Goal: Transaction & Acquisition: Subscribe to service/newsletter

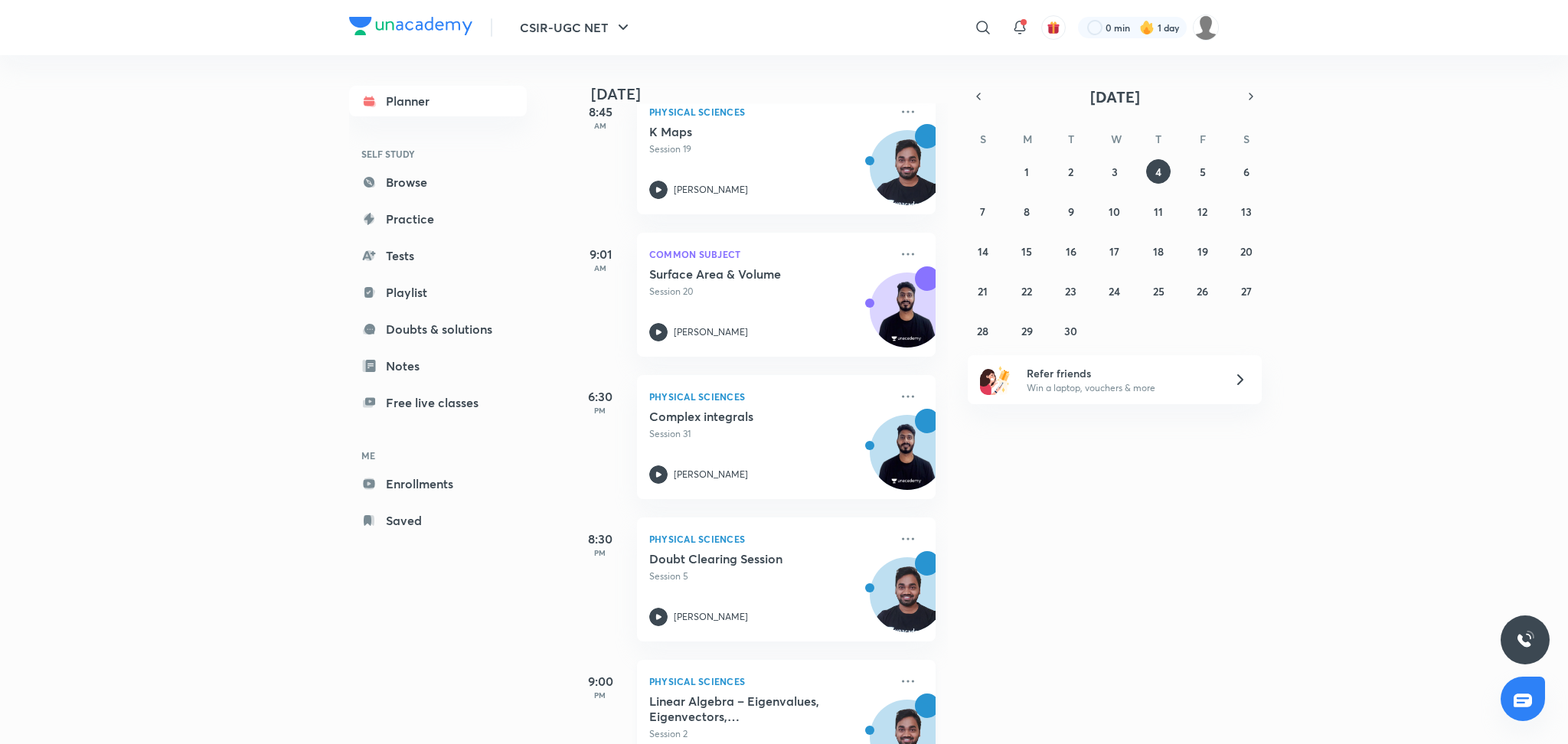
scroll to position [169, 0]
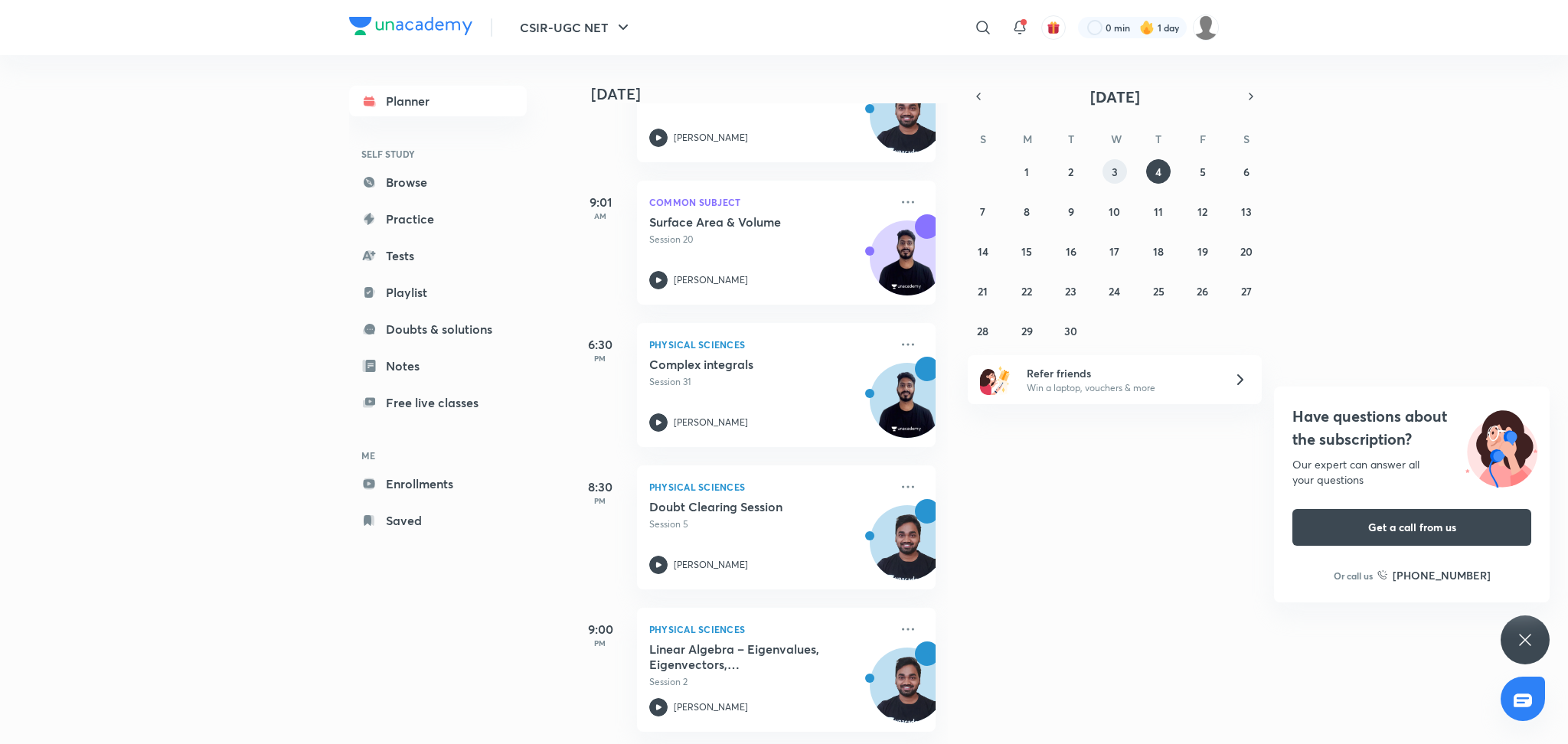
click at [1115, 160] on button "3" at bounding box center [1115, 172] width 25 height 25
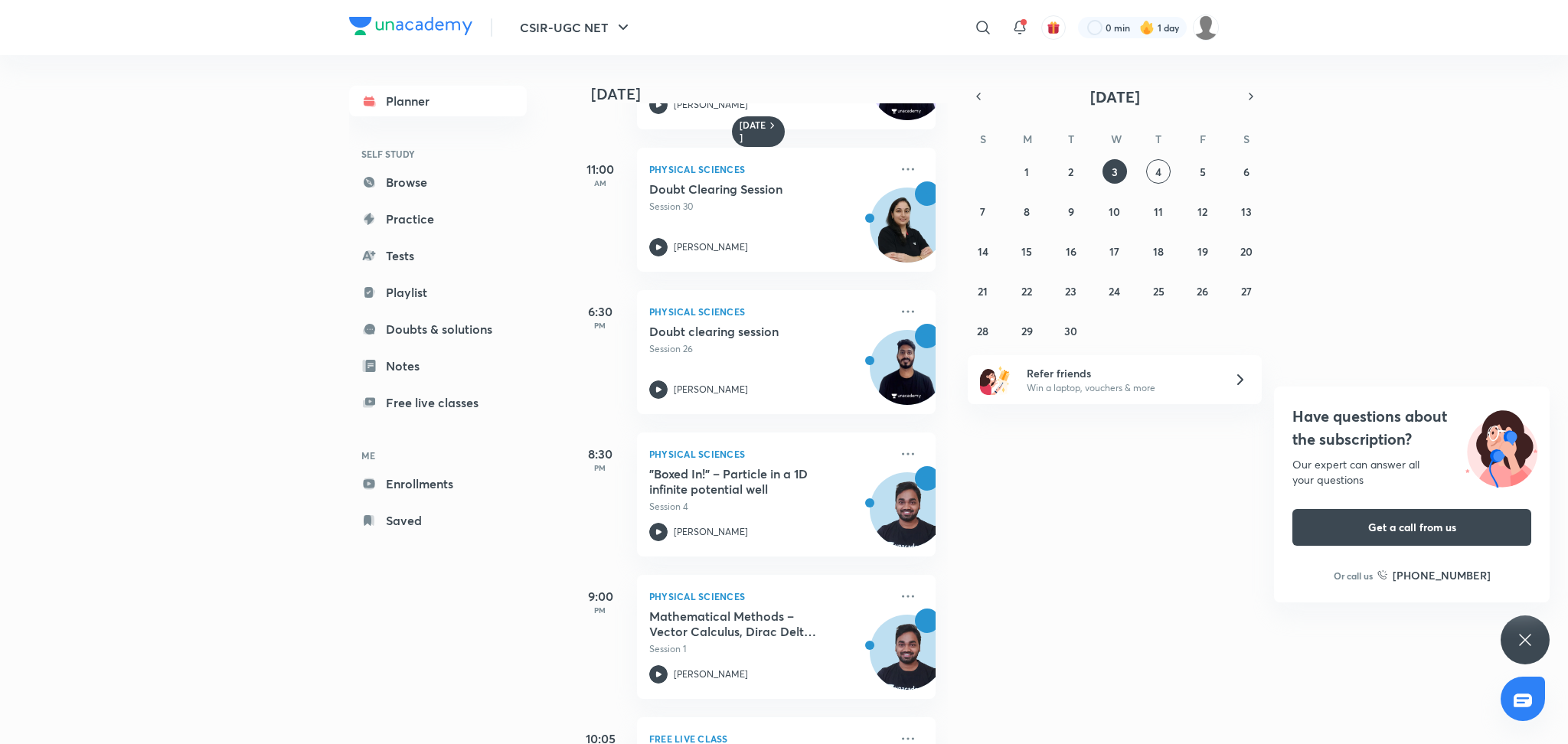
scroll to position [384, 0]
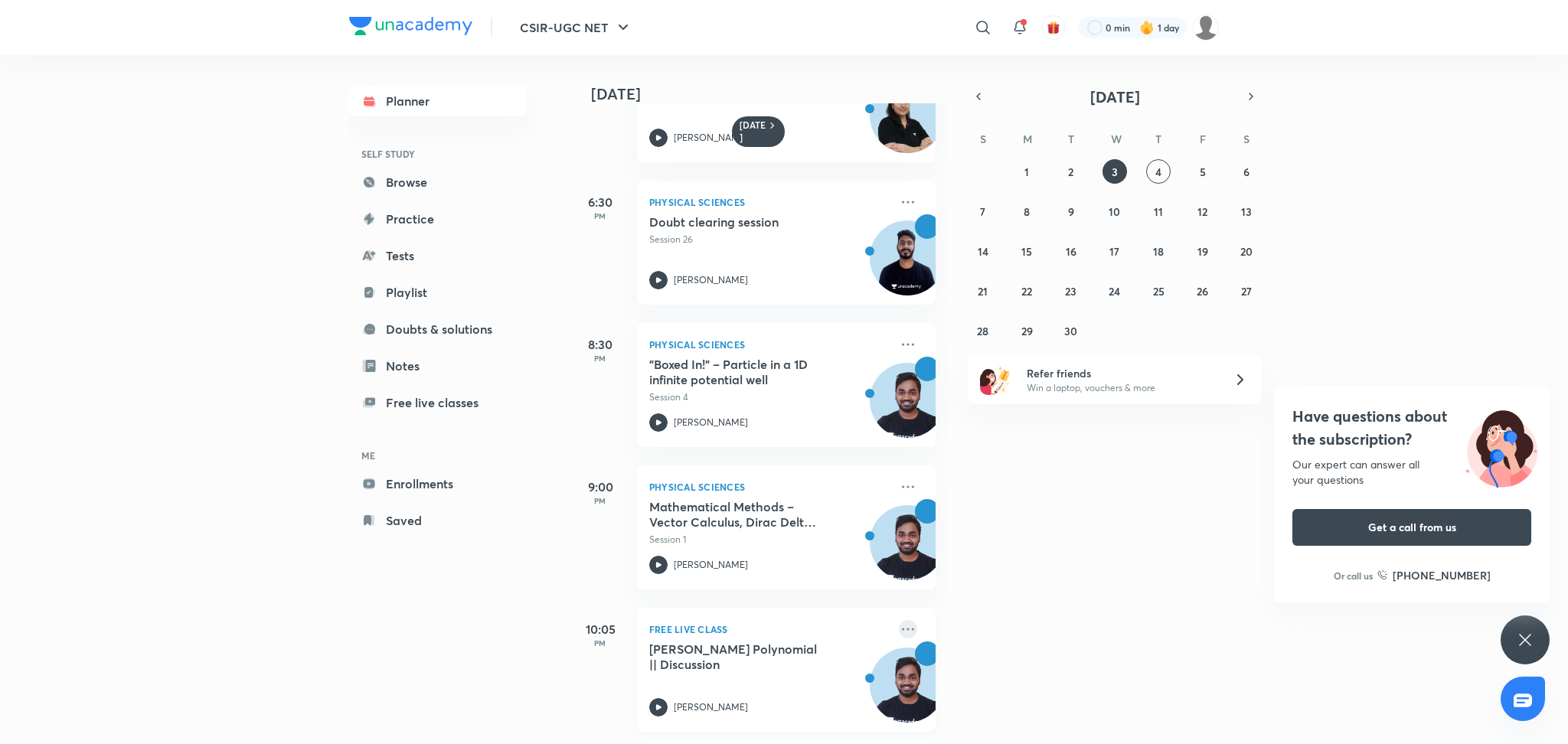
click at [899, 620] on icon at bounding box center [908, 630] width 19 height 19
click at [961, 656] on li "With annotation" at bounding box center [1000, 645] width 152 height 35
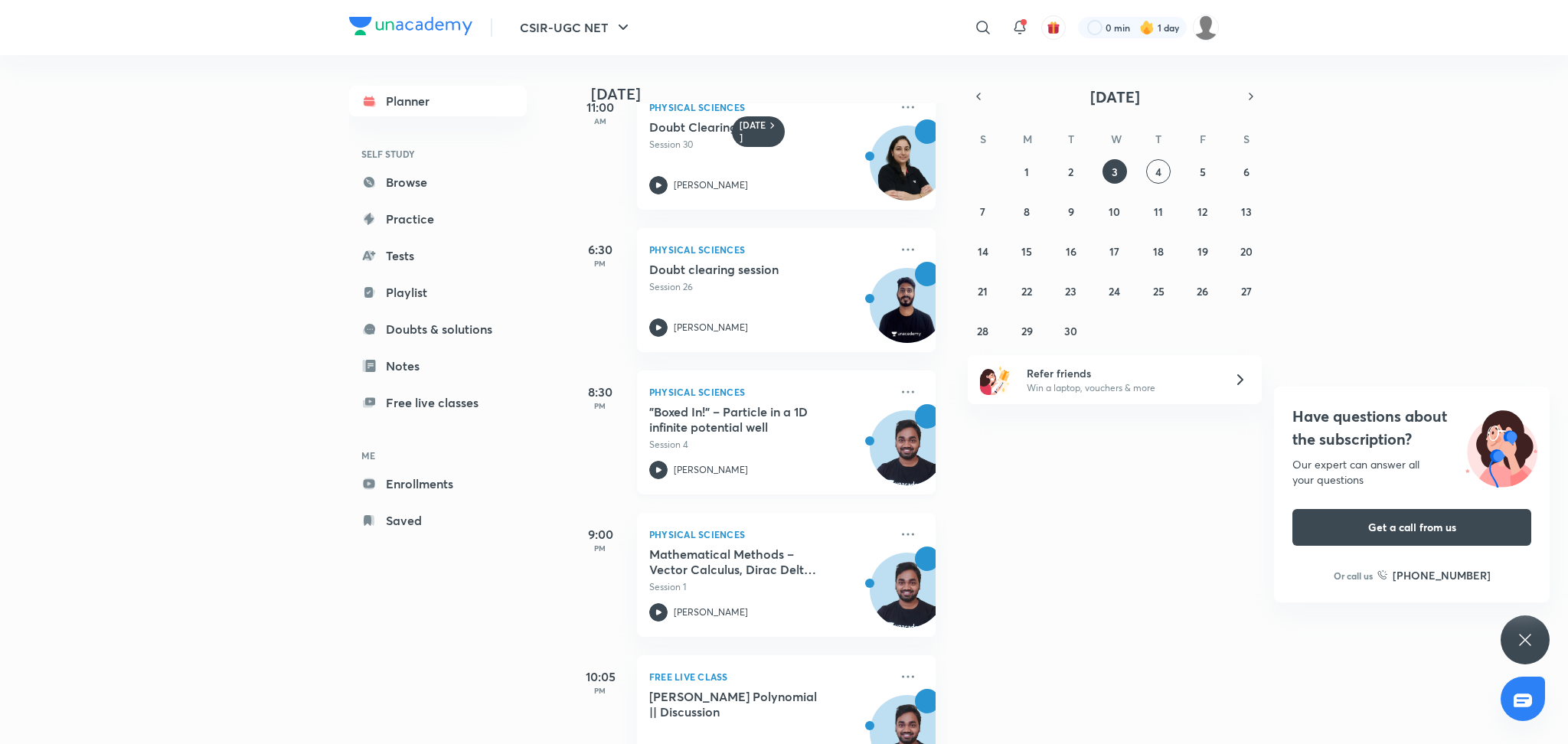
scroll to position [323, 0]
click at [899, 391] on icon at bounding box center [908, 391] width 19 height 19
click at [869, 394] on p "Physical Sciences" at bounding box center [769, 391] width 241 height 19
click at [899, 391] on icon at bounding box center [908, 391] width 19 height 19
click at [899, 541] on icon at bounding box center [908, 534] width 19 height 19
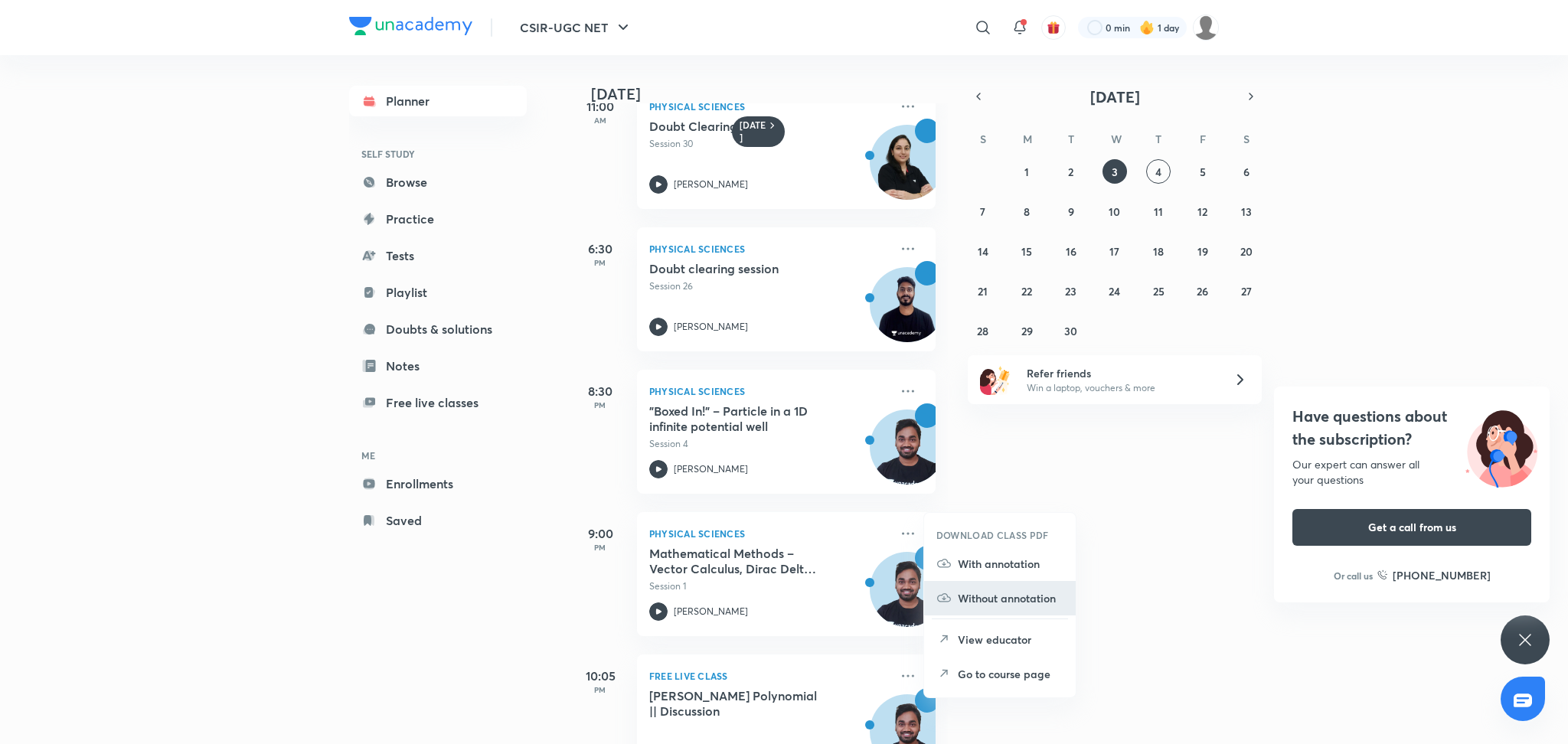
click at [1054, 581] on li "Without annotation" at bounding box center [1000, 598] width 152 height 35
click at [1522, 636] on icon at bounding box center [1525, 640] width 19 height 19
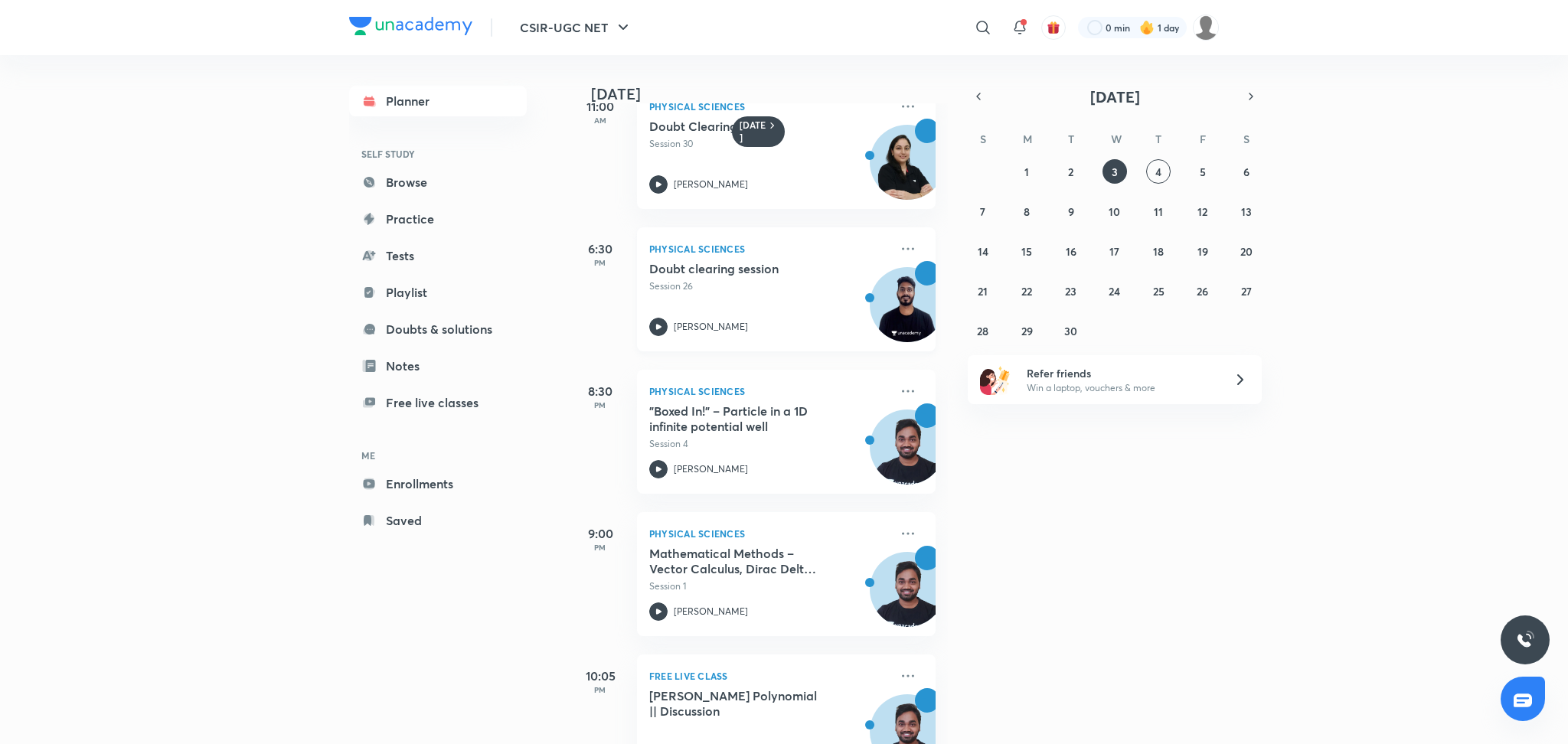
scroll to position [384, 15]
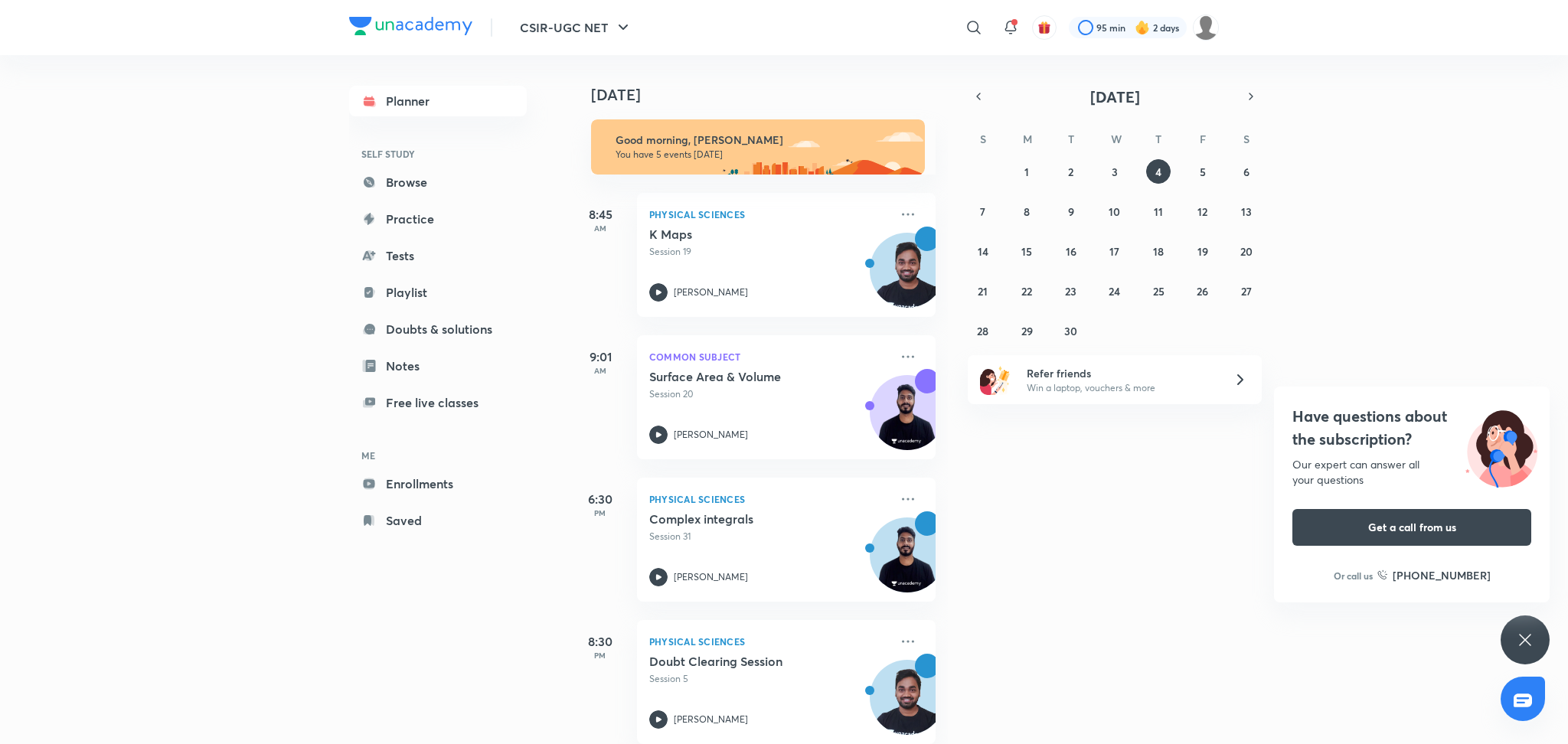
click at [1529, 643] on icon at bounding box center [1525, 640] width 19 height 19
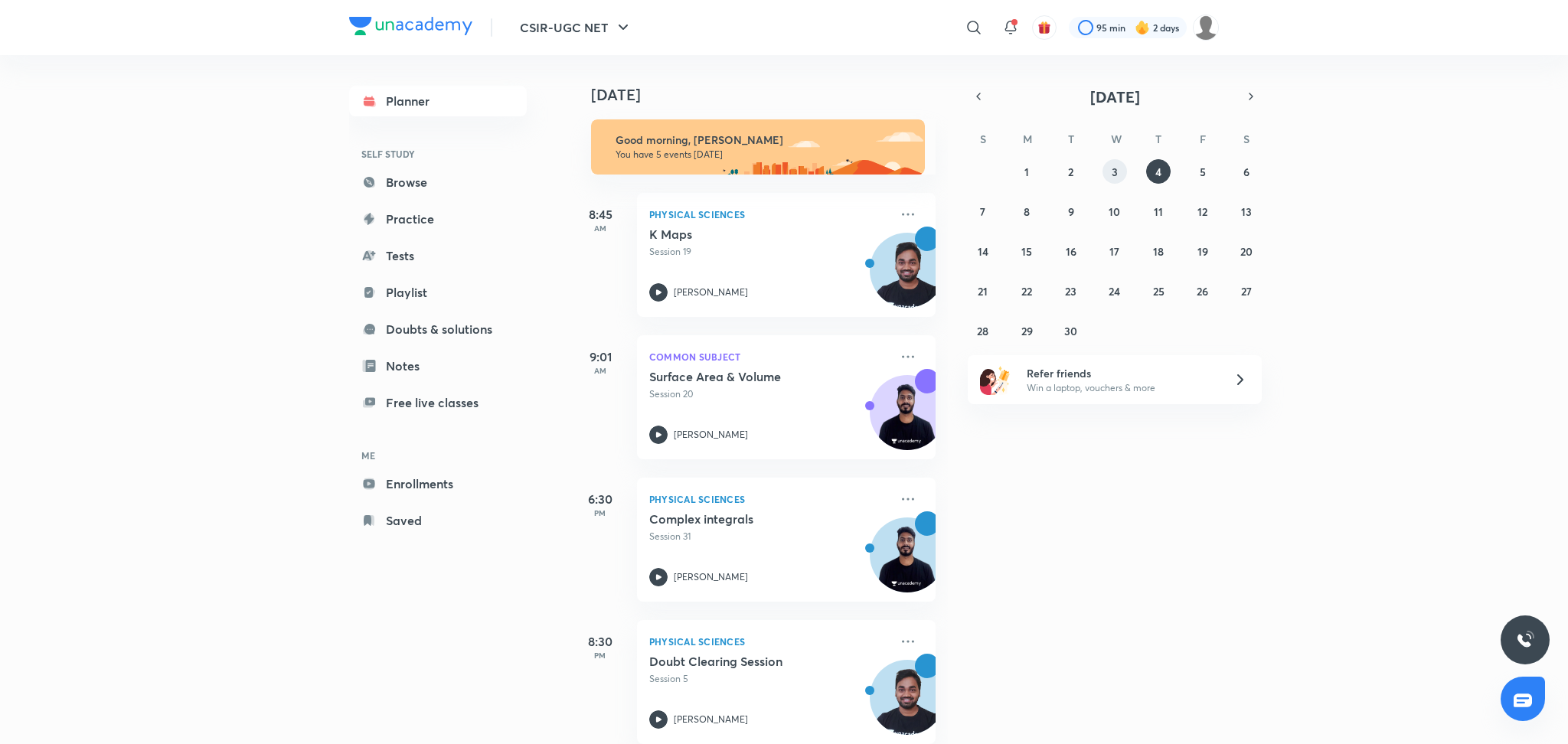
click at [1108, 164] on button "3" at bounding box center [1115, 172] width 25 height 25
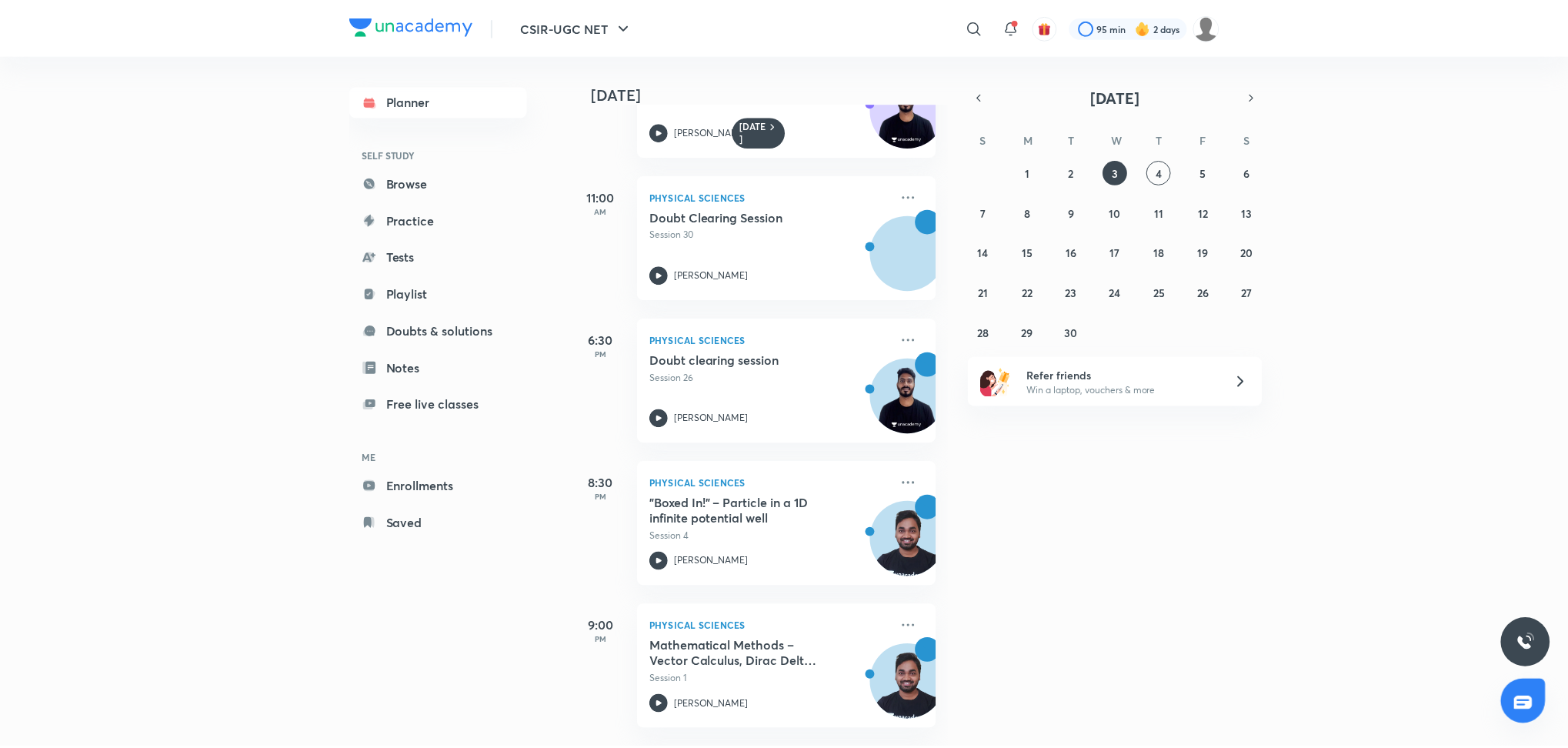
scroll to position [386, 0]
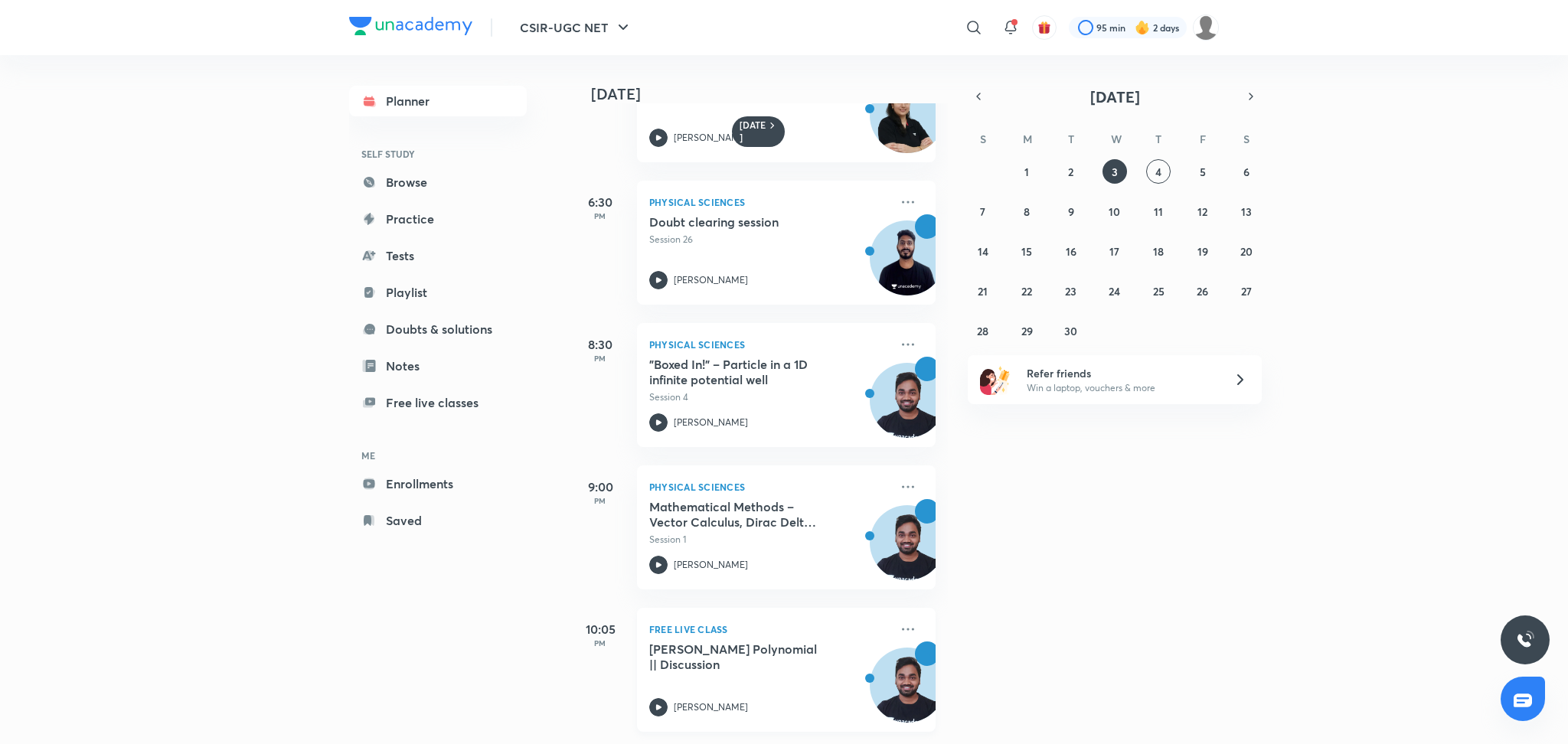
click at [693, 701] on p "[PERSON_NAME]" at bounding box center [711, 708] width 74 height 14
click at [899, 620] on icon at bounding box center [908, 630] width 19 height 19
click at [985, 490] on div "Yesterday 8:45 AM Physical Sciences "Digital Decoded" – Number systems, logic g…" at bounding box center [1067, 399] width 996 height 689
click at [900, 336] on icon at bounding box center [908, 345] width 19 height 19
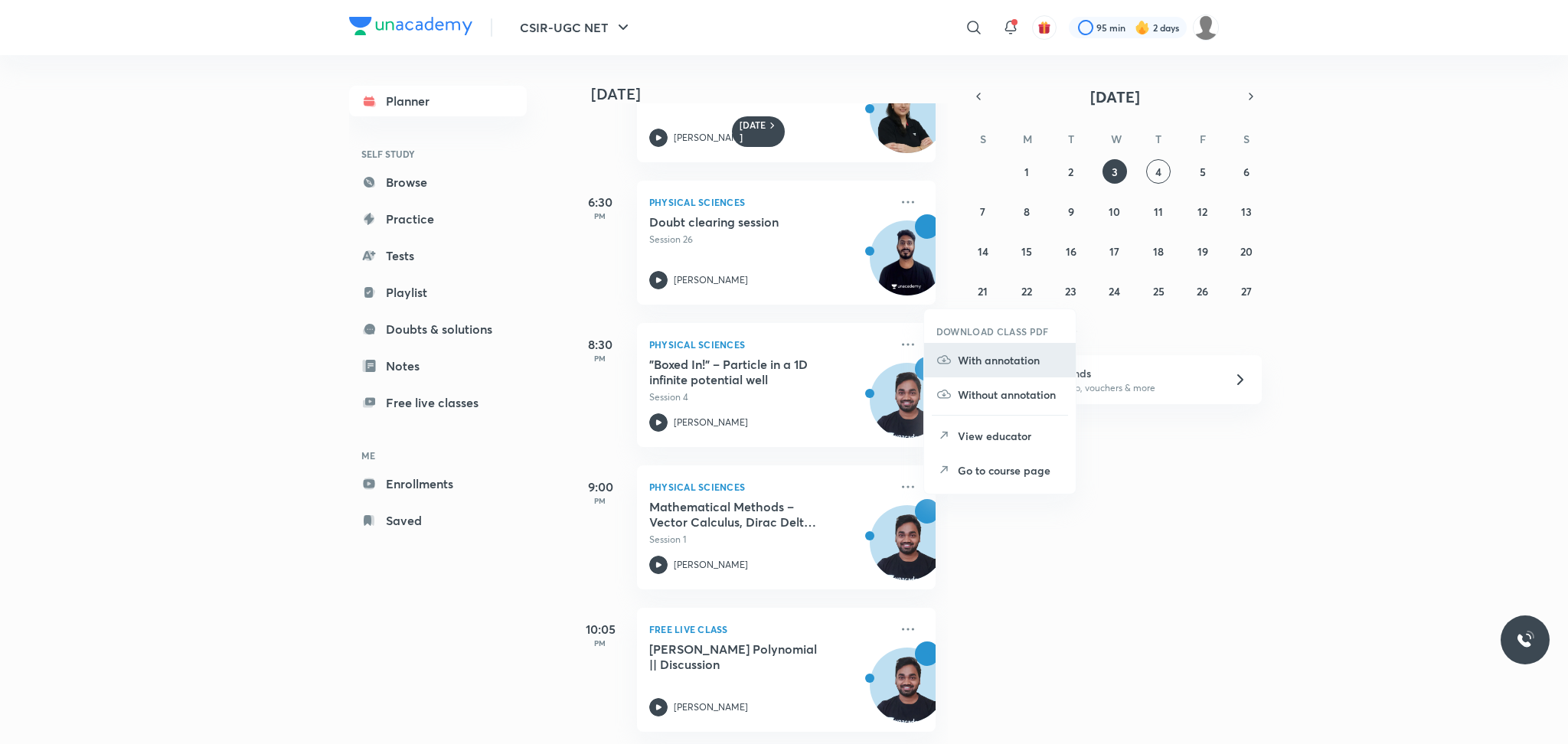
click at [990, 371] on li "With annotation" at bounding box center [1000, 360] width 152 height 35
click at [900, 336] on icon at bounding box center [908, 345] width 19 height 19
click at [977, 471] on p "Go to course page" at bounding box center [1010, 470] width 106 height 16
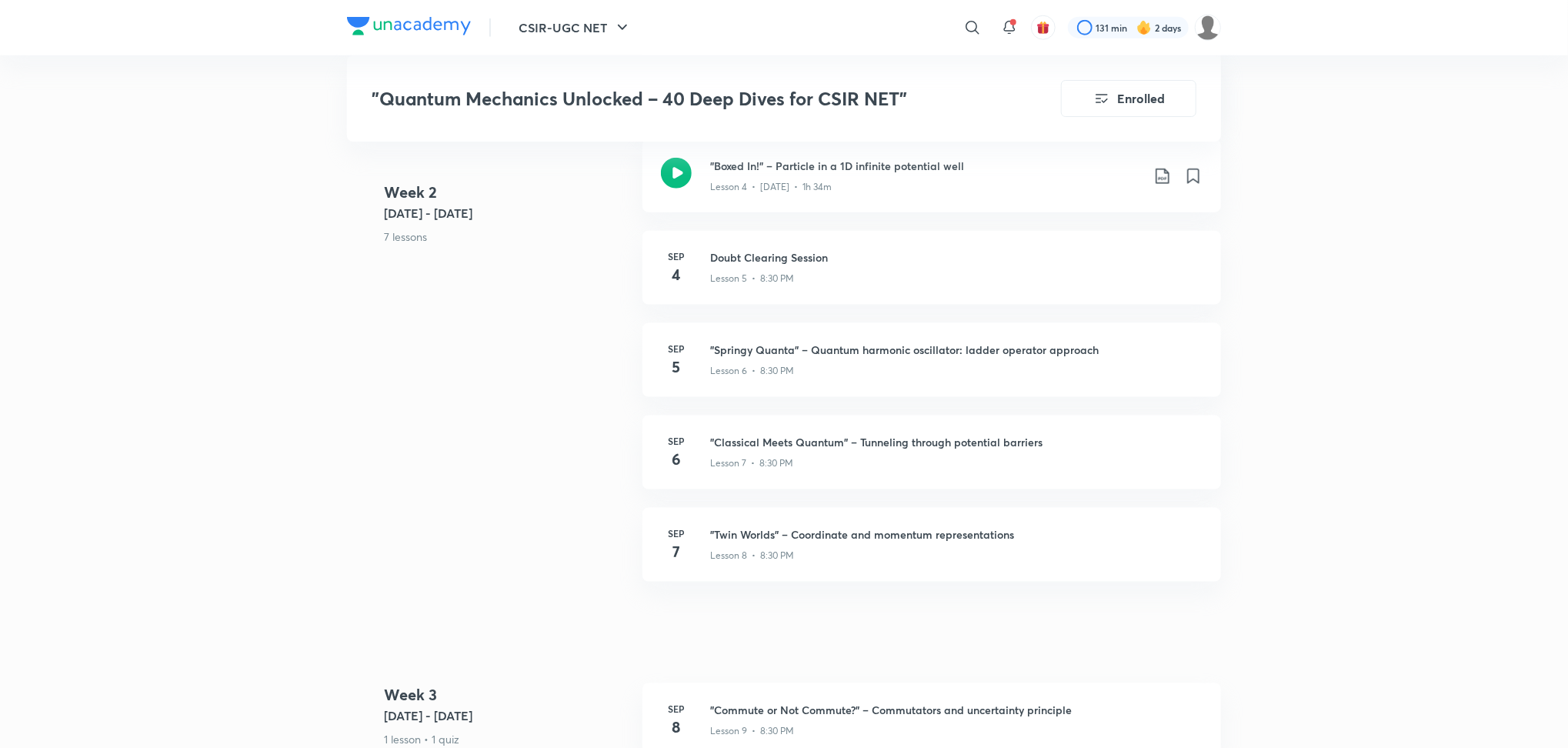
scroll to position [1202, 0]
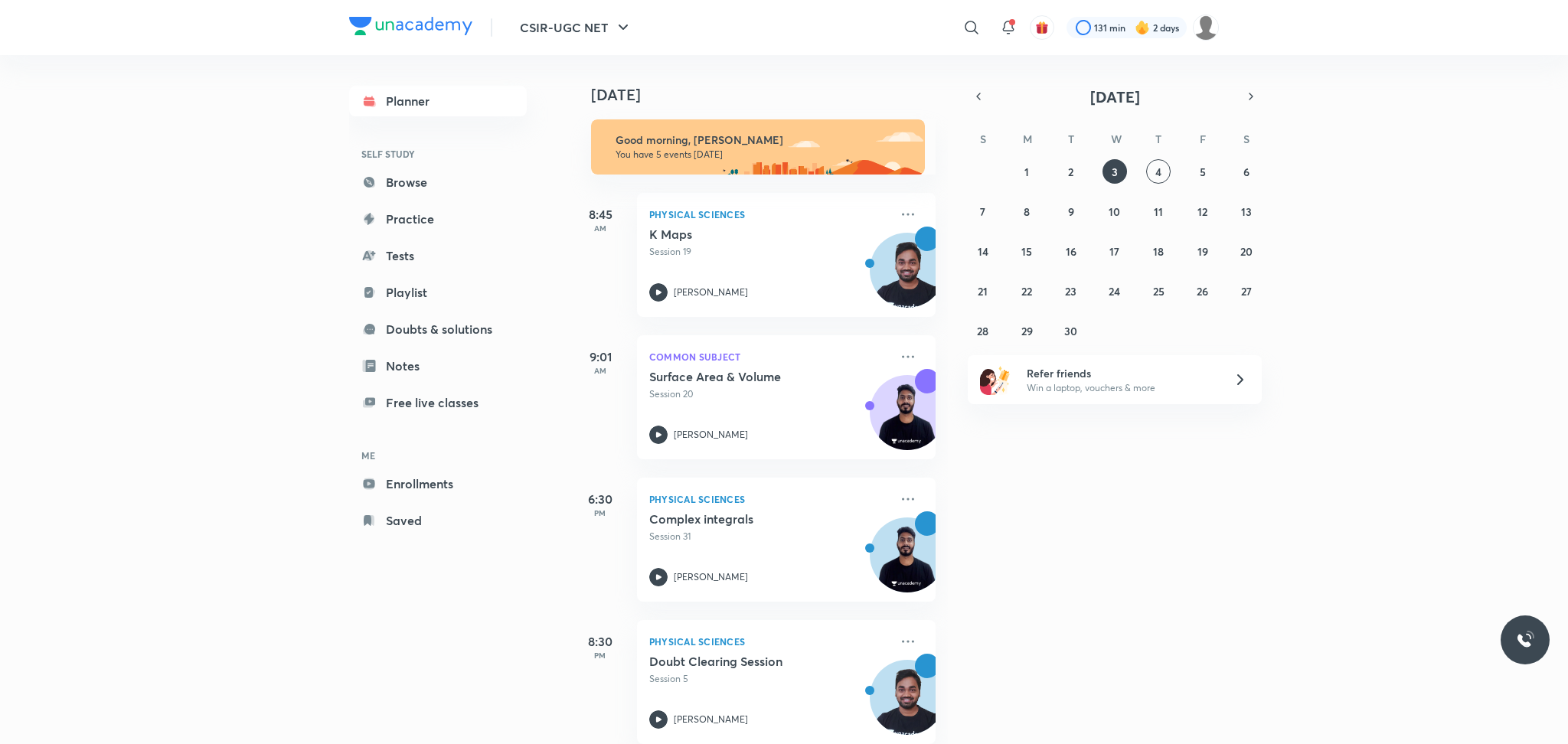
click at [1068, 558] on div "Today Good morning, Rai You have 5 events today 8:45 AM Physical Sciences K Map…" at bounding box center [1067, 399] width 996 height 689
click at [1160, 182] on button "4" at bounding box center [1159, 172] width 25 height 25
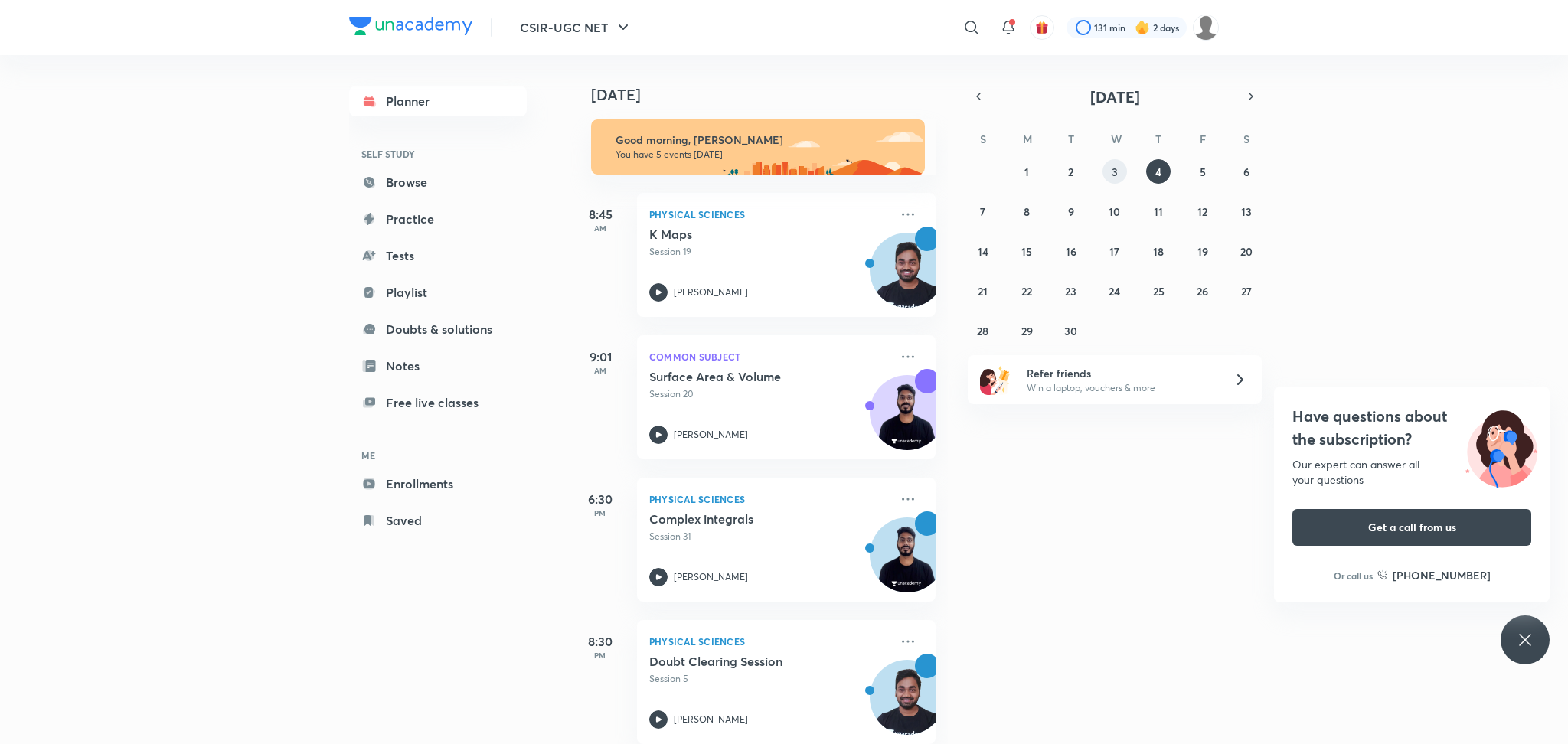
click at [1112, 179] on button "3" at bounding box center [1115, 172] width 25 height 25
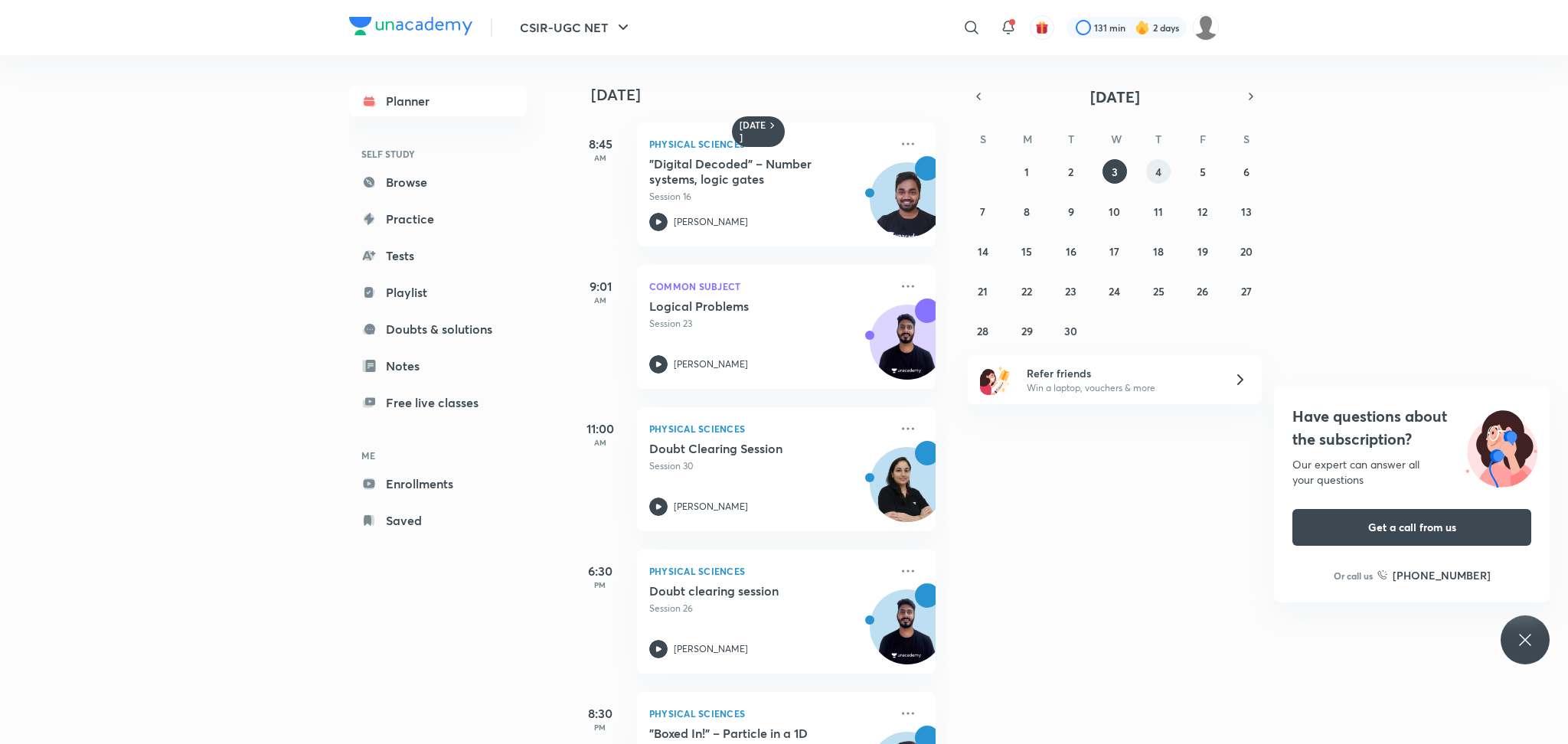
click at [1161, 170] on abbr "4" at bounding box center [1159, 172] width 6 height 15
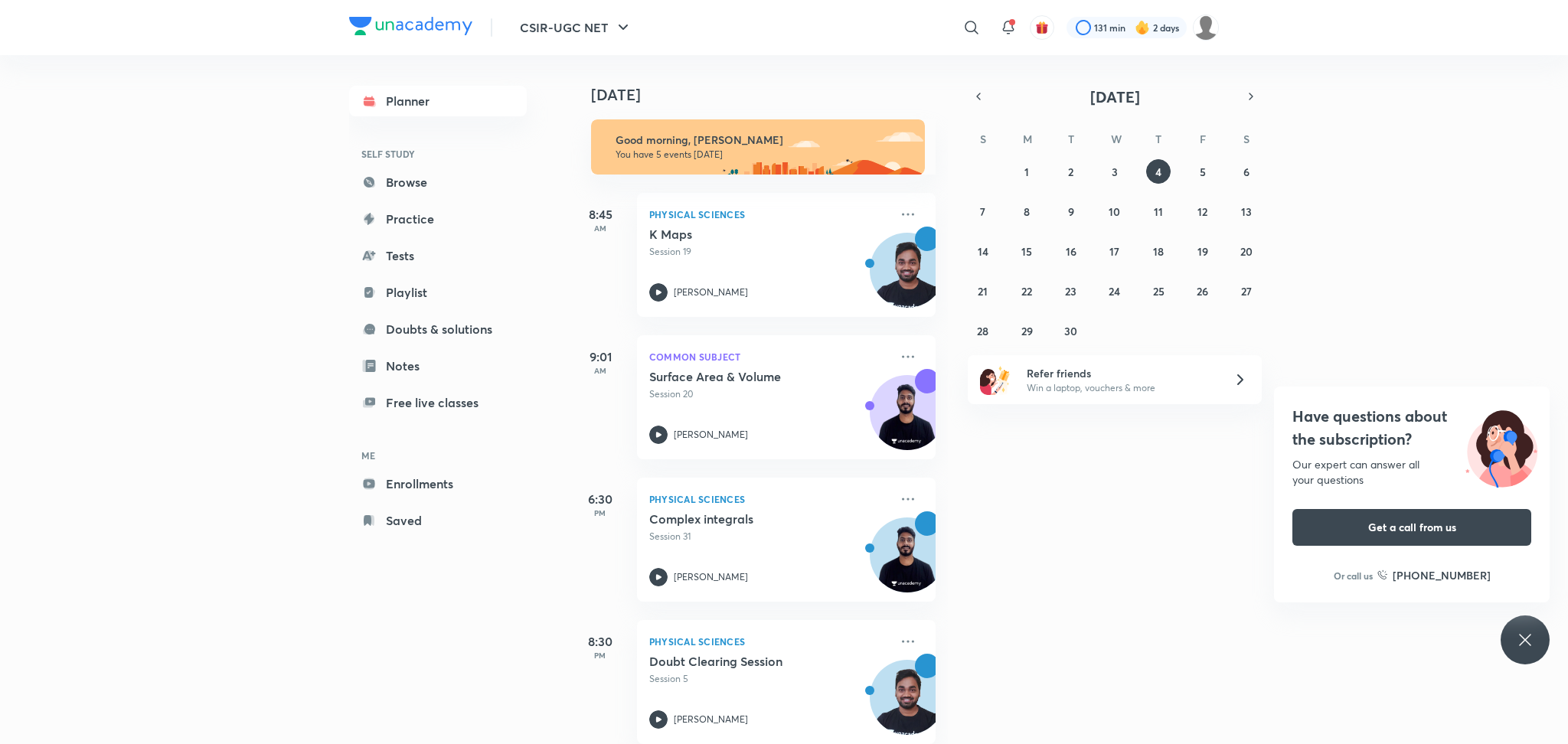
click at [1540, 637] on div "Have questions about the subscription? Our expert can answer all your questions…" at bounding box center [1525, 640] width 49 height 49
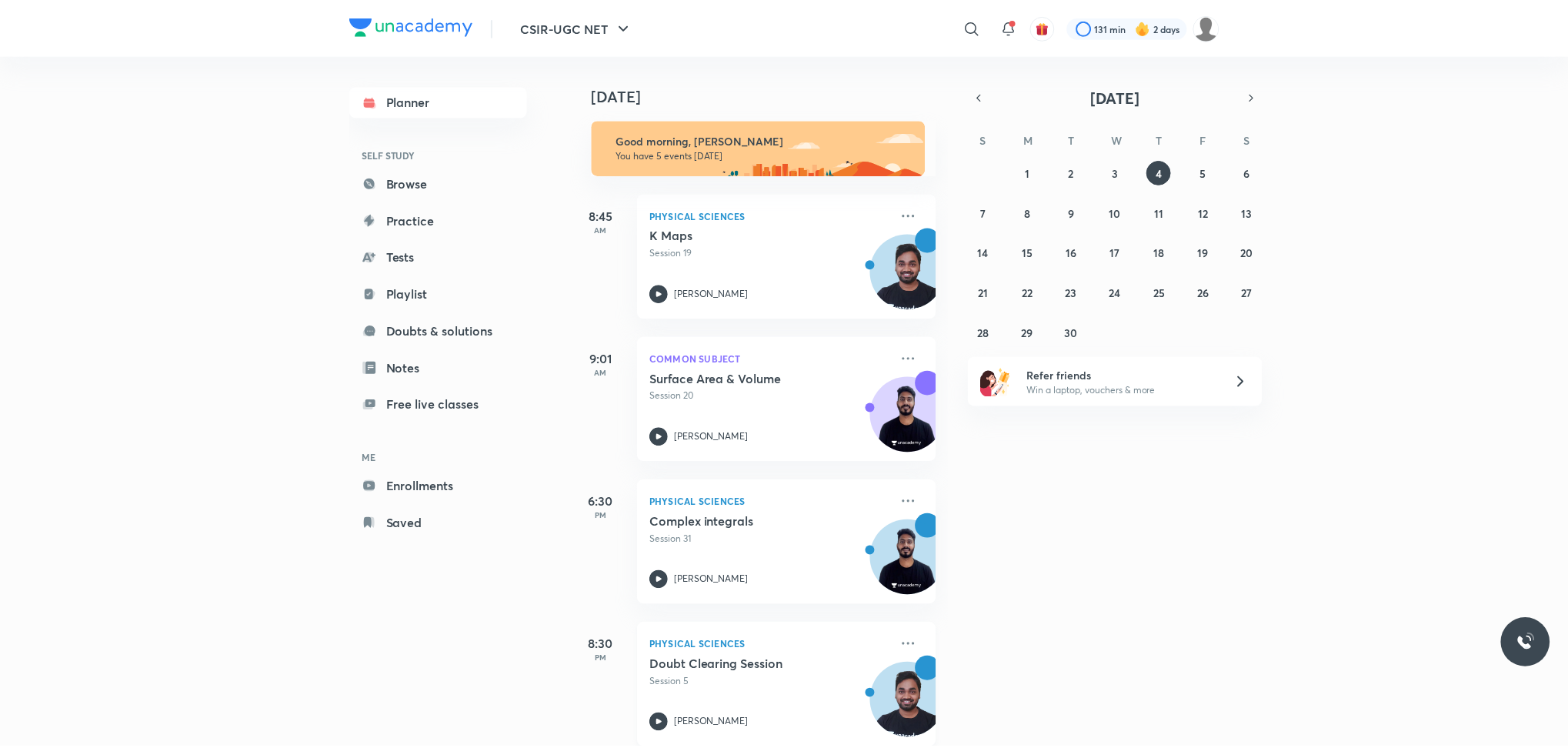
scroll to position [170, 0]
click at [903, 211] on icon at bounding box center [913, 215] width 19 height 19
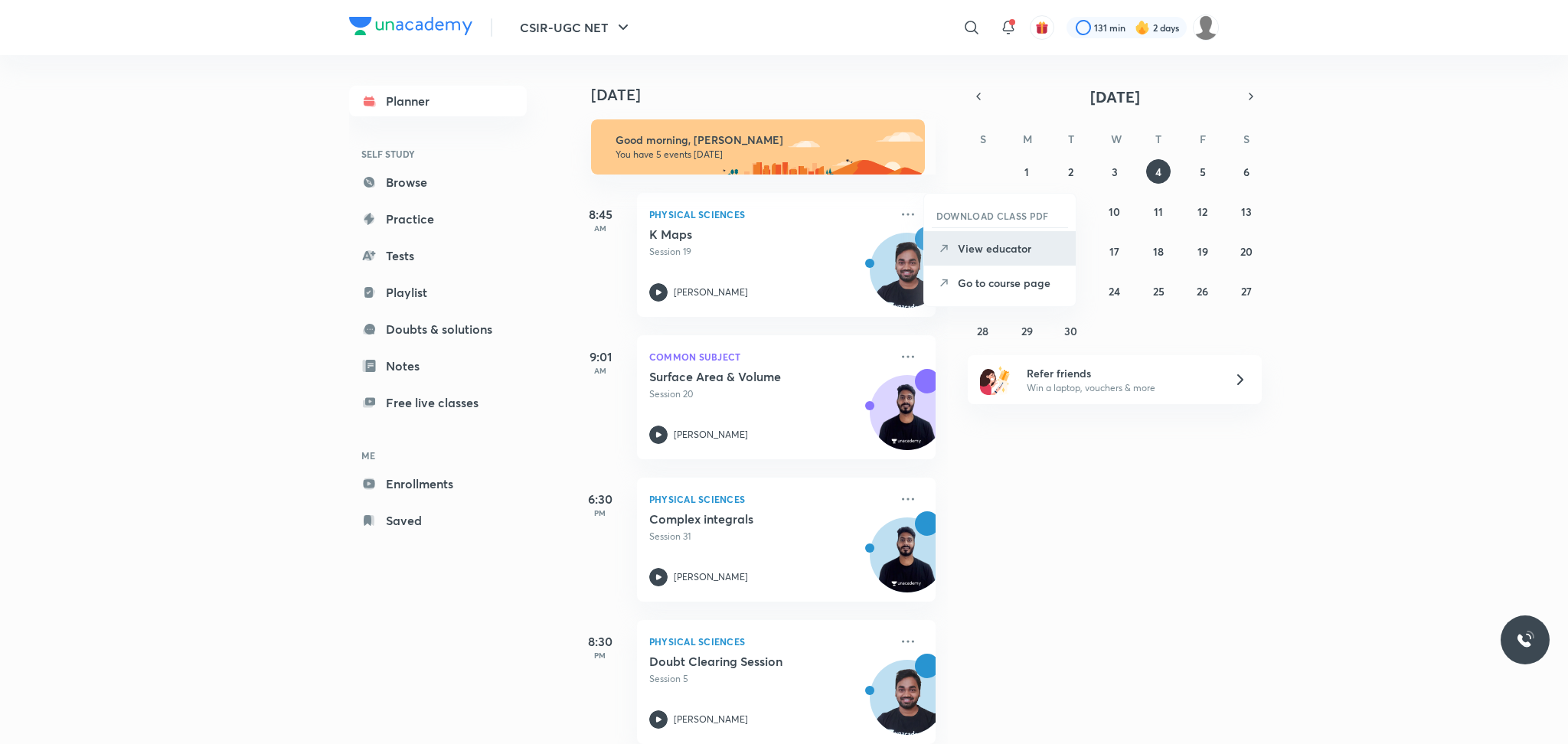
click at [1006, 258] on li "View educator" at bounding box center [1000, 248] width 152 height 35
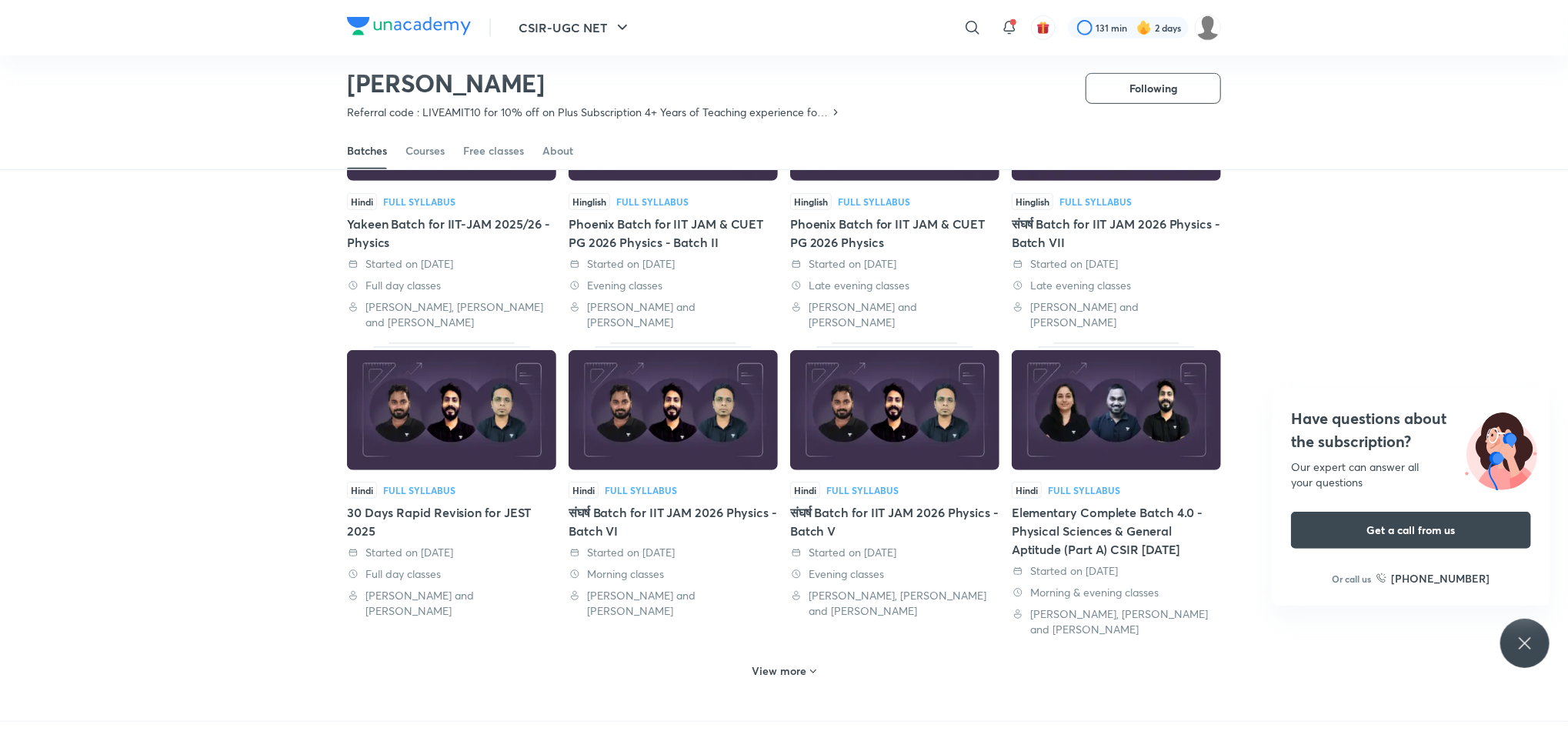
scroll to position [520, 0]
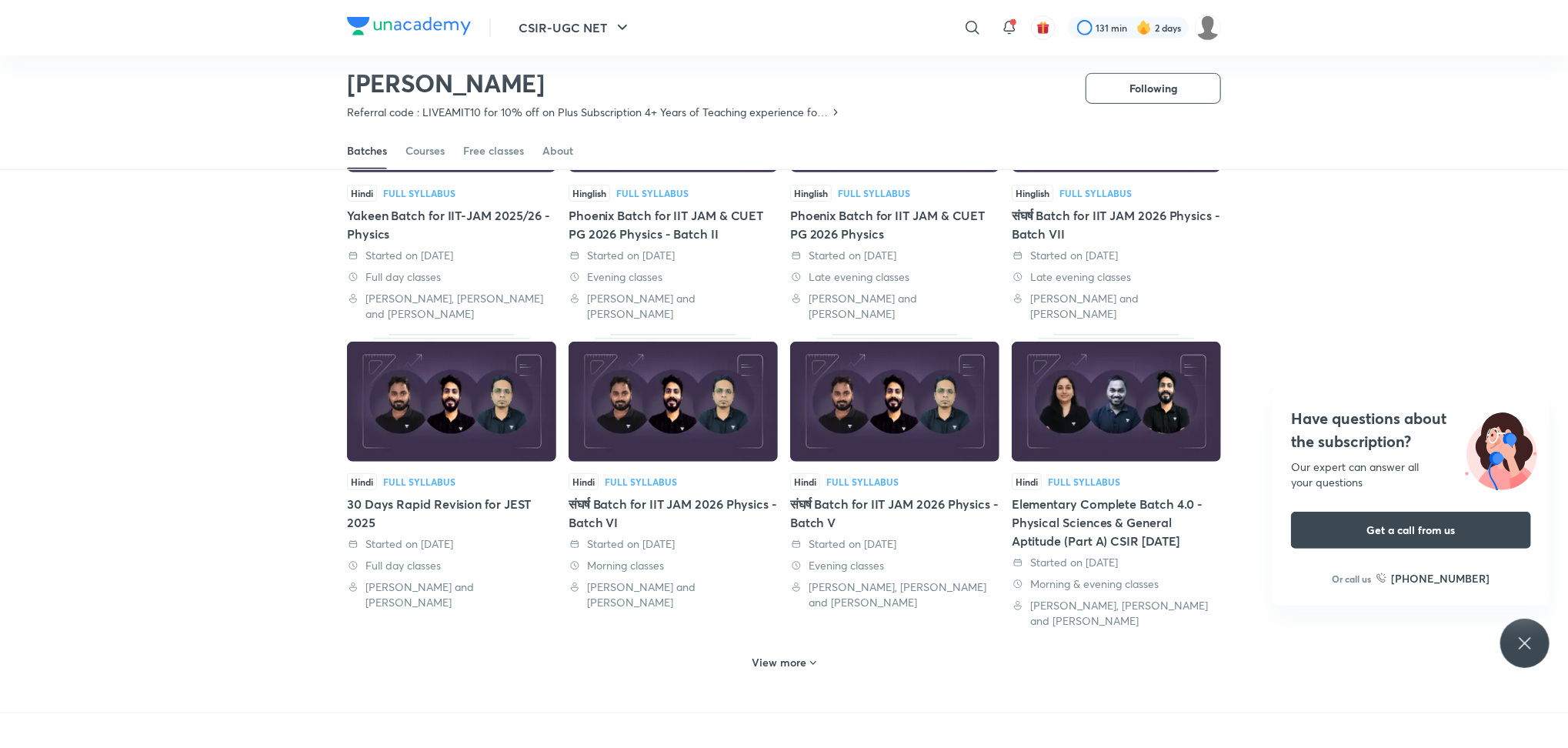
click at [1065, 529] on div "Elementary Complete Batch 4.0 - Physical Sciences & General Aptitude (Part A) C…" at bounding box center [1116, 523] width 209 height 55
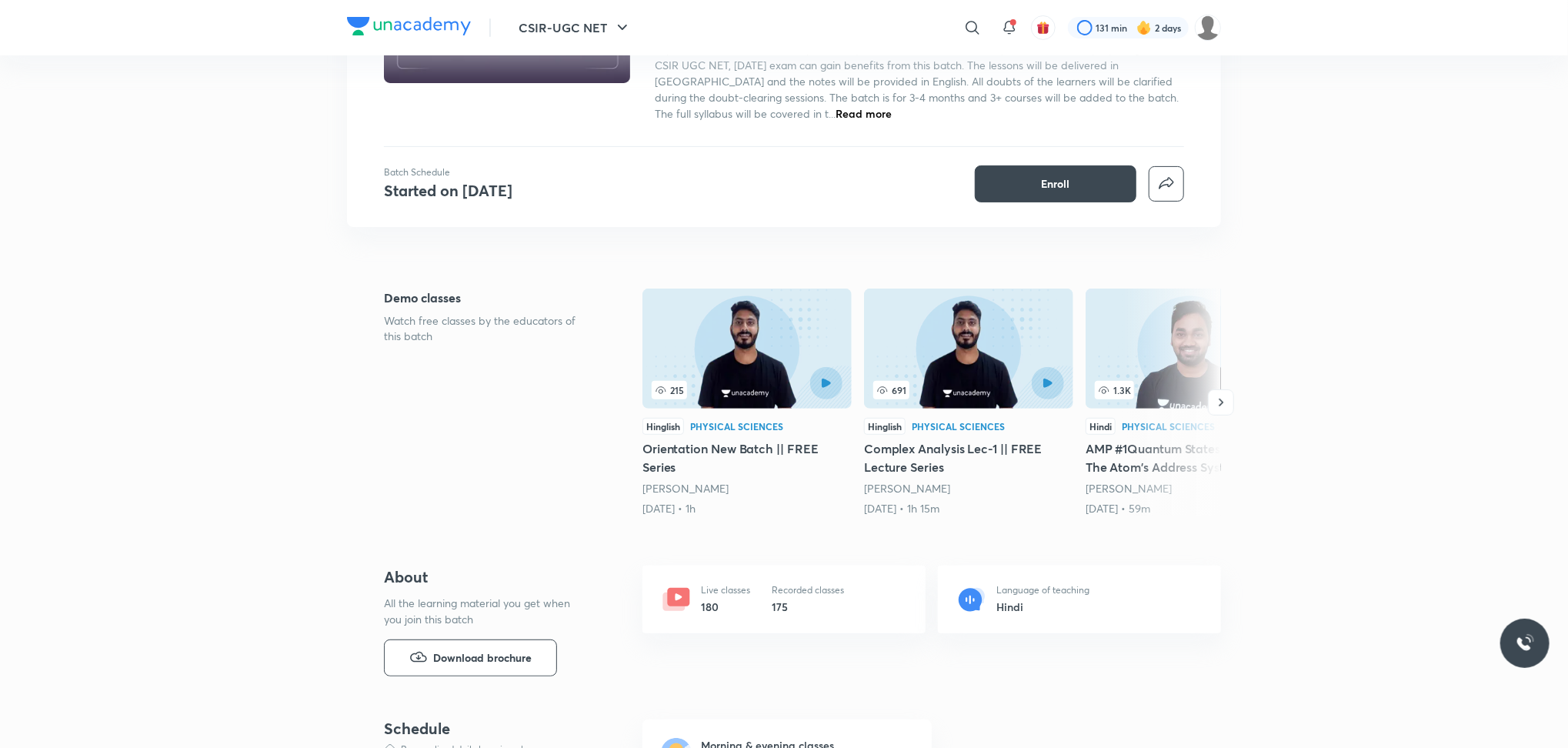
scroll to position [217, 0]
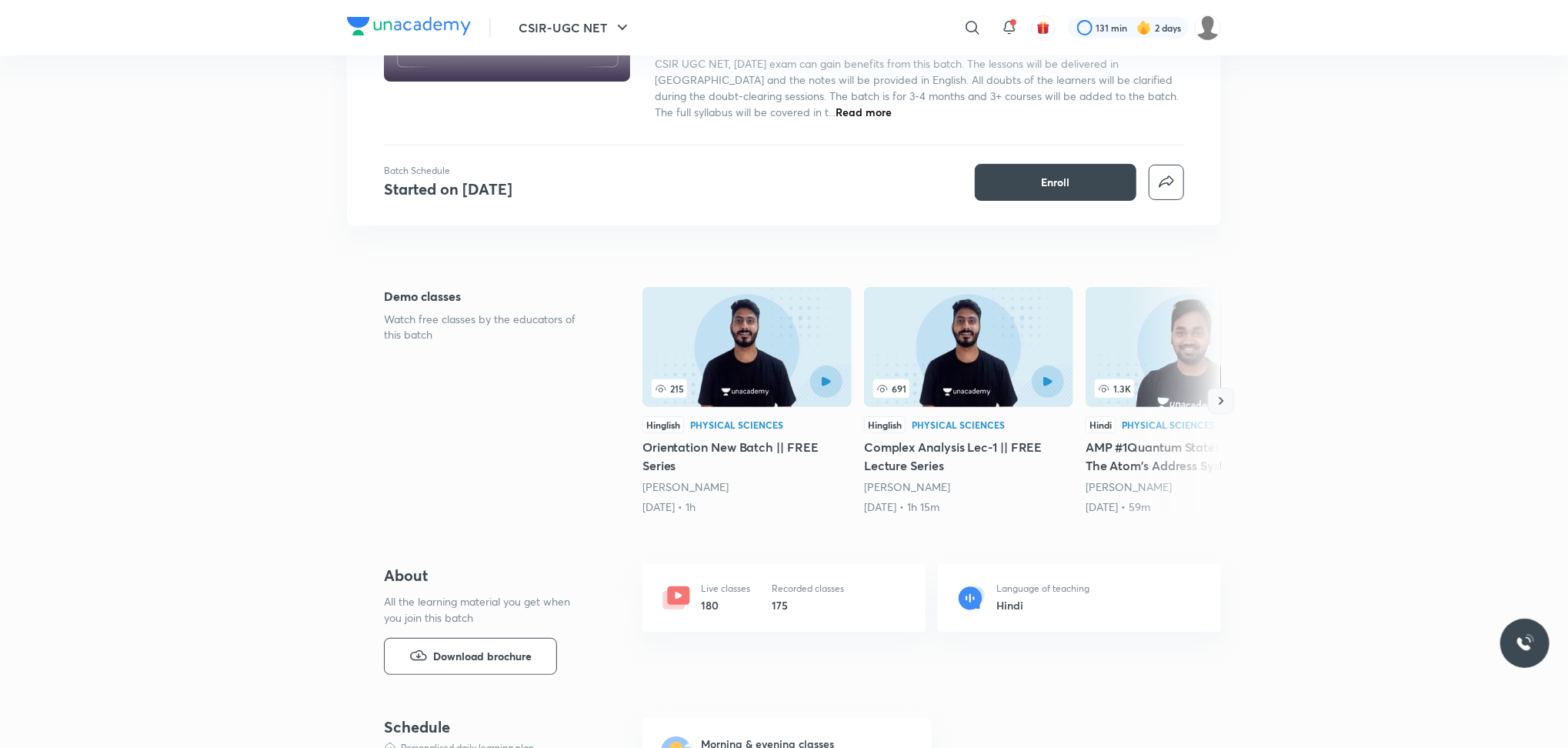
click at [1222, 400] on button "button" at bounding box center [1221, 401] width 26 height 26
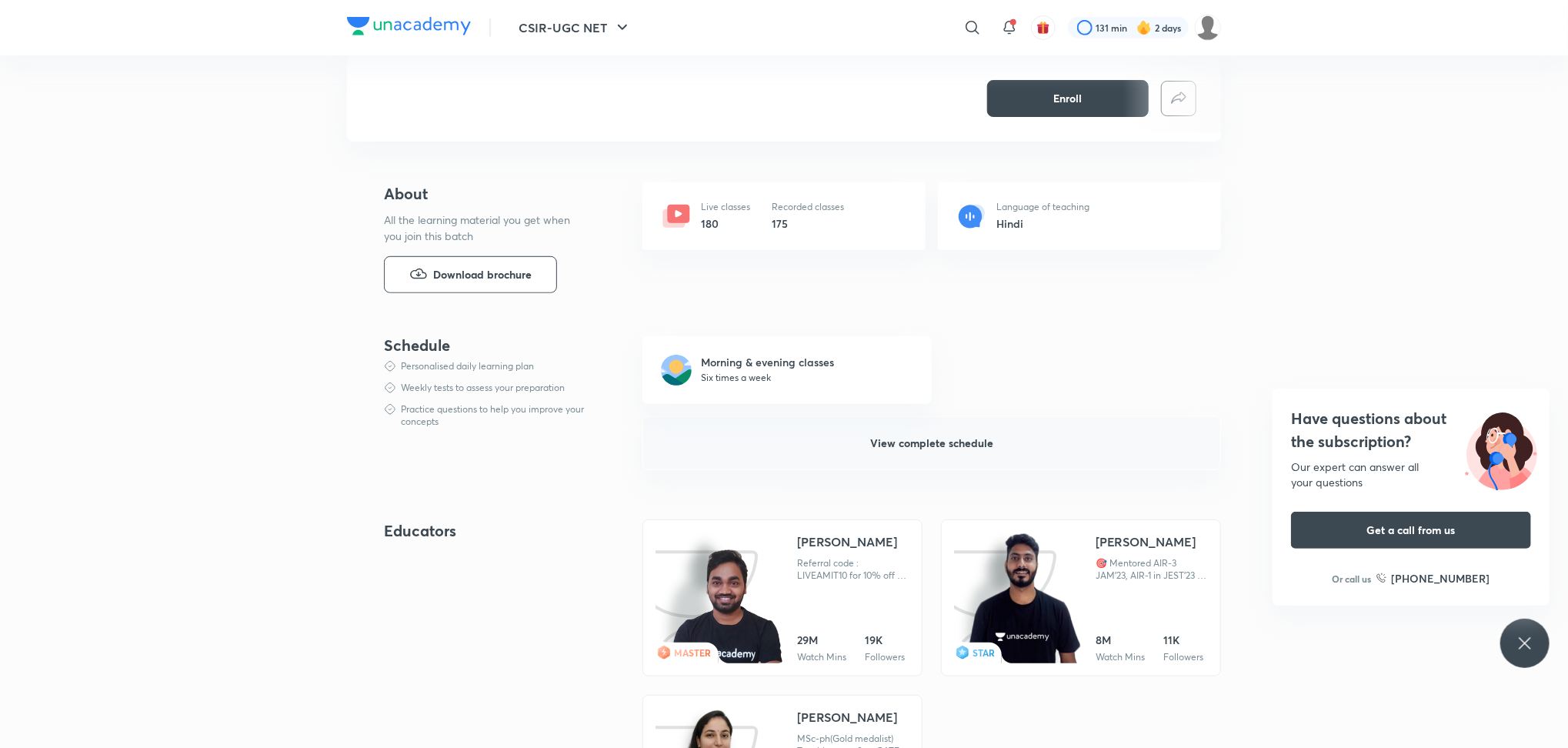
scroll to position [599, 0]
click at [536, 282] on button "Download brochure" at bounding box center [470, 274] width 173 height 37
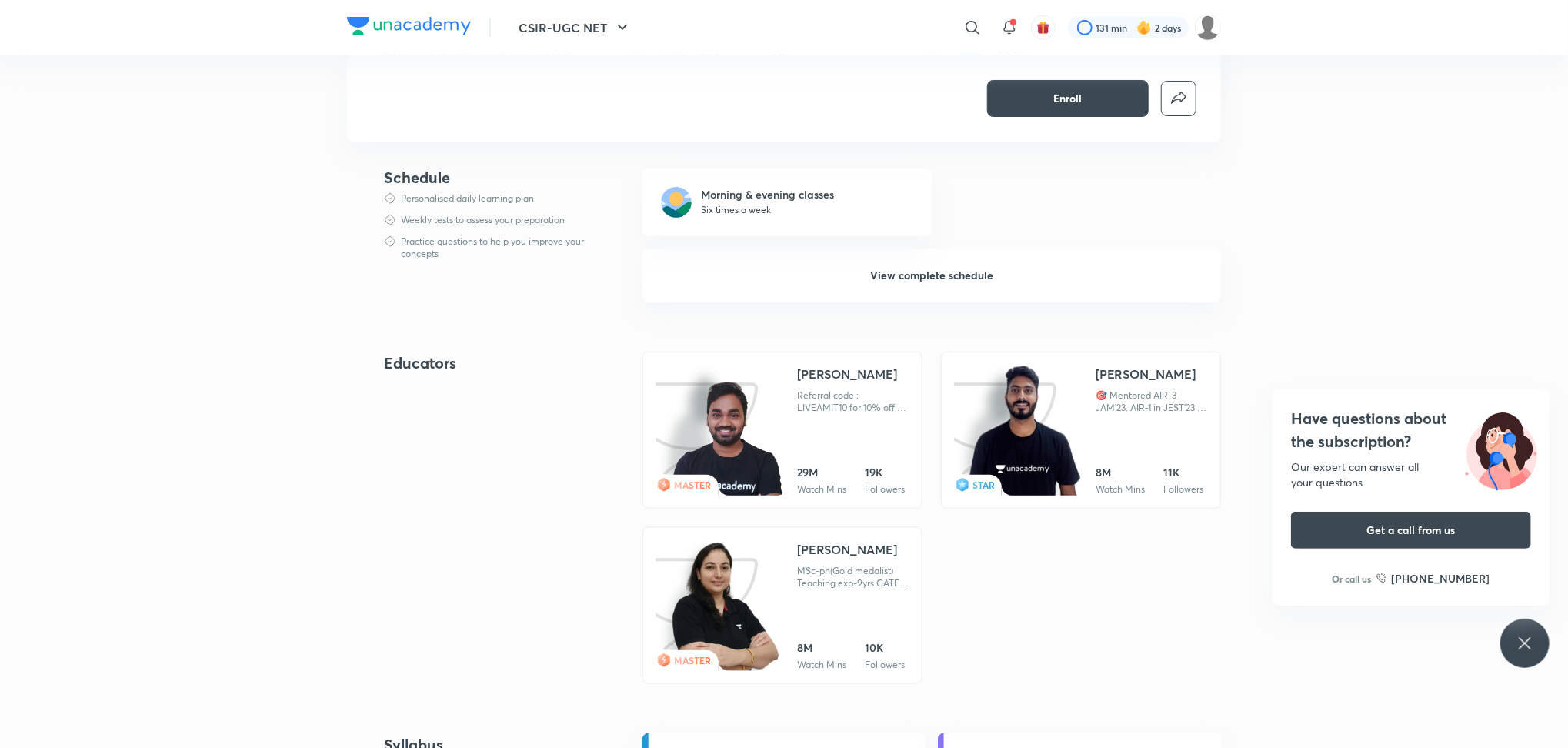
scroll to position [762, 0]
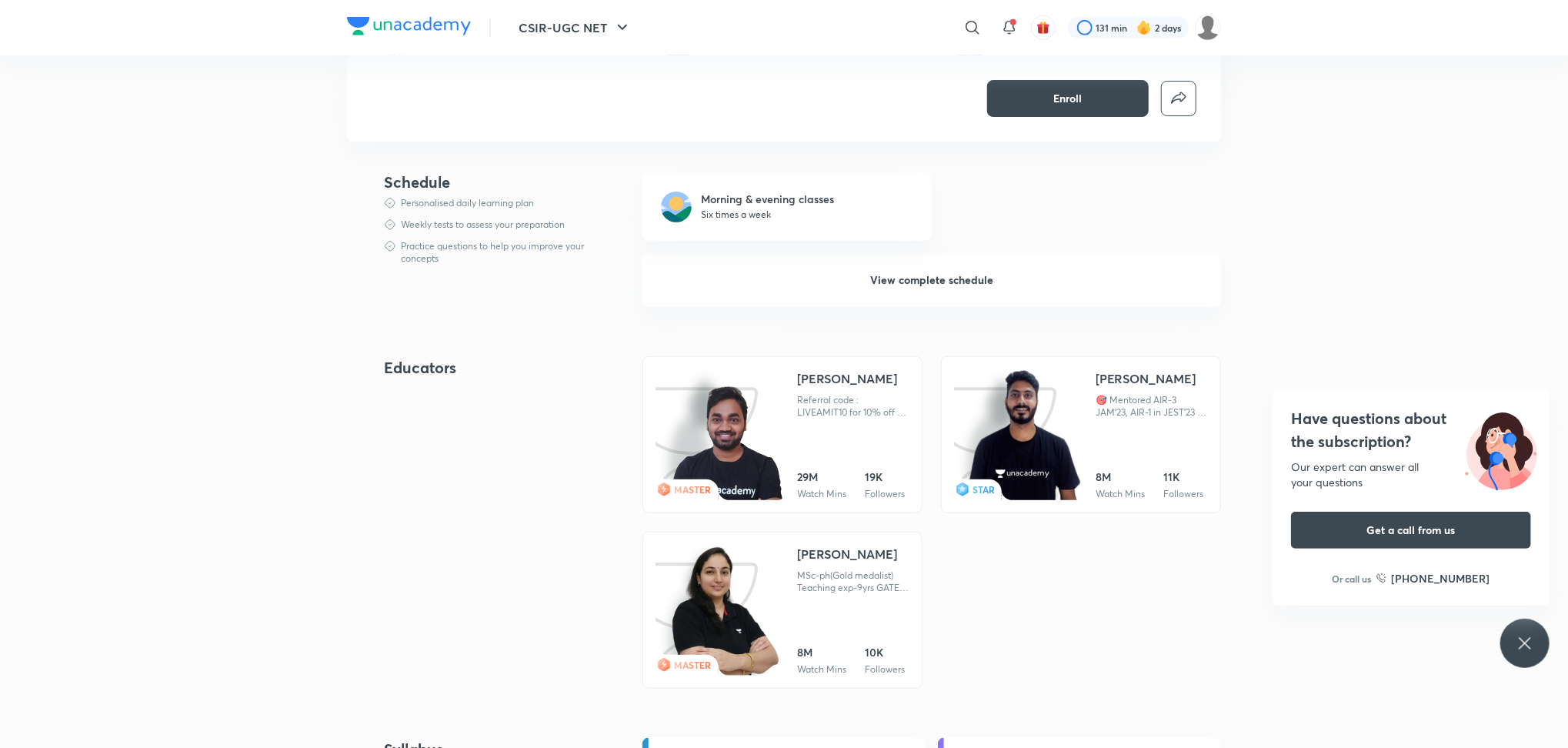
click at [814, 388] on div "[PERSON_NAME]" at bounding box center [847, 379] width 100 height 19
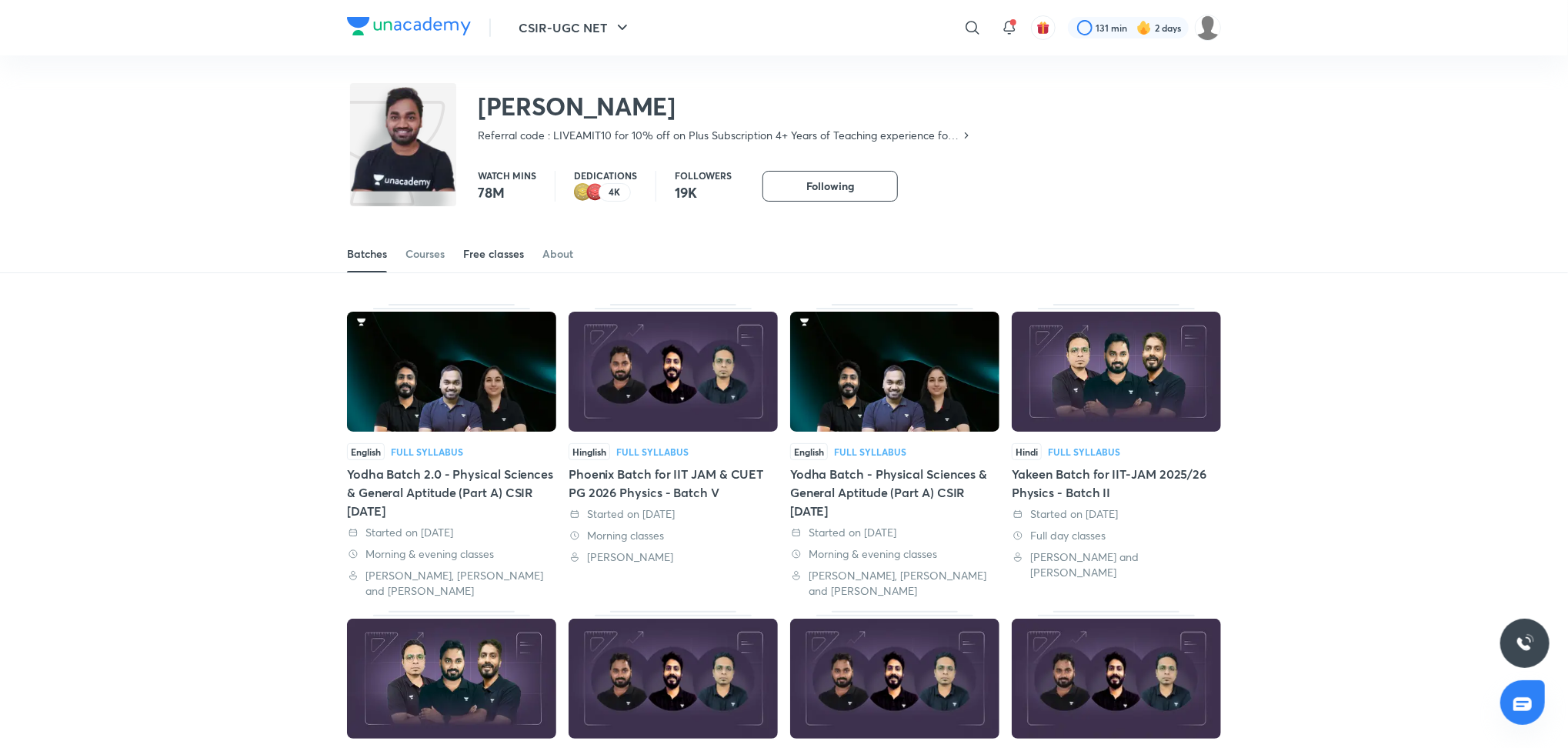
click at [484, 249] on div "Free classes" at bounding box center [494, 254] width 61 height 16
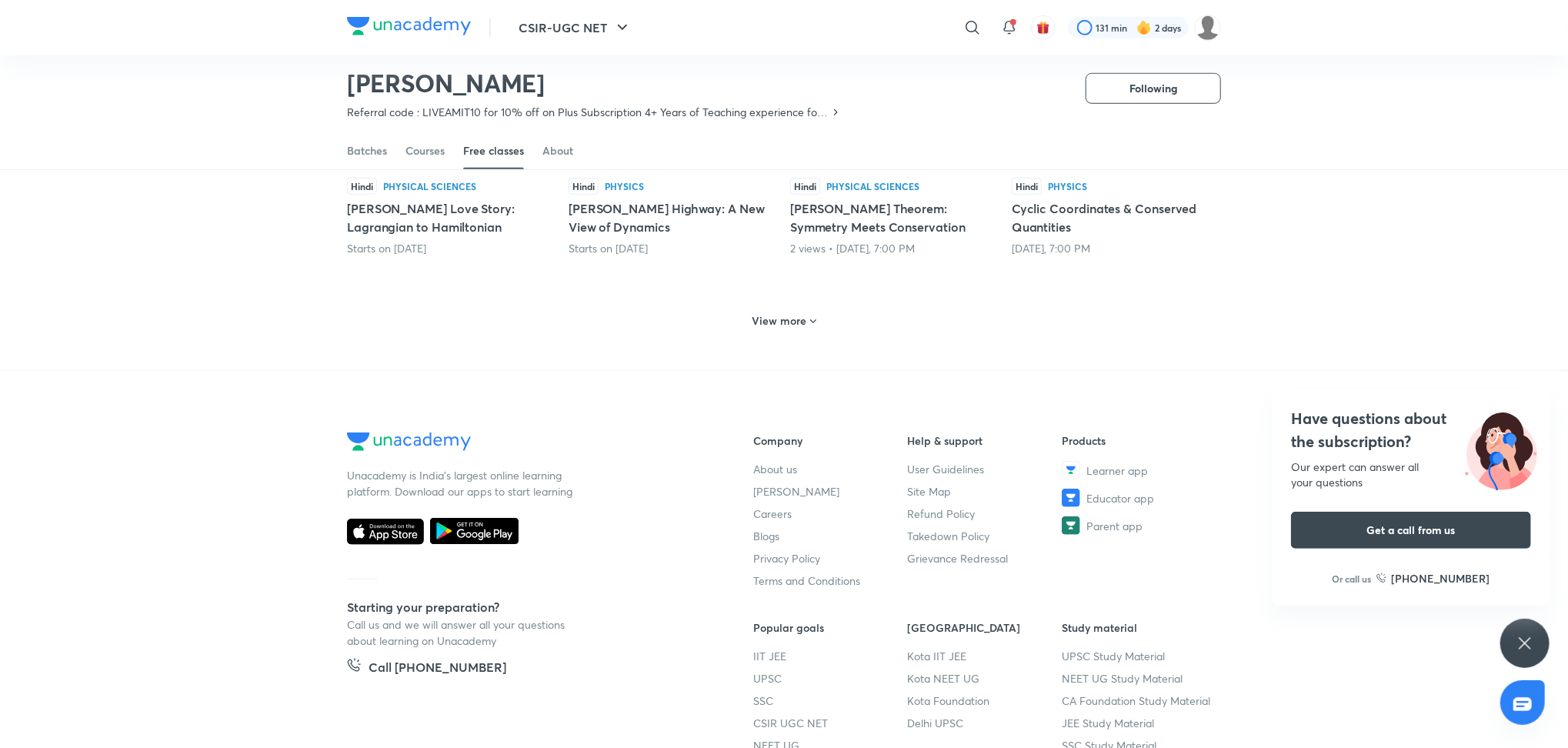
scroll to position [781, 0]
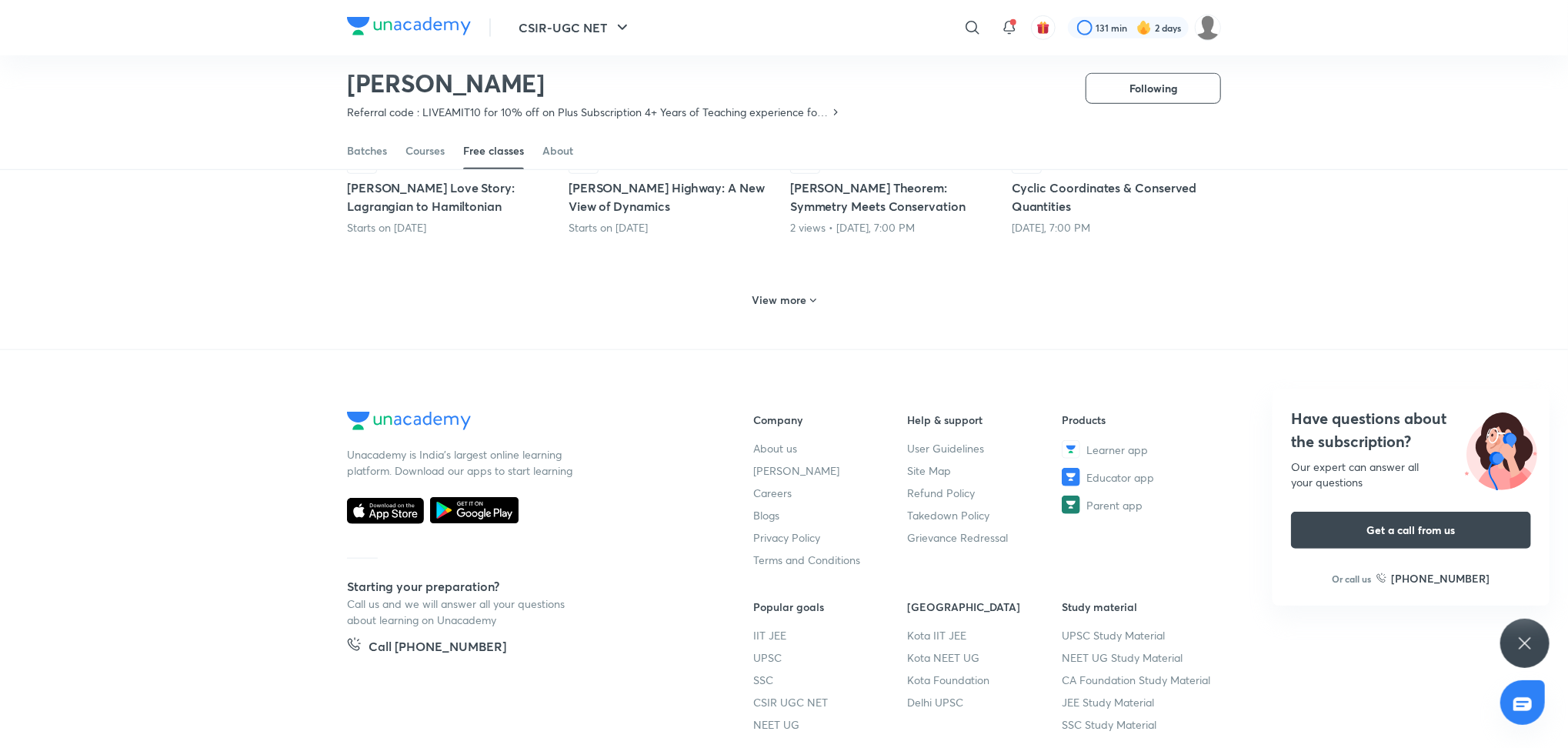
click at [822, 294] on div "View more" at bounding box center [784, 298] width 875 height 40
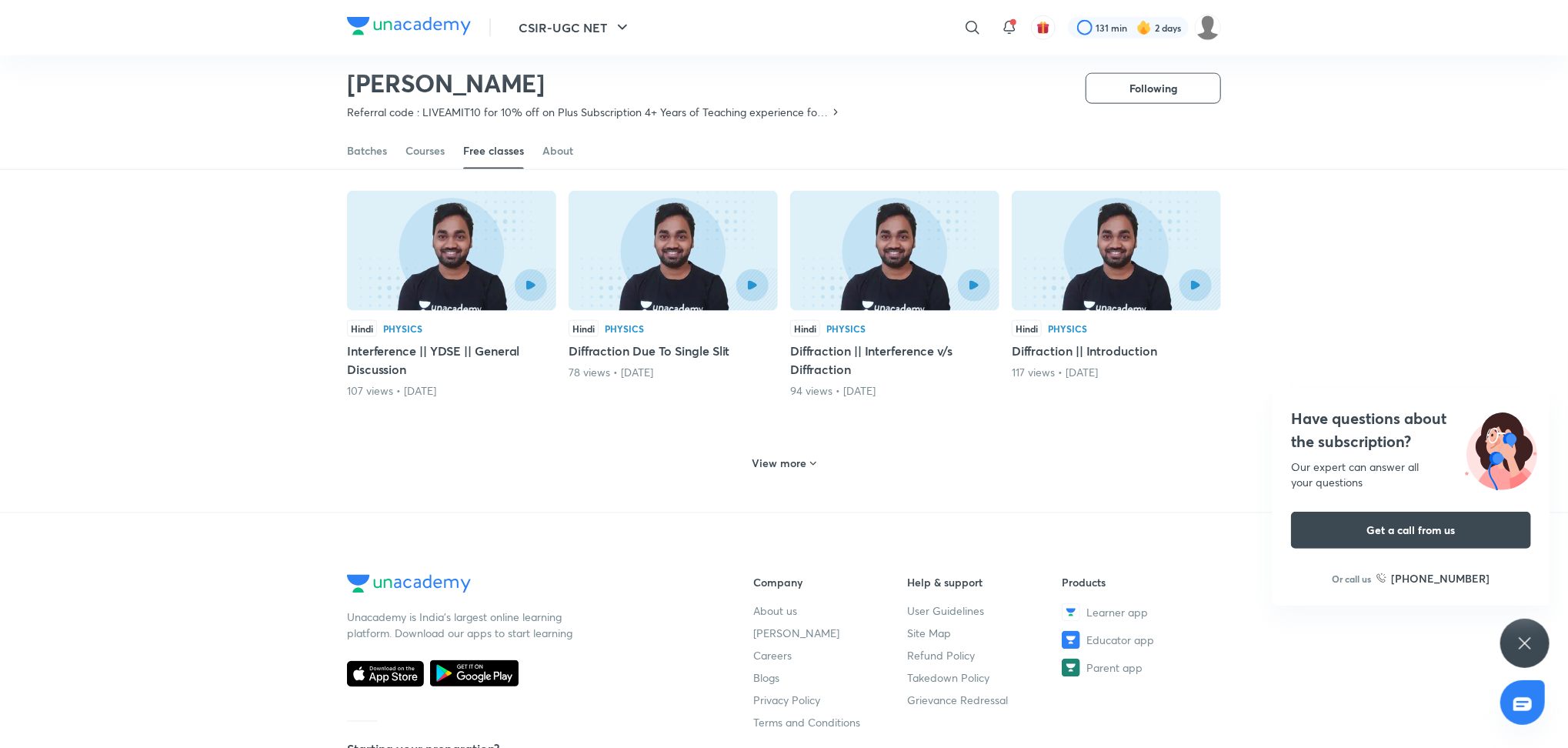
scroll to position [1409, 0]
click at [771, 455] on h6 "View more" at bounding box center [780, 463] width 54 height 16
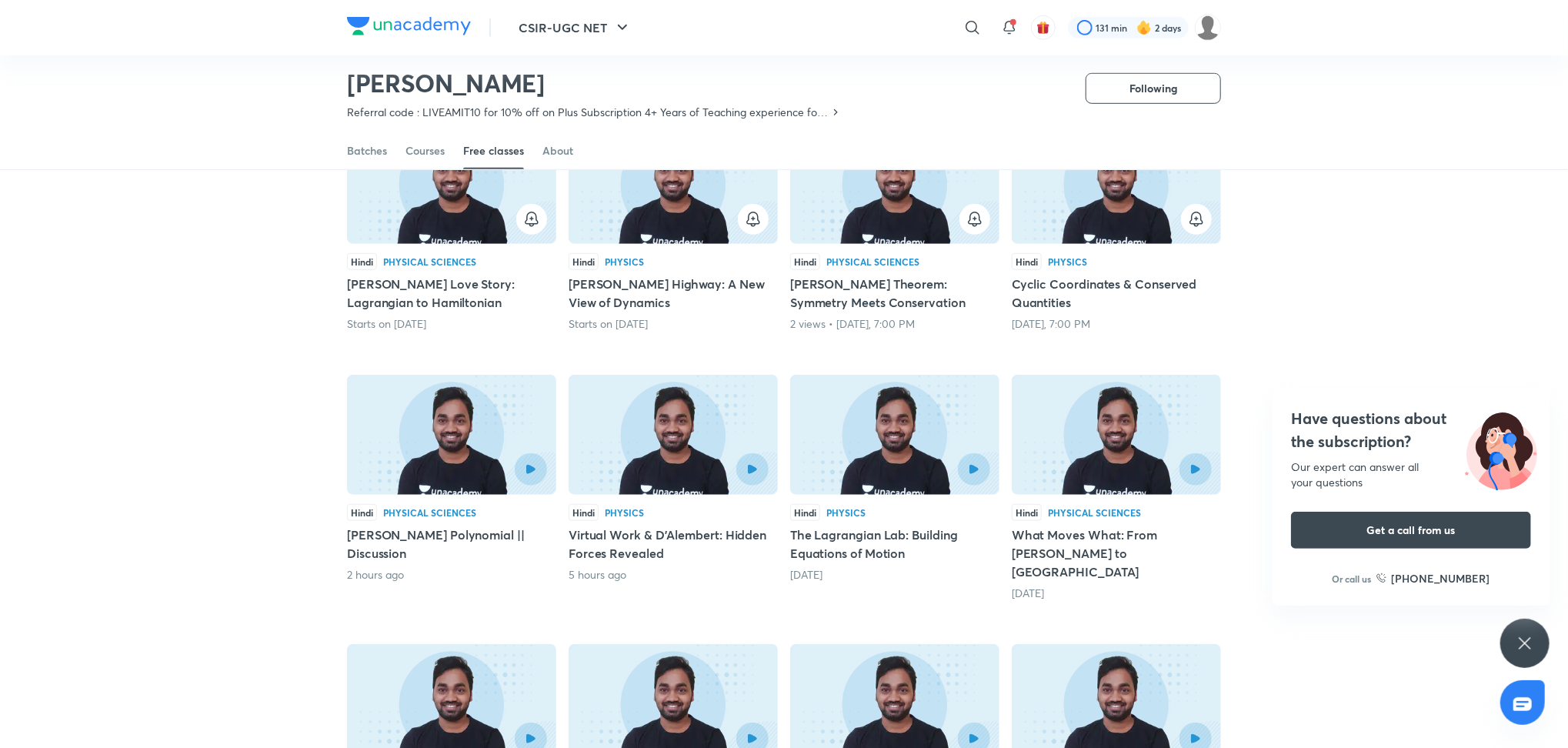
scroll to position [690, 0]
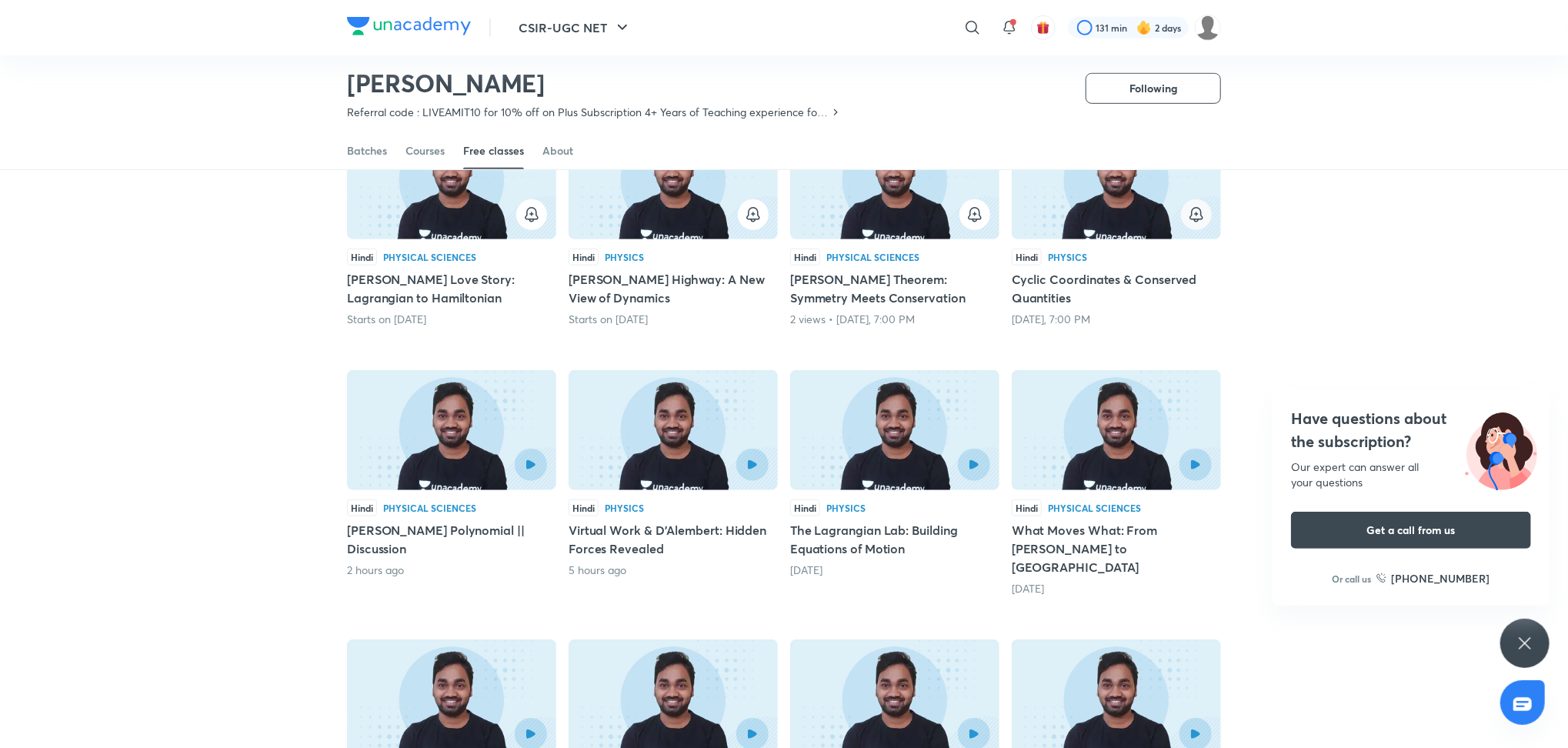
click at [1196, 224] on button "button" at bounding box center [1197, 215] width 31 height 31
click at [967, 216] on icon "button" at bounding box center [975, 215] width 19 height 19
click at [760, 208] on icon "button" at bounding box center [753, 215] width 19 height 19
click at [526, 213] on icon "button" at bounding box center [532, 213] width 12 height 12
click at [1200, 470] on button "button" at bounding box center [1196, 465] width 36 height 36
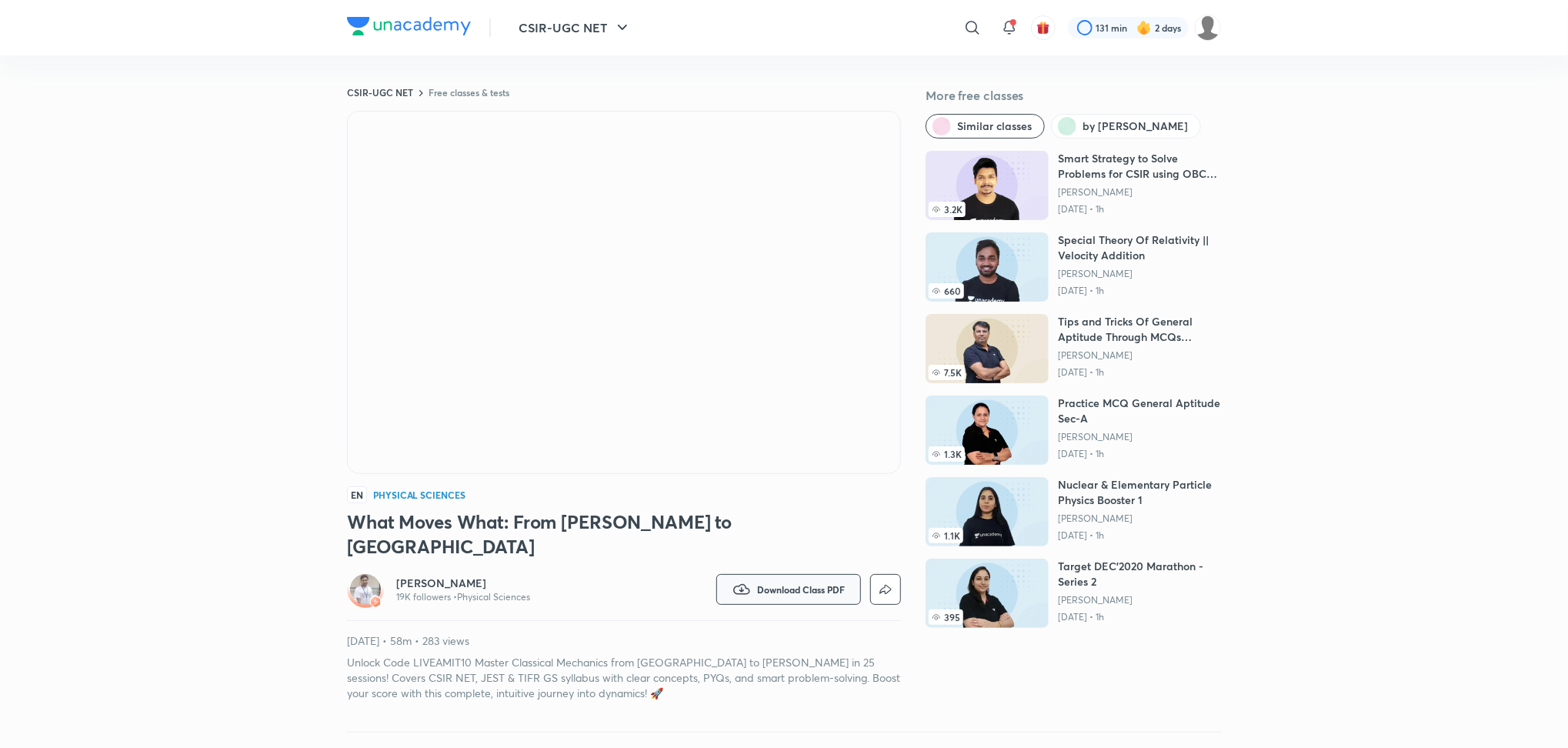
click at [751, 574] on button "Download Class PDF" at bounding box center [789, 589] width 145 height 31
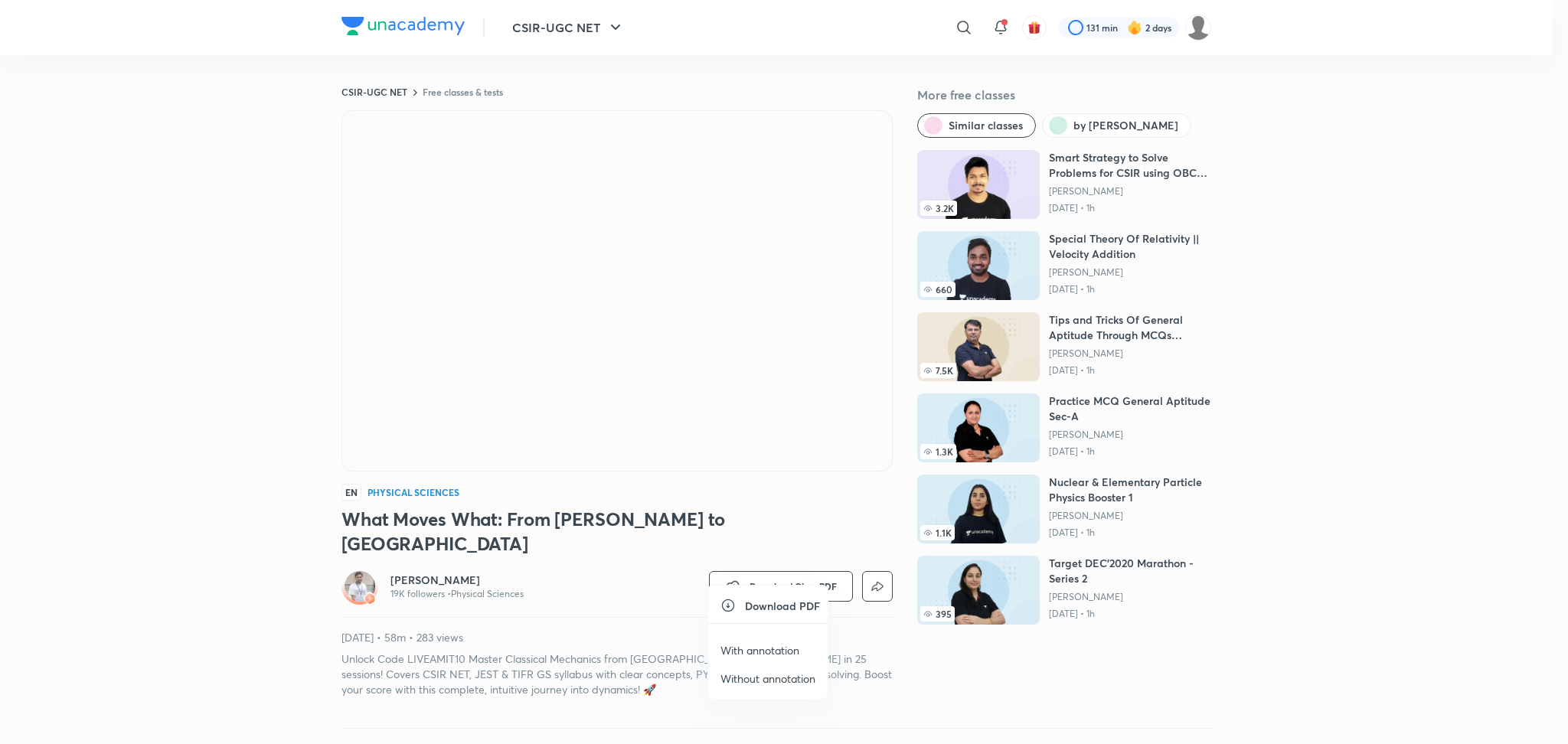
click at [765, 646] on p "With annotation" at bounding box center [760, 650] width 79 height 16
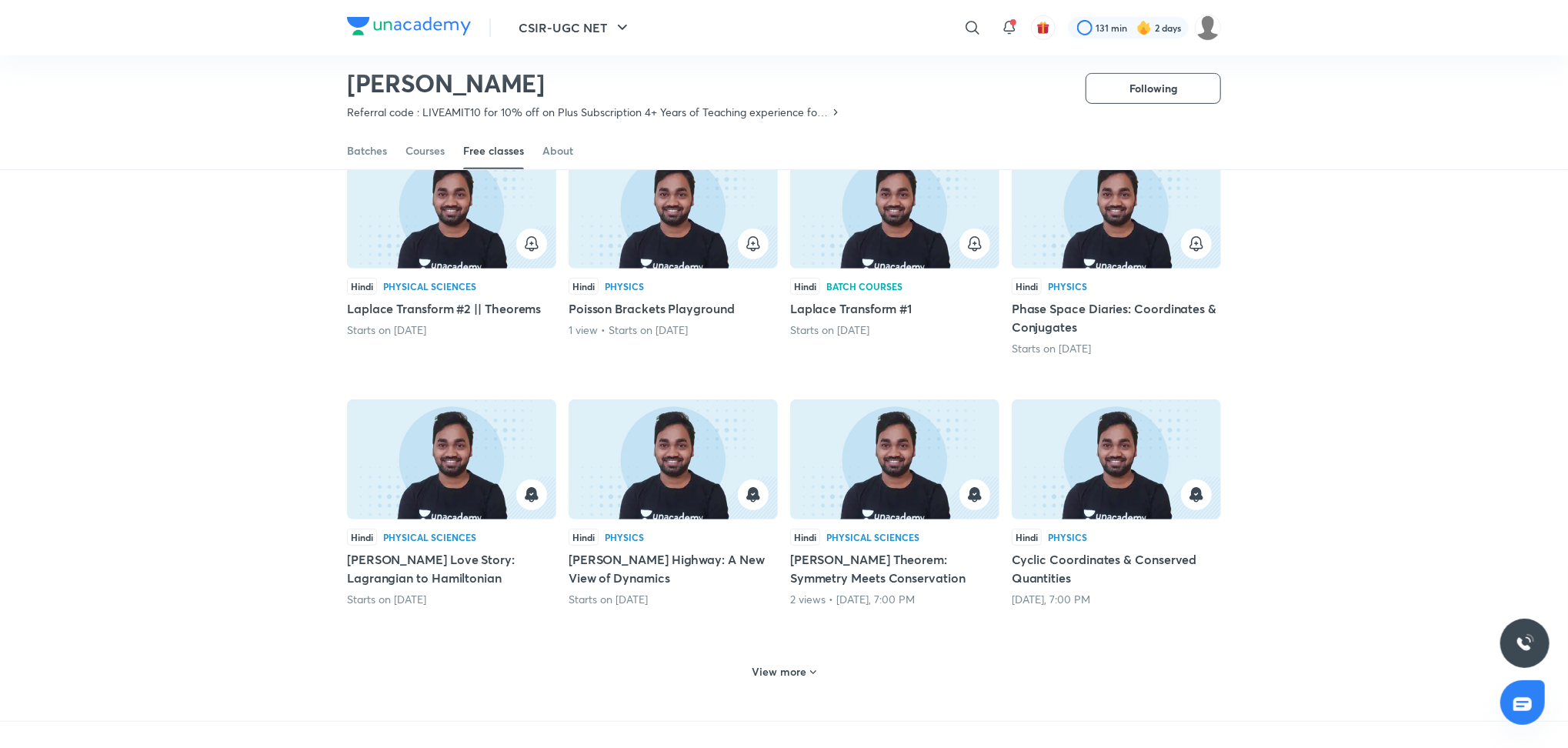
scroll to position [411, 0]
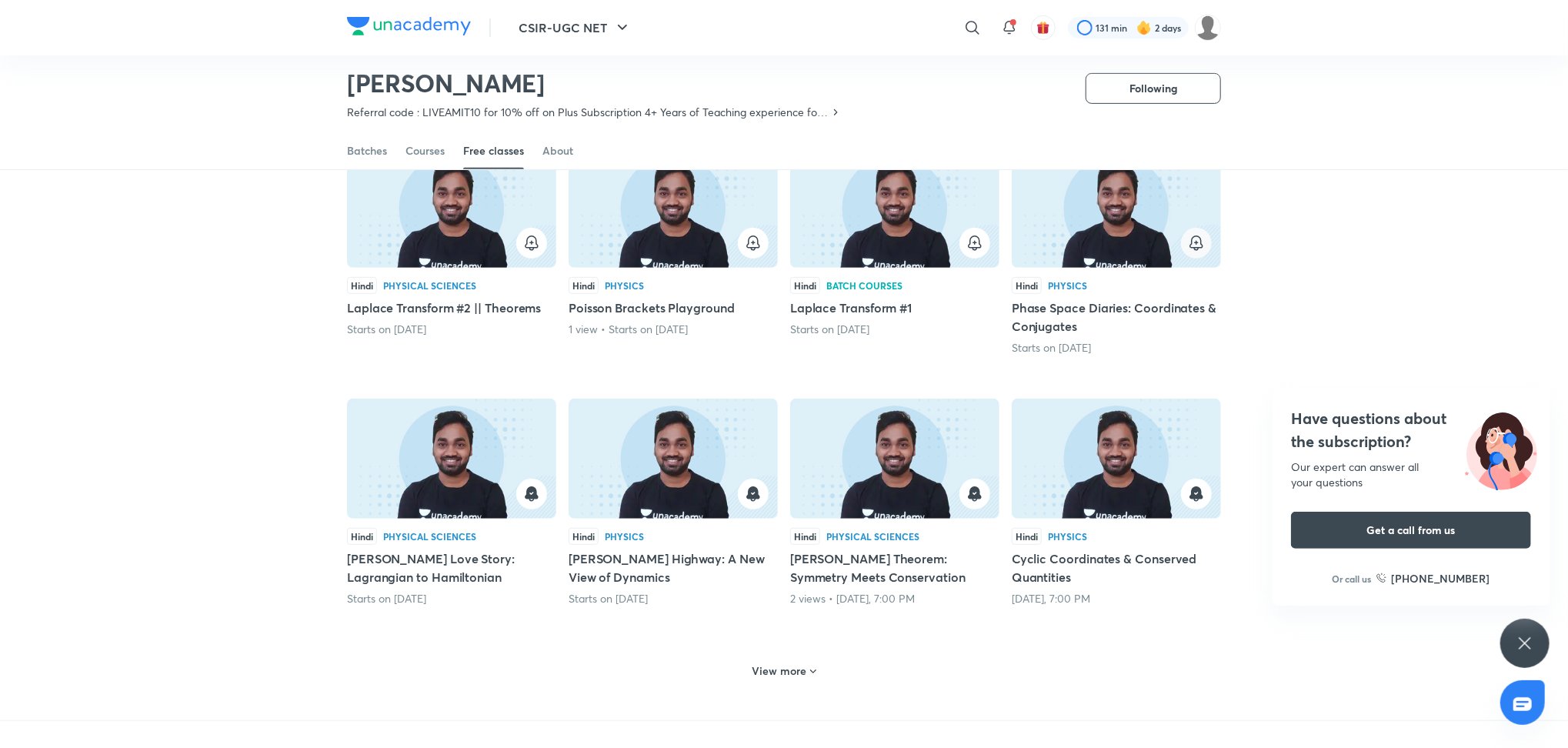
click at [1204, 239] on icon "button" at bounding box center [1196, 243] width 19 height 19
click at [987, 242] on button "button" at bounding box center [975, 243] width 31 height 31
click at [745, 246] on icon "button" at bounding box center [753, 243] width 19 height 19
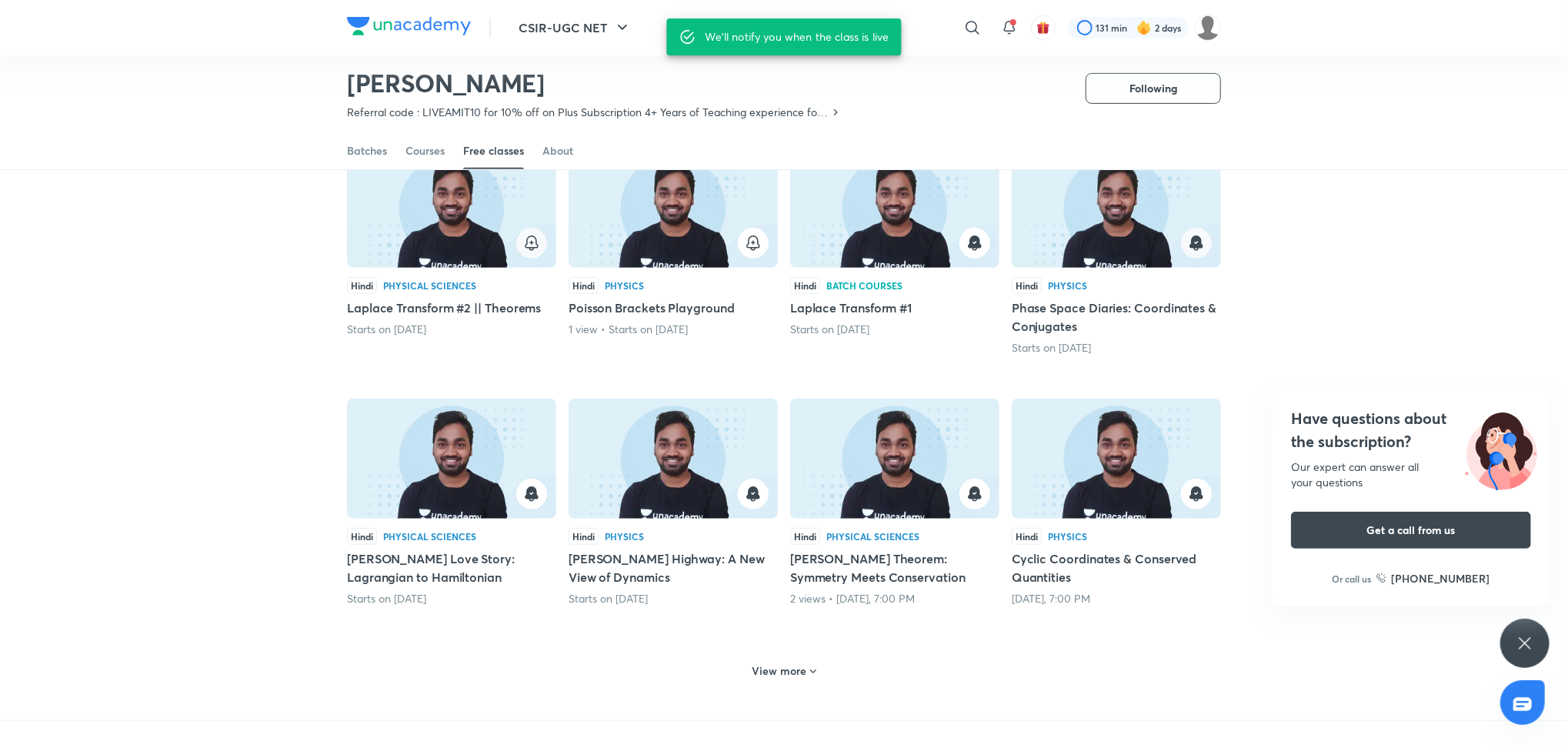
click at [533, 241] on icon "button" at bounding box center [532, 243] width 19 height 19
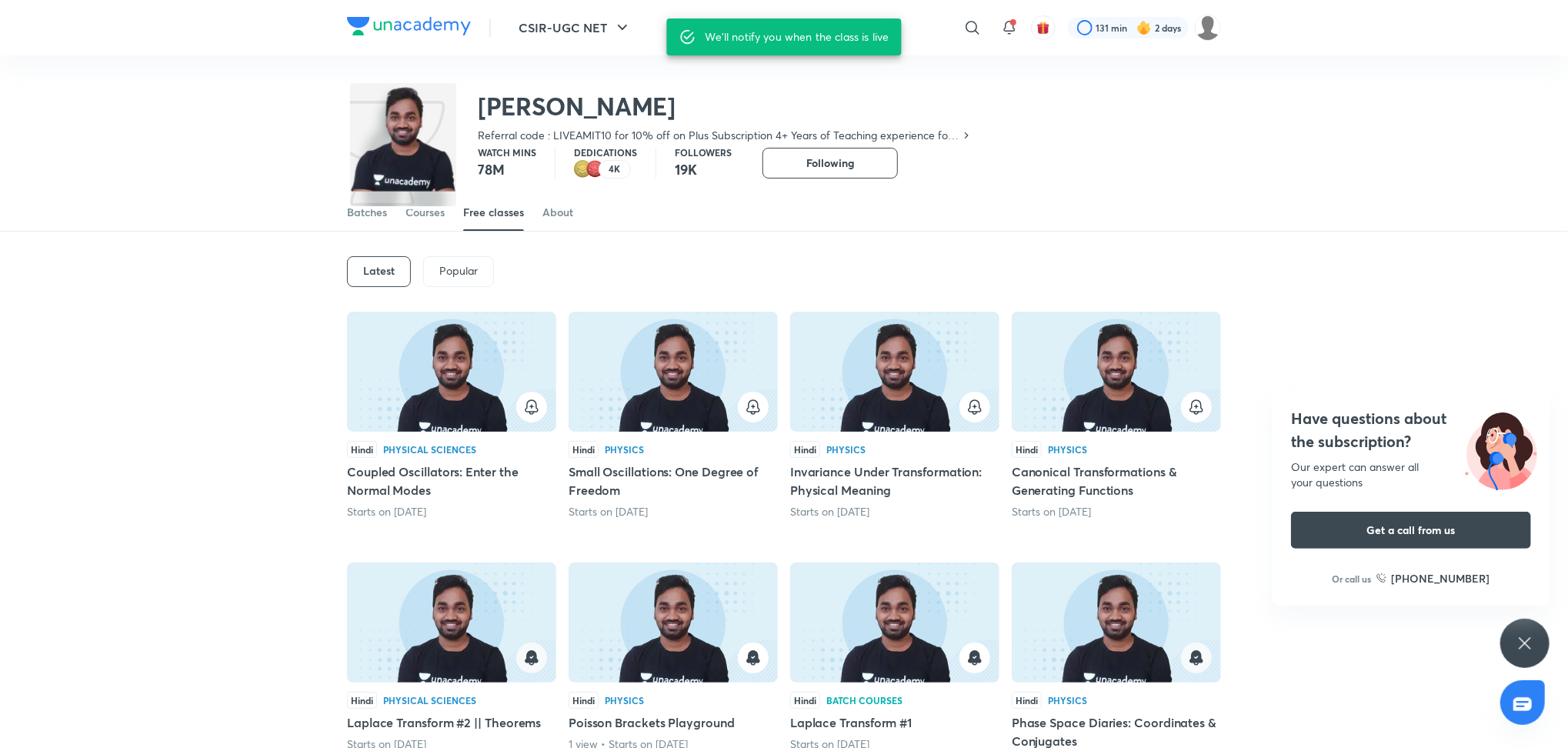
scroll to position [40, 0]
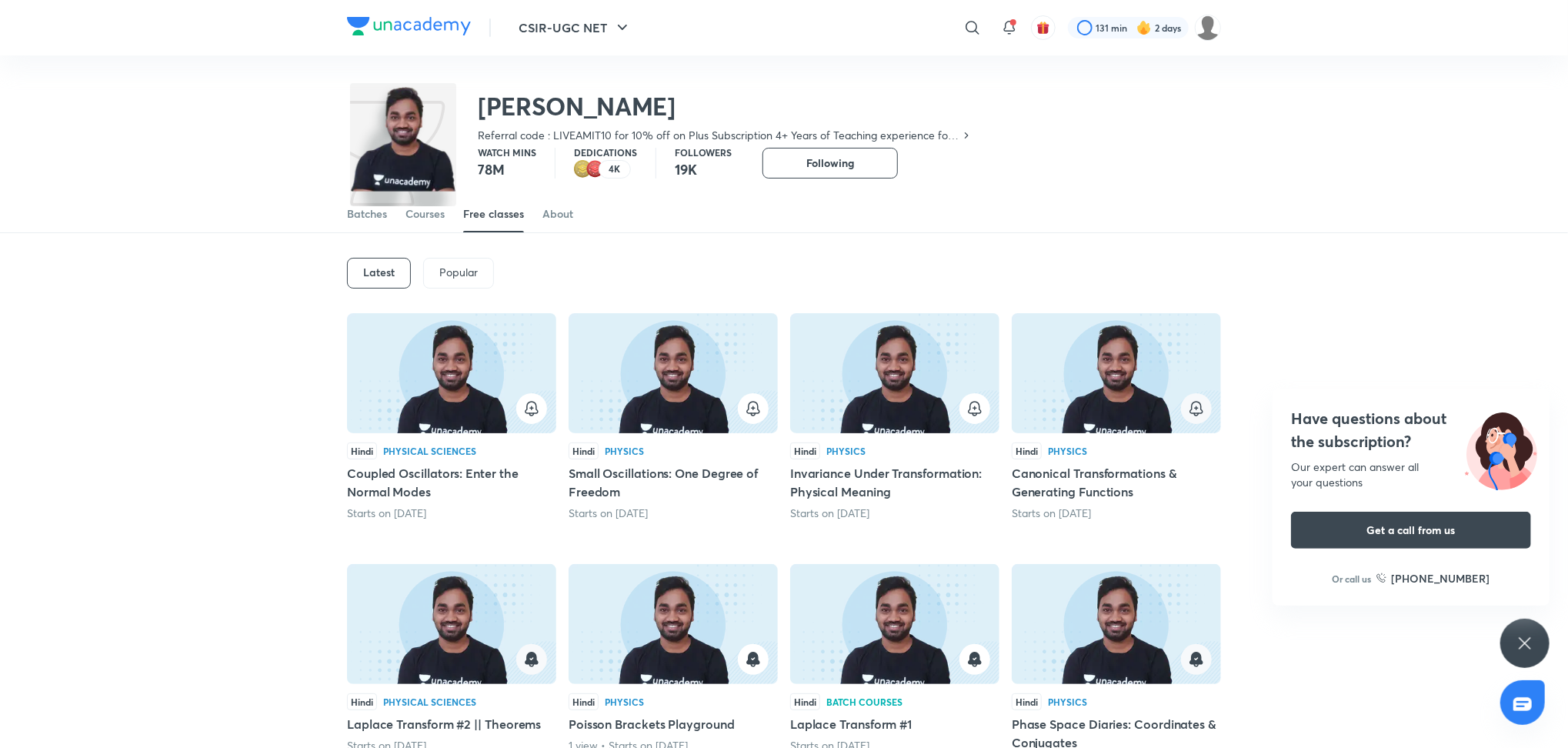
click at [1200, 416] on icon "button" at bounding box center [1196, 409] width 19 height 19
click at [981, 413] on icon "button" at bounding box center [975, 409] width 19 height 19
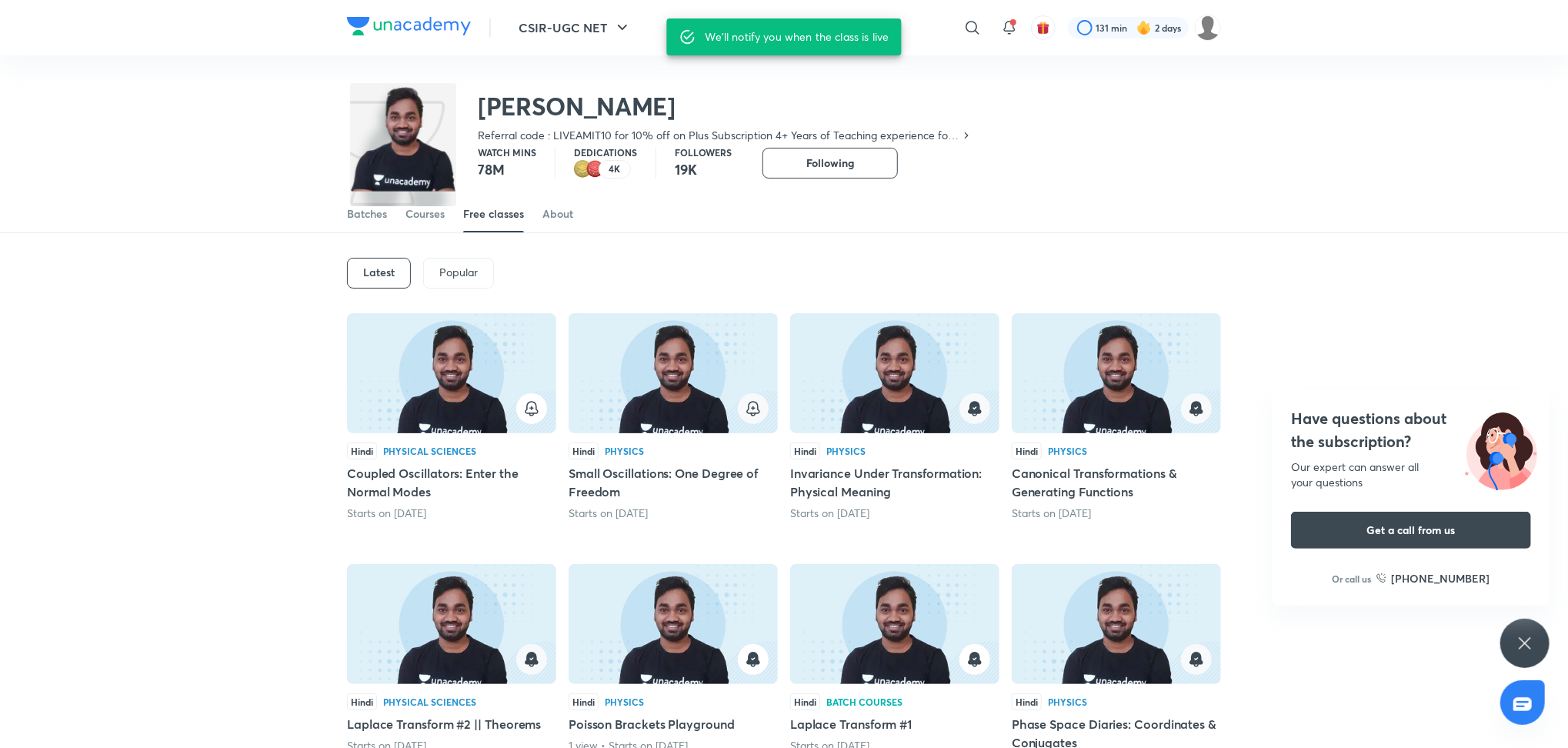
click at [753, 410] on icon "button" at bounding box center [753, 408] width 0 height 3
click at [519, 407] on button "button" at bounding box center [532, 409] width 31 height 31
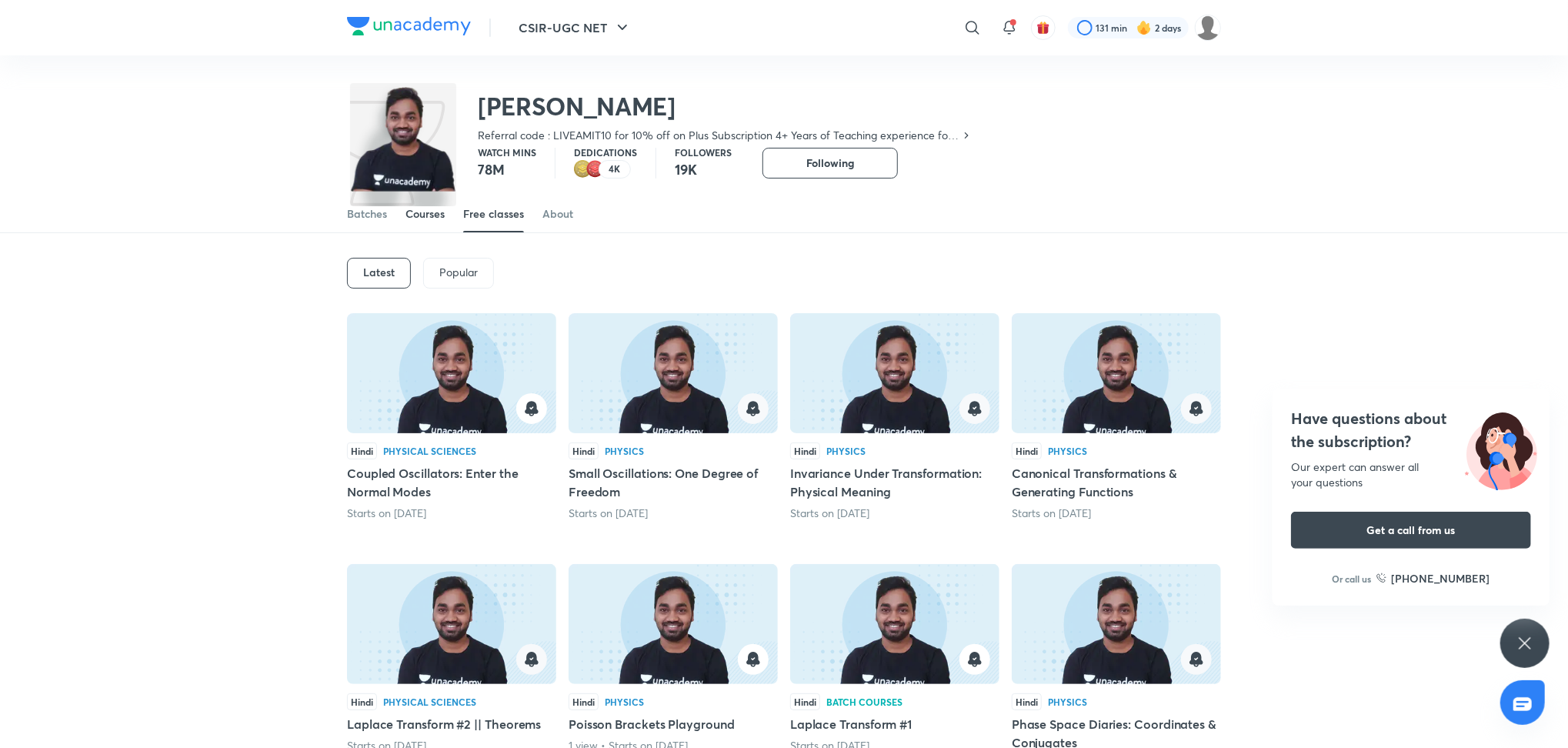
click at [415, 217] on div "Courses" at bounding box center [425, 214] width 39 height 16
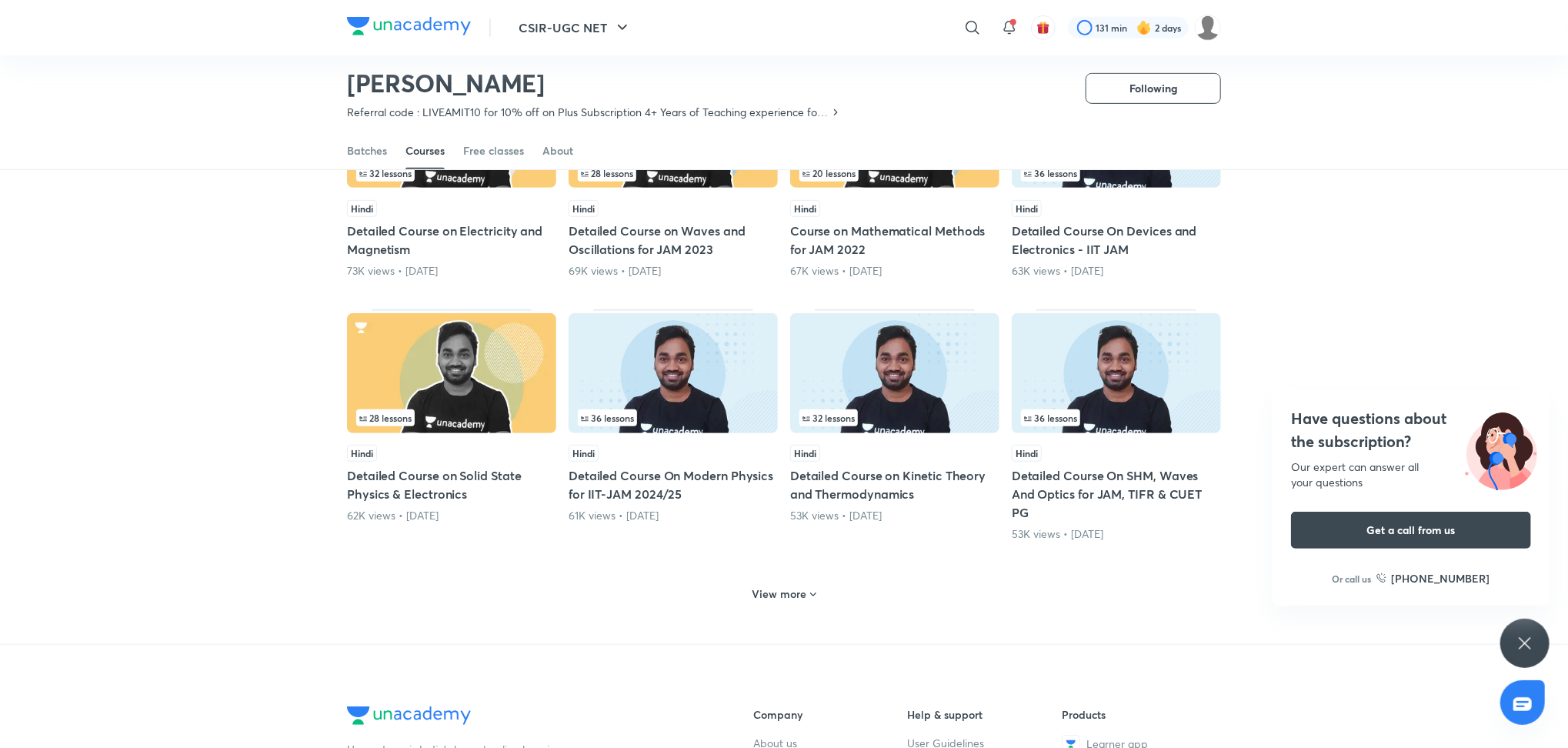
scroll to position [489, 0]
click at [763, 594] on h6 "View more" at bounding box center [780, 593] width 54 height 16
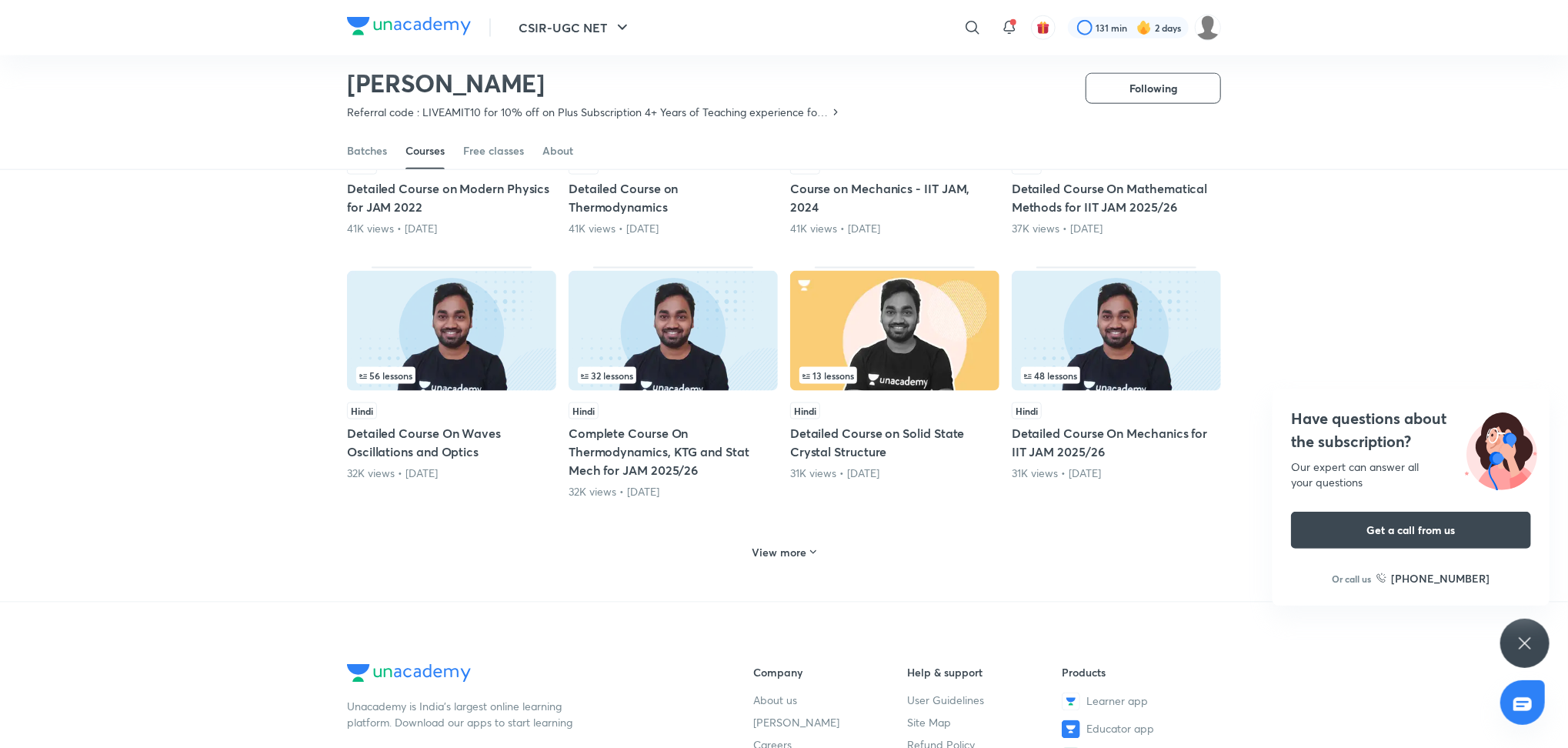
scroll to position [1286, 0]
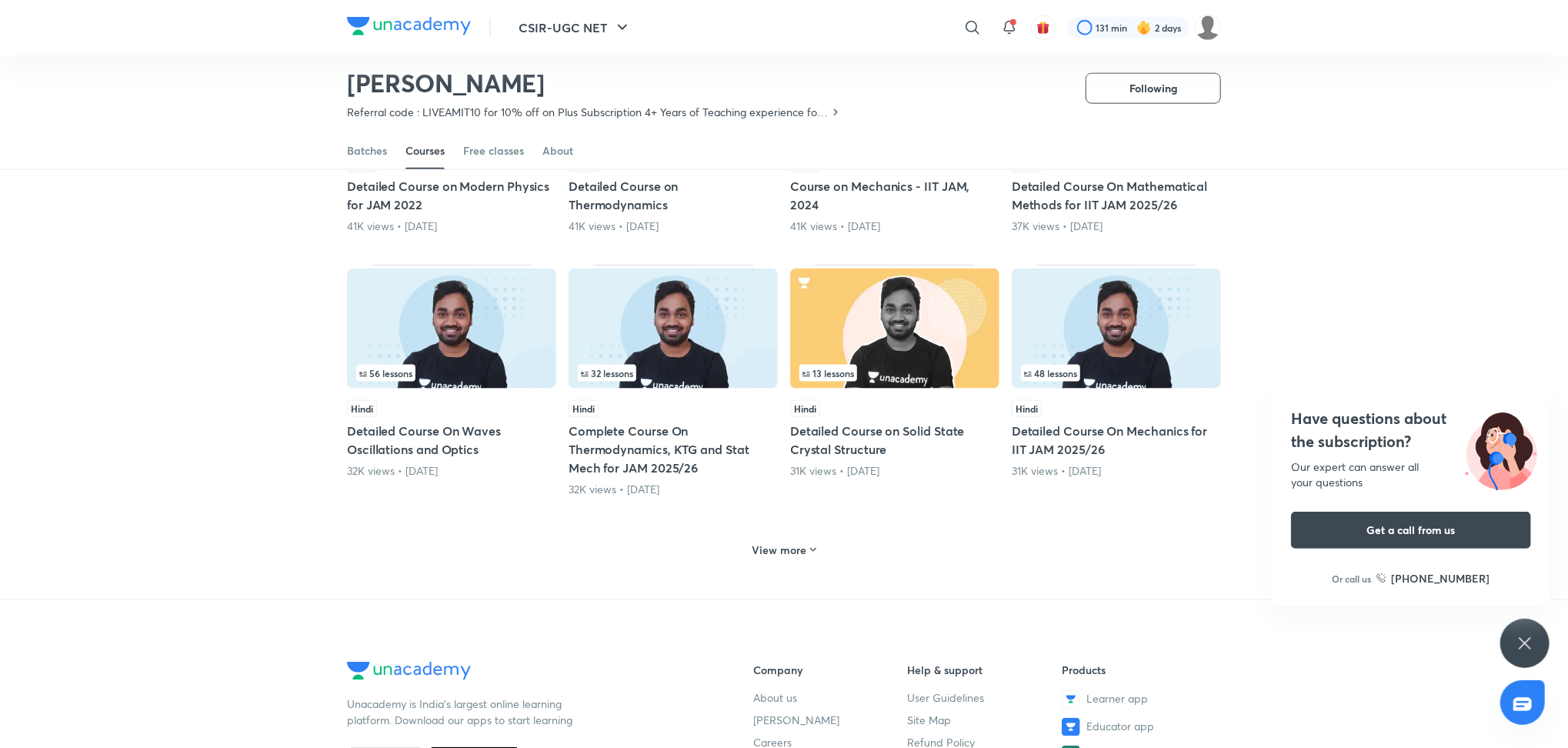
click at [792, 558] on h6 "View more" at bounding box center [780, 551] width 54 height 16
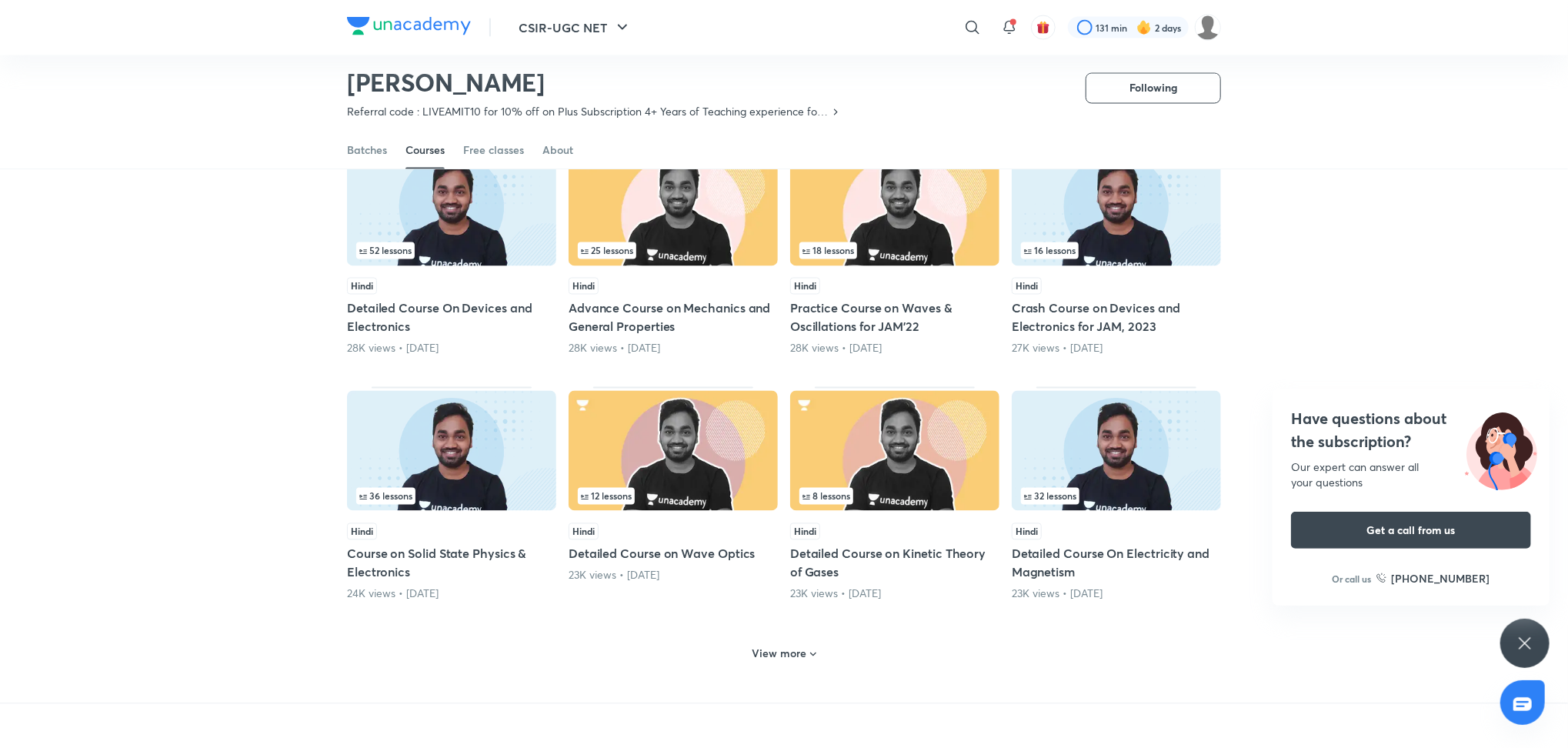
scroll to position [1922, 0]
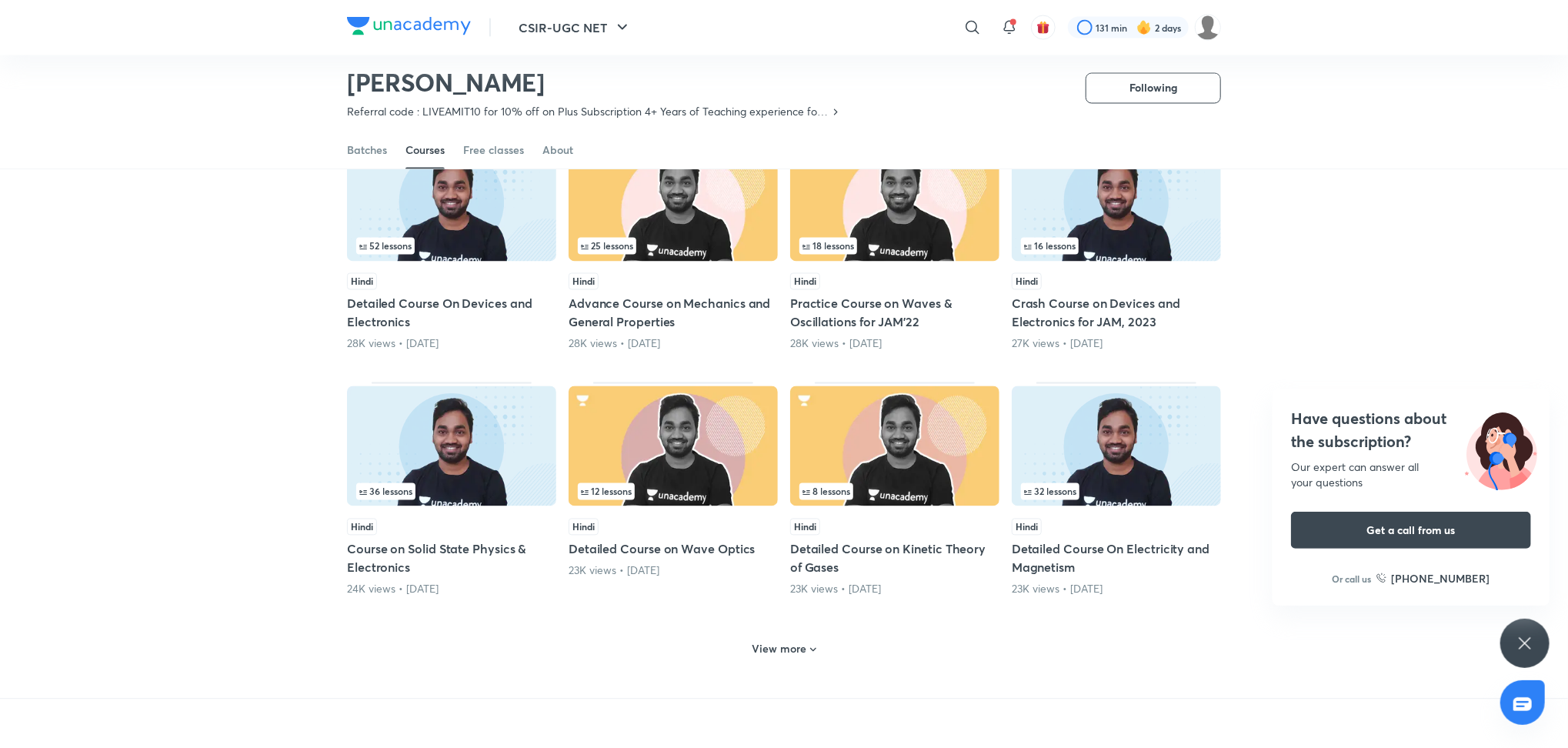
click at [807, 652] on icon at bounding box center [813, 651] width 12 height 12
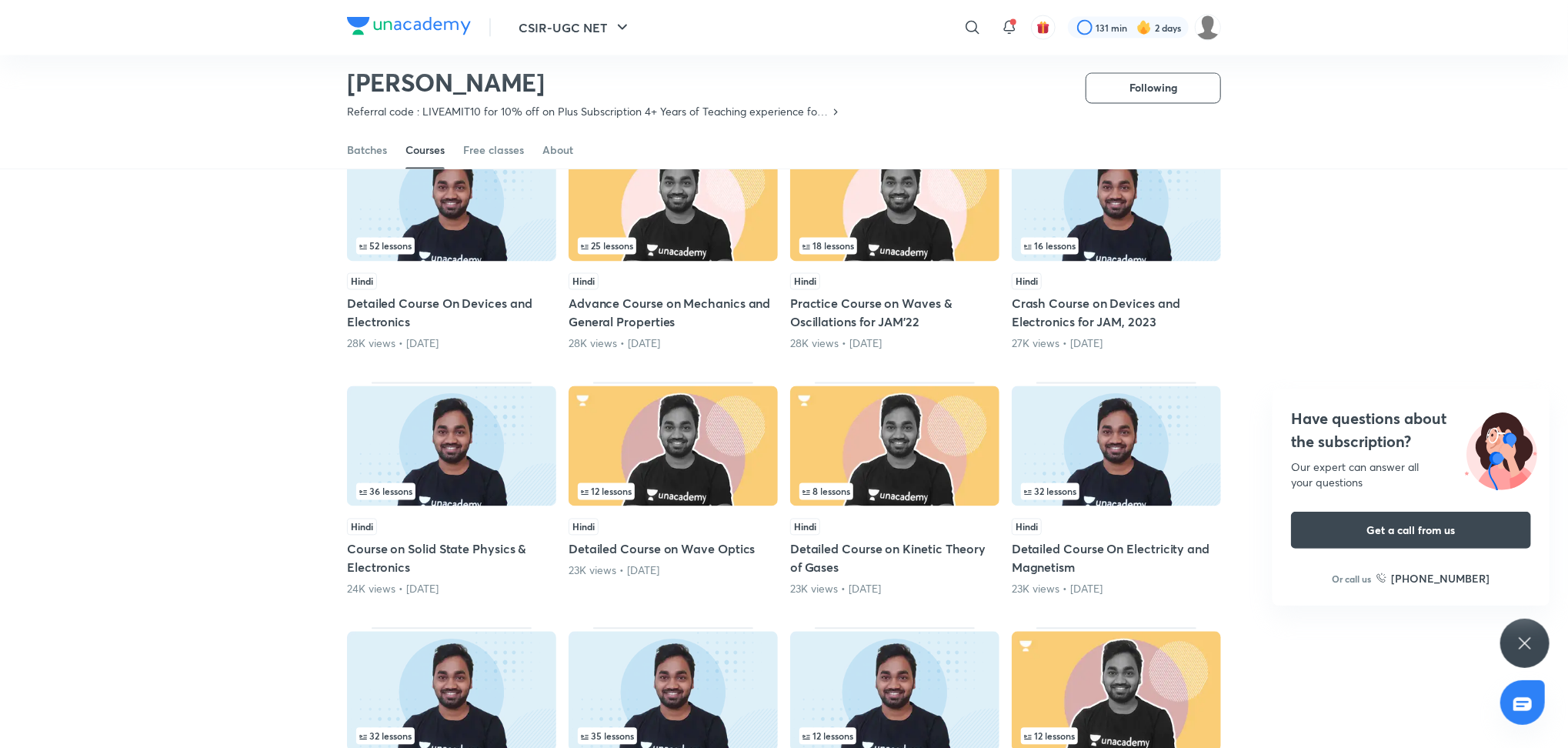
click at [1077, 562] on h5 "Detailed Course On Electricity and Magnetism" at bounding box center [1116, 559] width 209 height 37
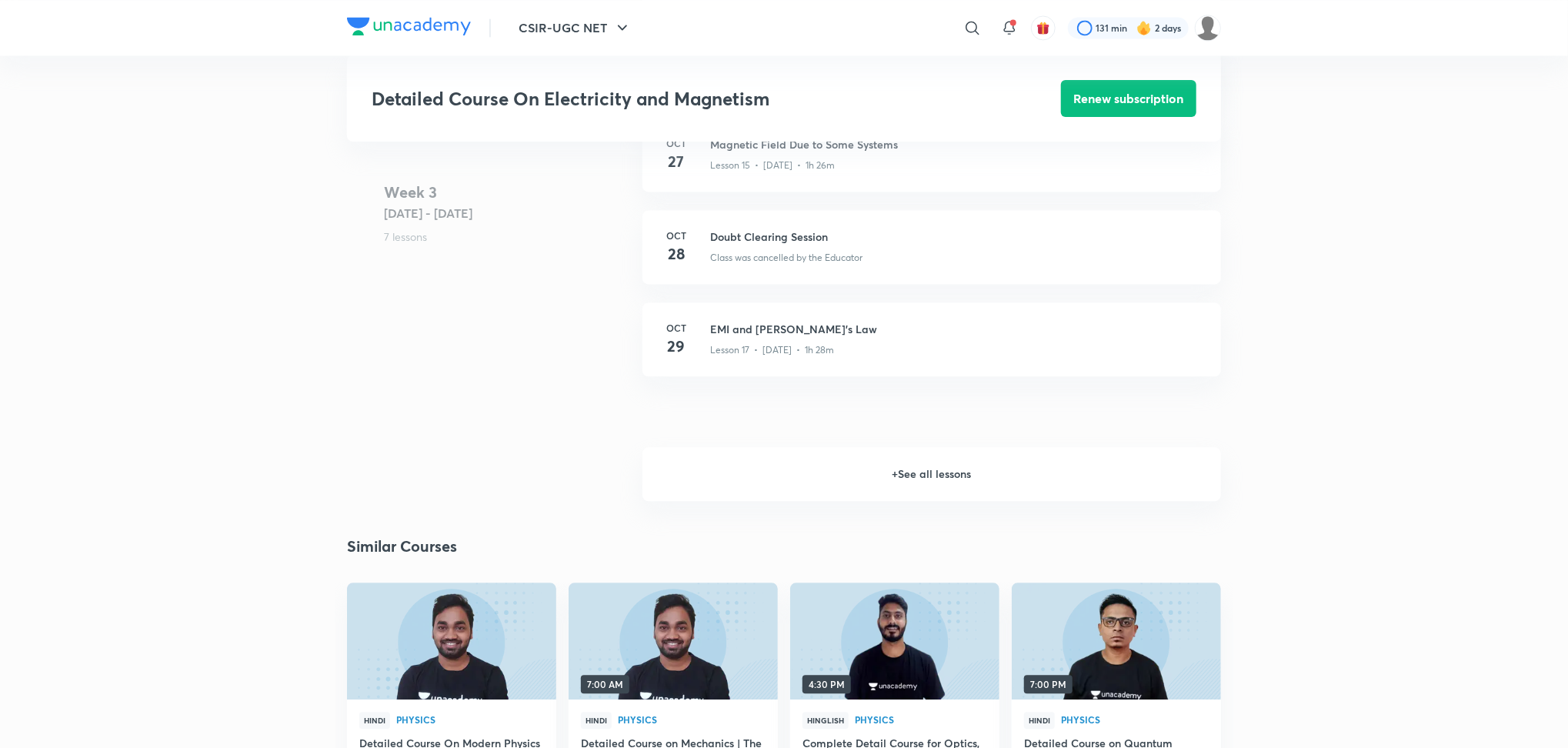
scroll to position [2151, 0]
click at [967, 495] on h6 "+ See all lessons" at bounding box center [932, 472] width 578 height 54
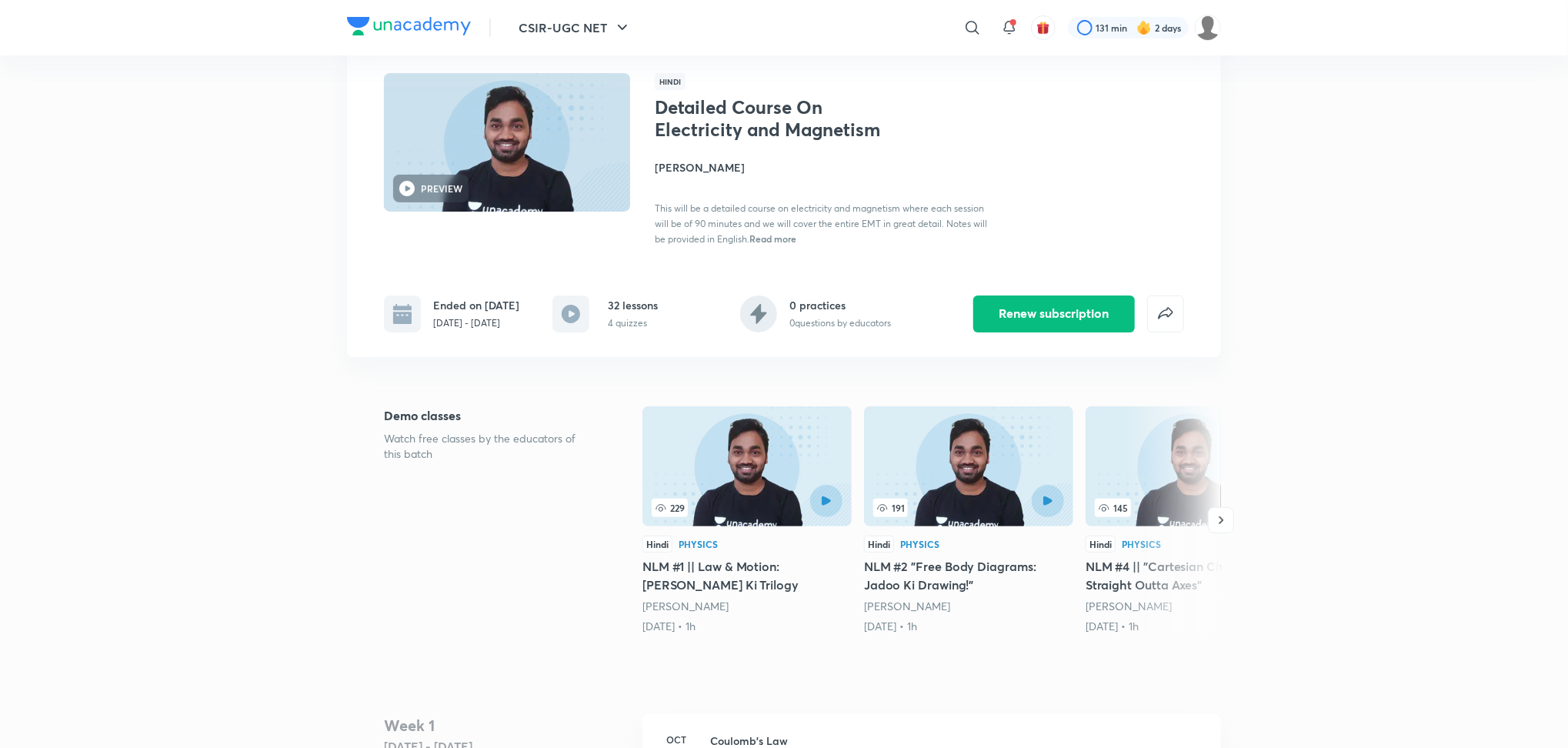
scroll to position [0, 0]
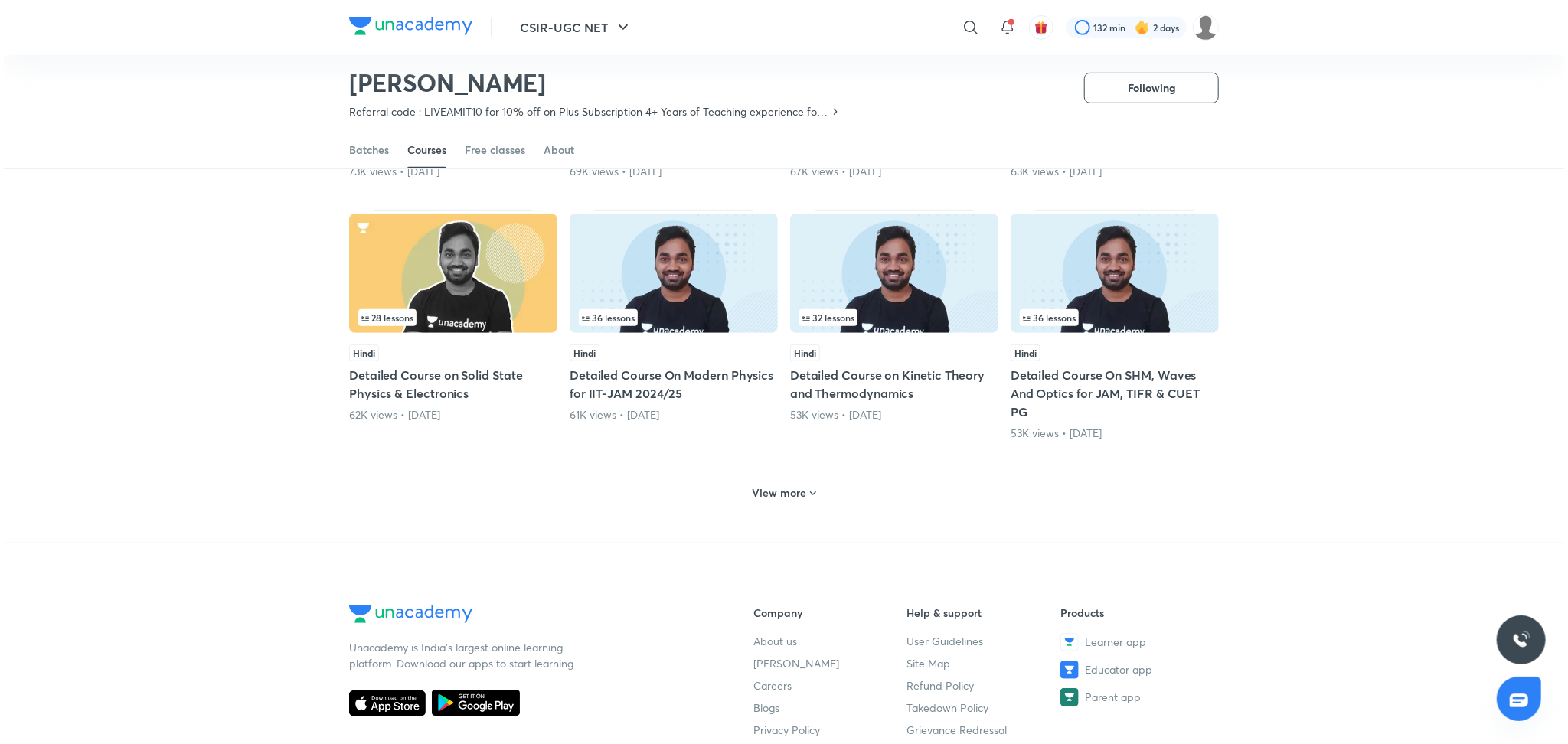
scroll to position [892, 0]
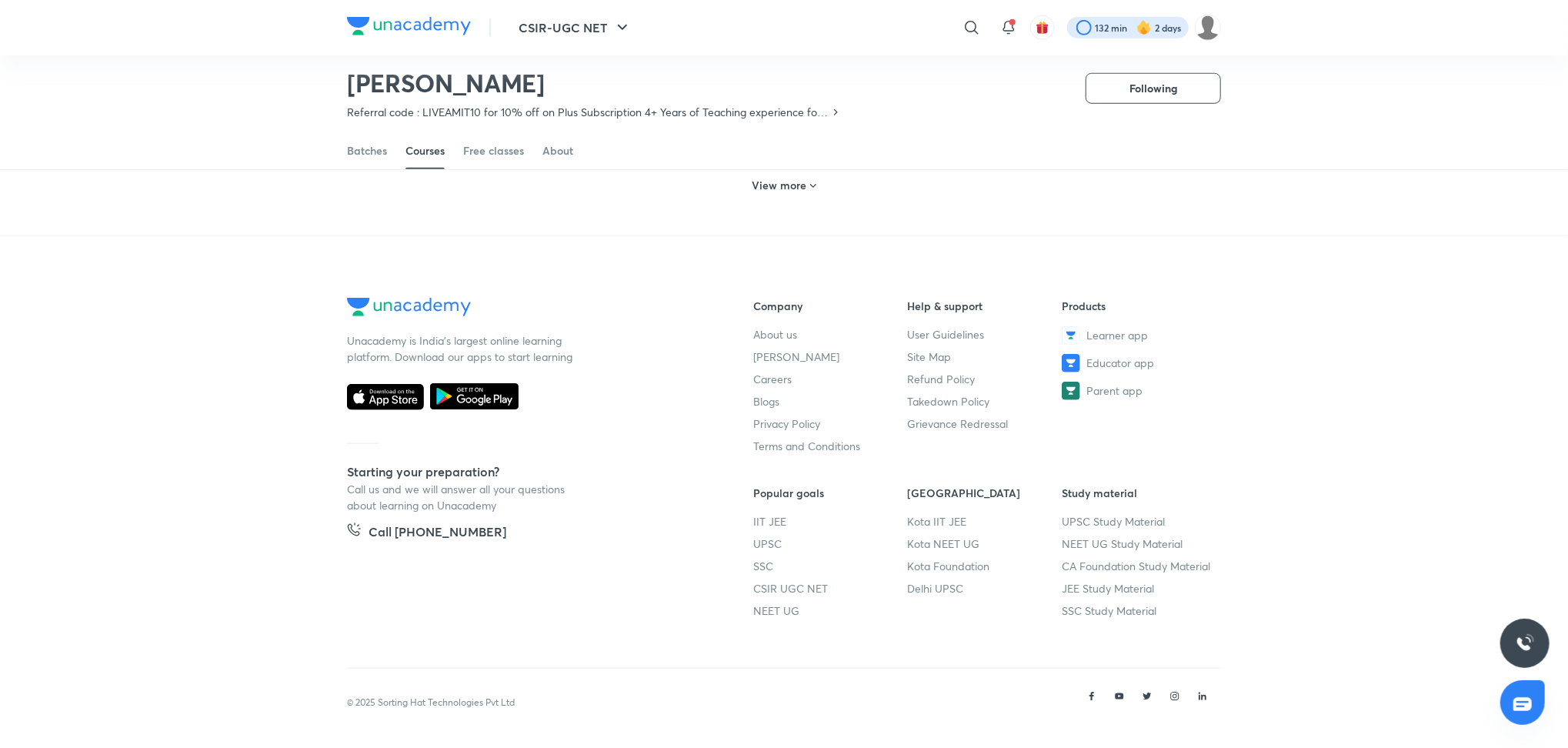
click at [1170, 30] on div at bounding box center [1128, 28] width 121 height 22
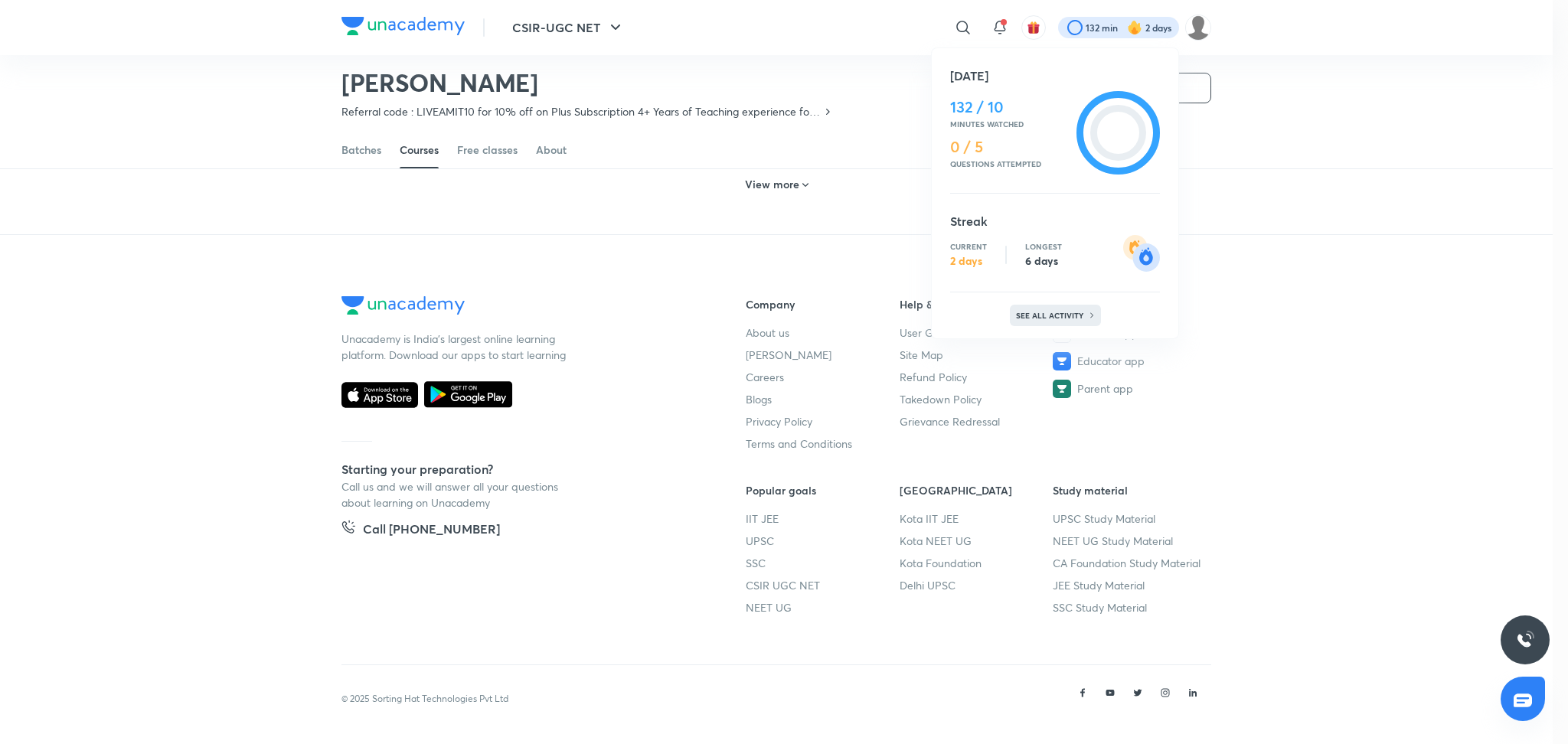
click at [1051, 311] on p "See all activity" at bounding box center [1052, 316] width 71 height 9
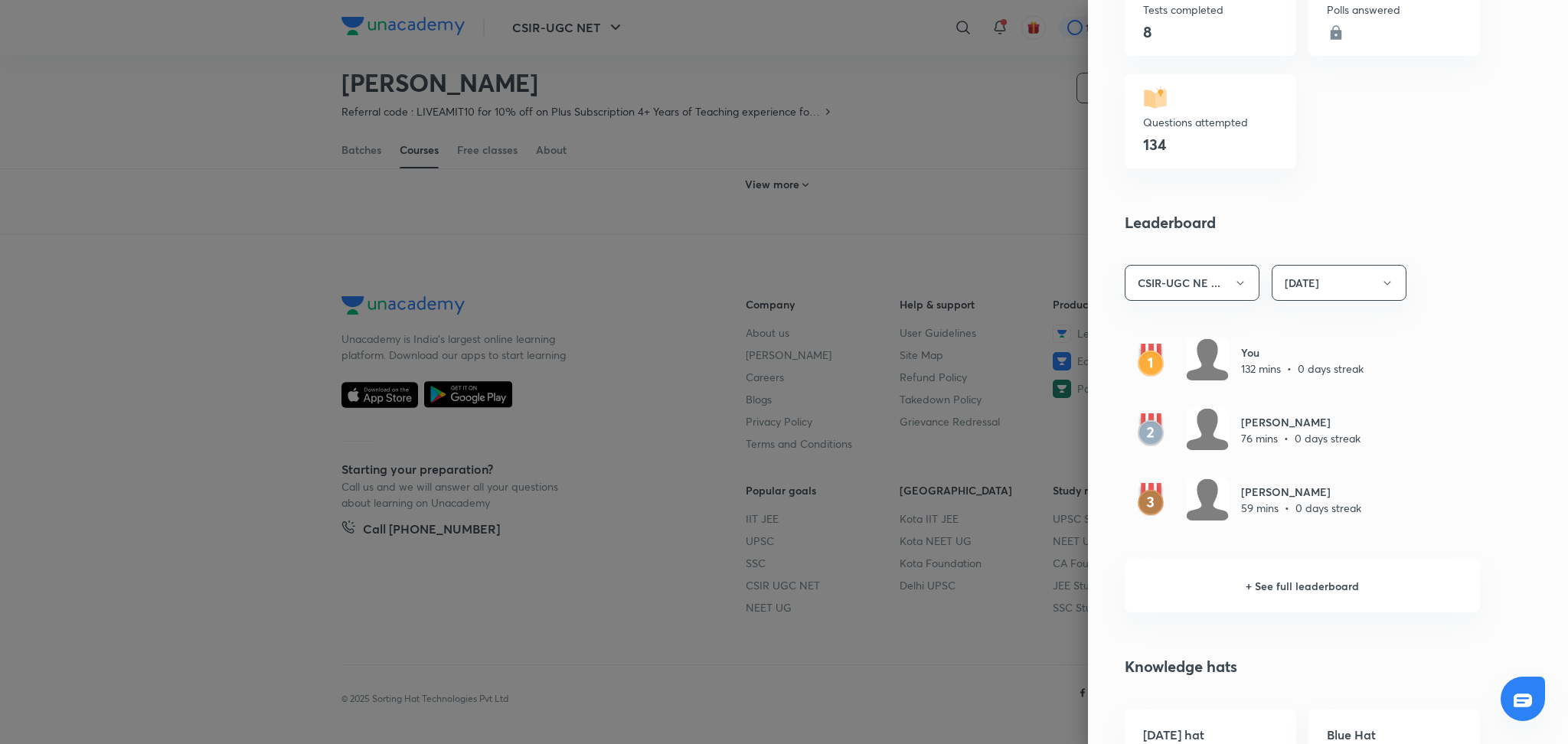
scroll to position [670, 0]
click at [1281, 593] on h6 "+ See full leaderboard" at bounding box center [1302, 585] width 355 height 53
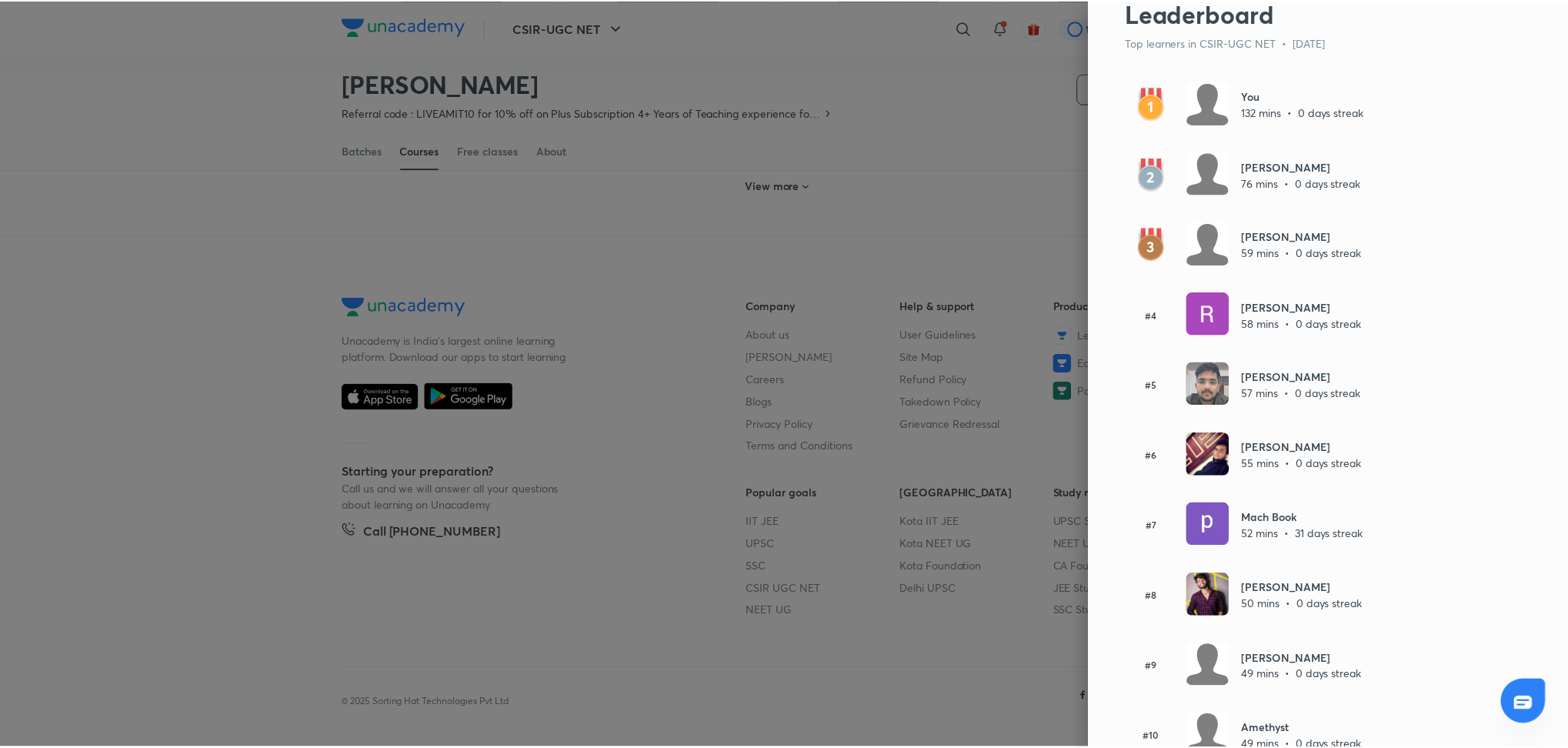
scroll to position [0, 0]
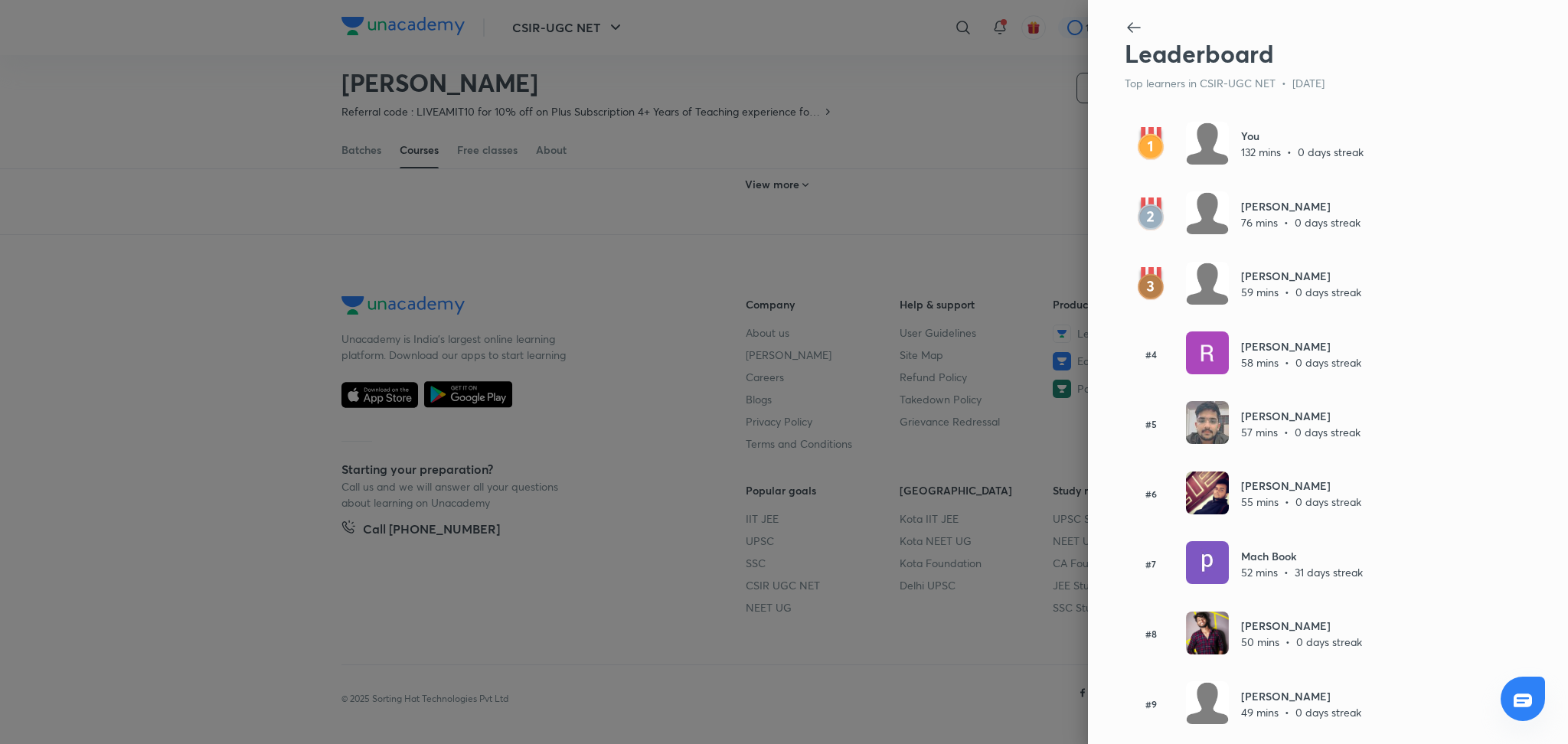
click at [1125, 36] on icon at bounding box center [1134, 28] width 19 height 19
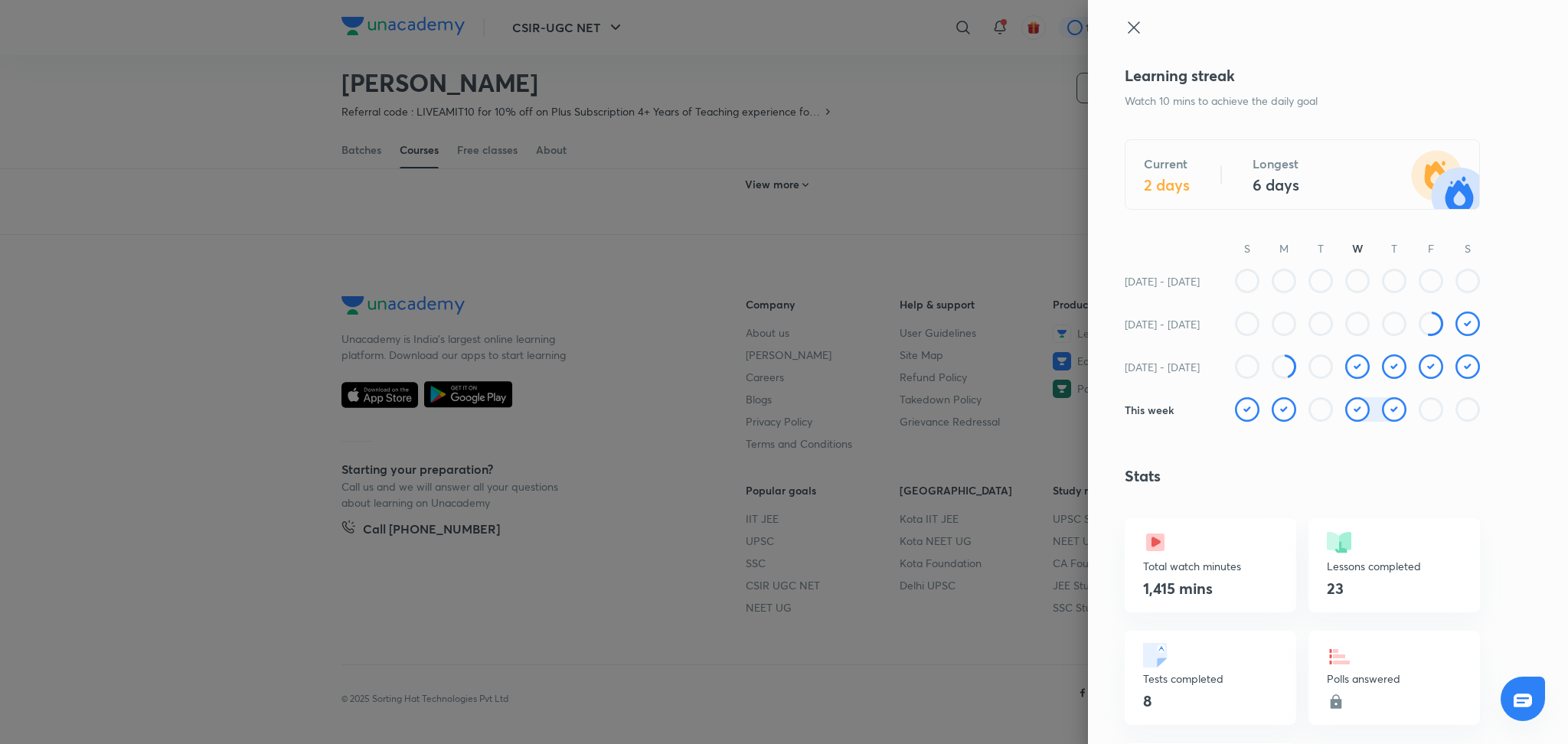
click at [1125, 19] on icon at bounding box center [1134, 28] width 19 height 19
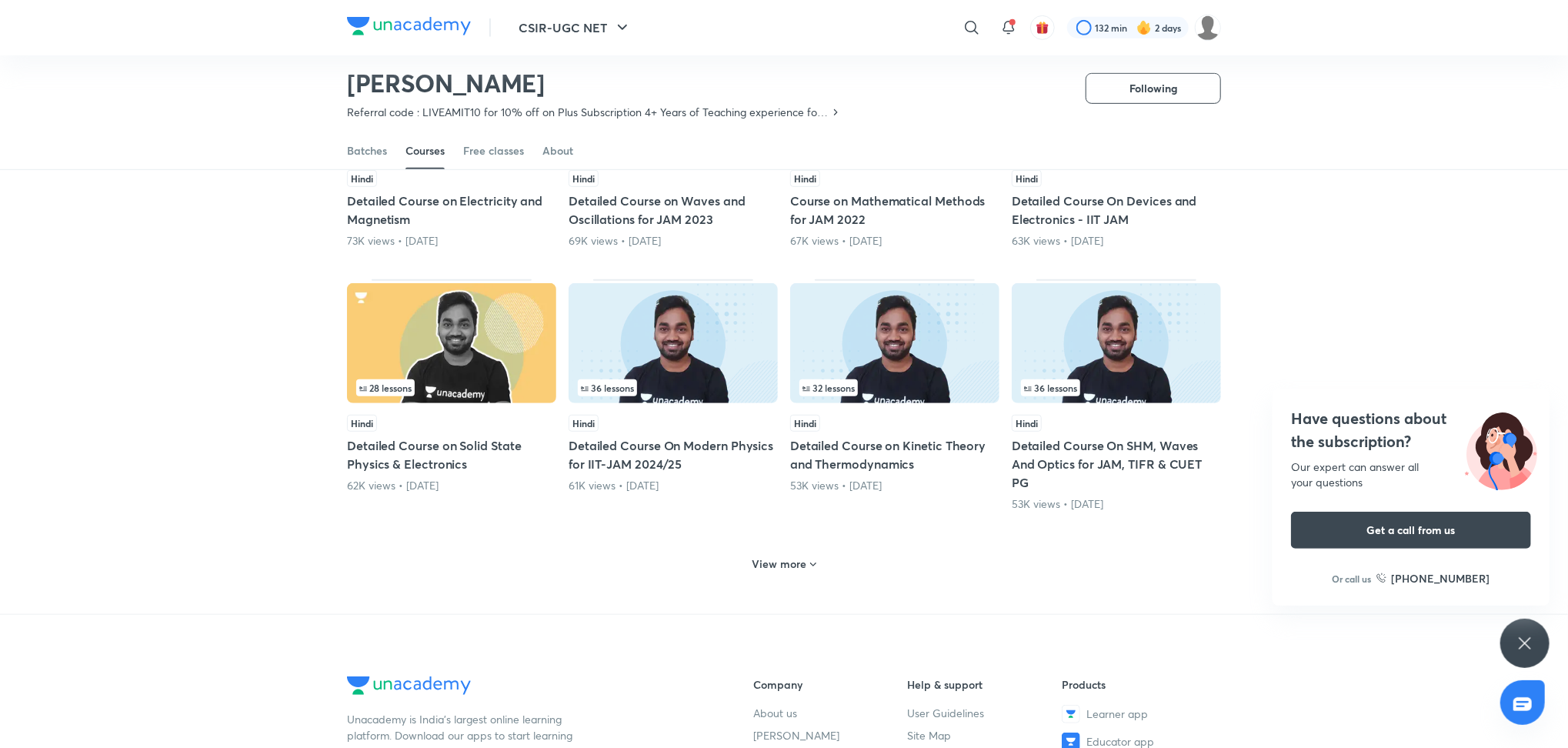
scroll to position [516, 0]
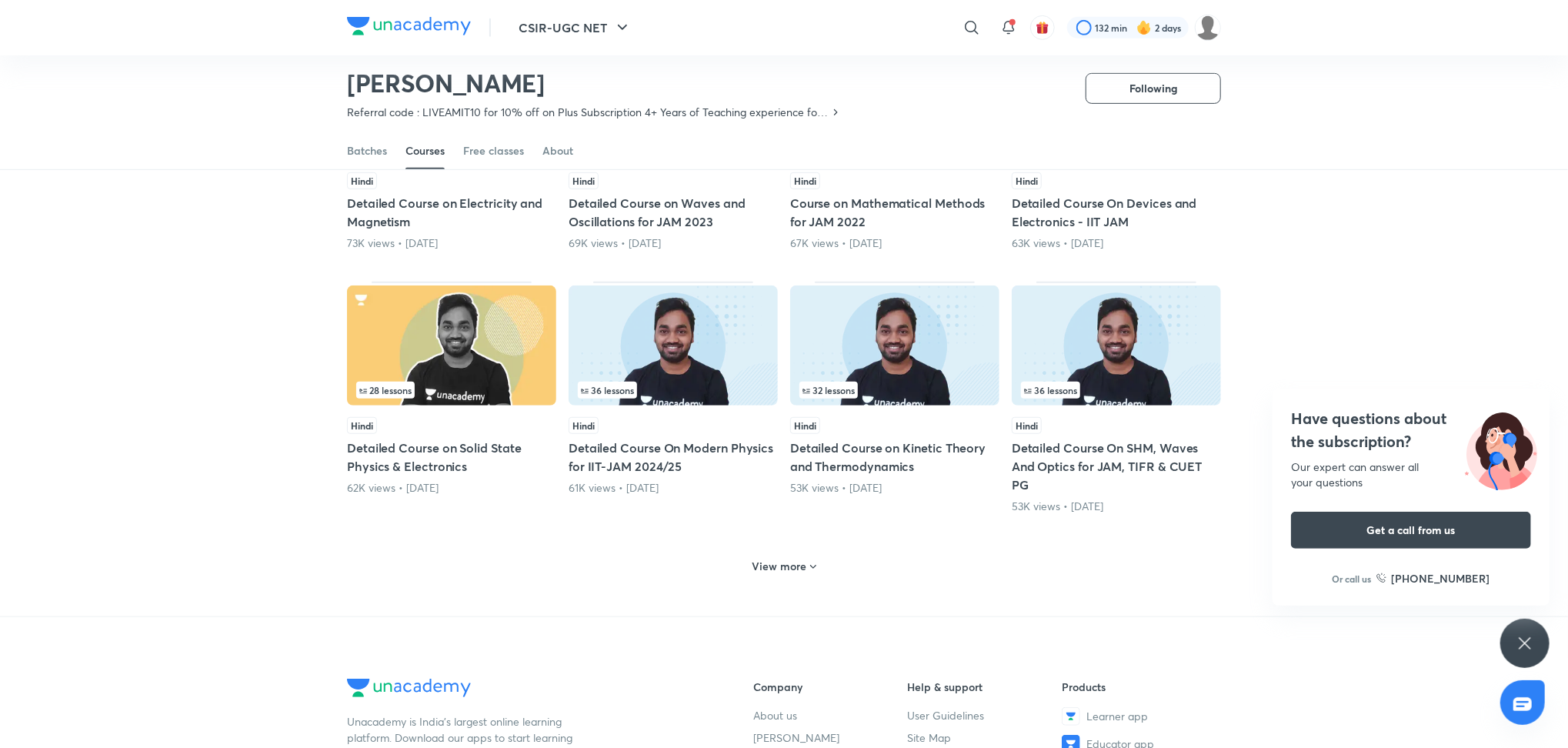
click at [752, 572] on div "View more" at bounding box center [784, 567] width 76 height 25
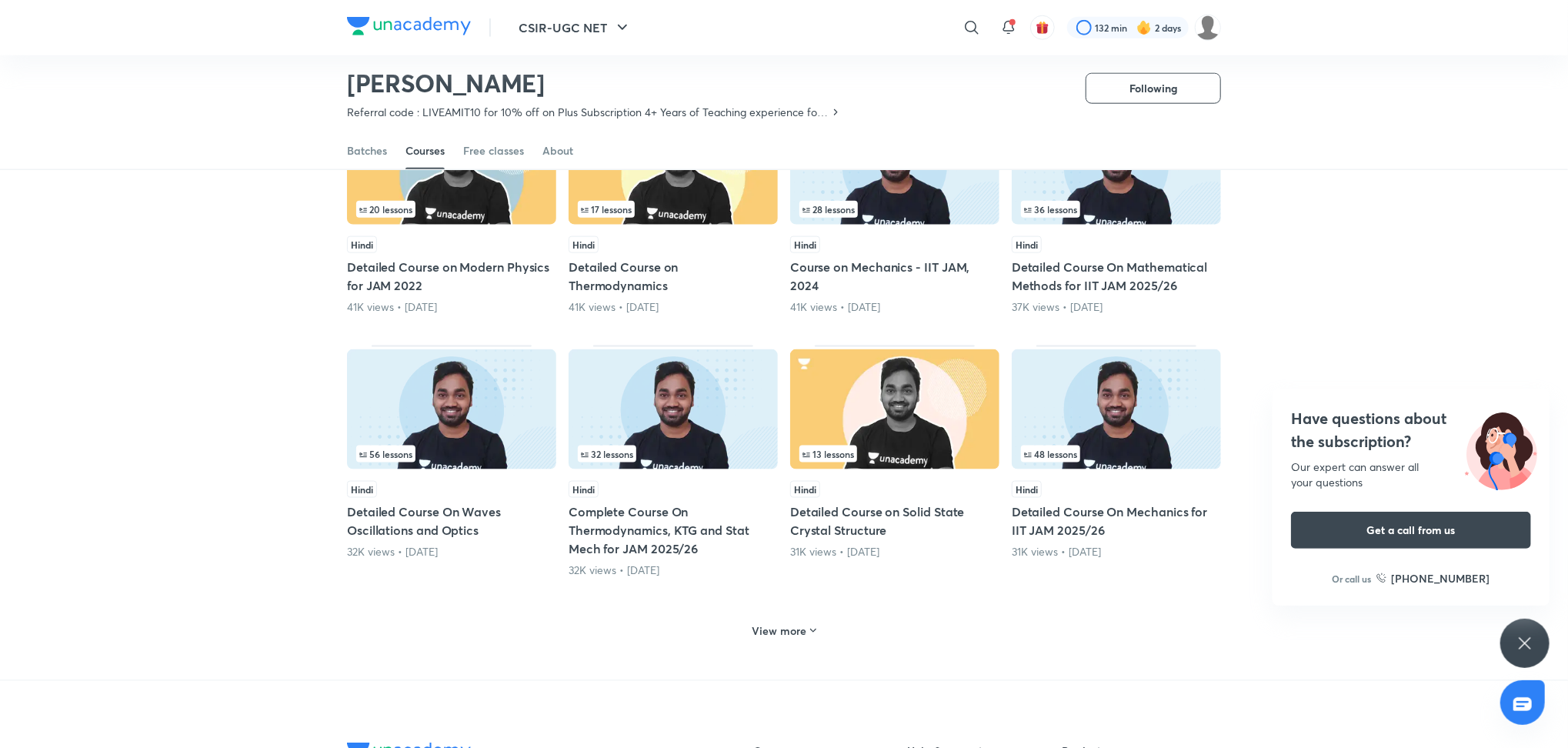
scroll to position [1211, 0]
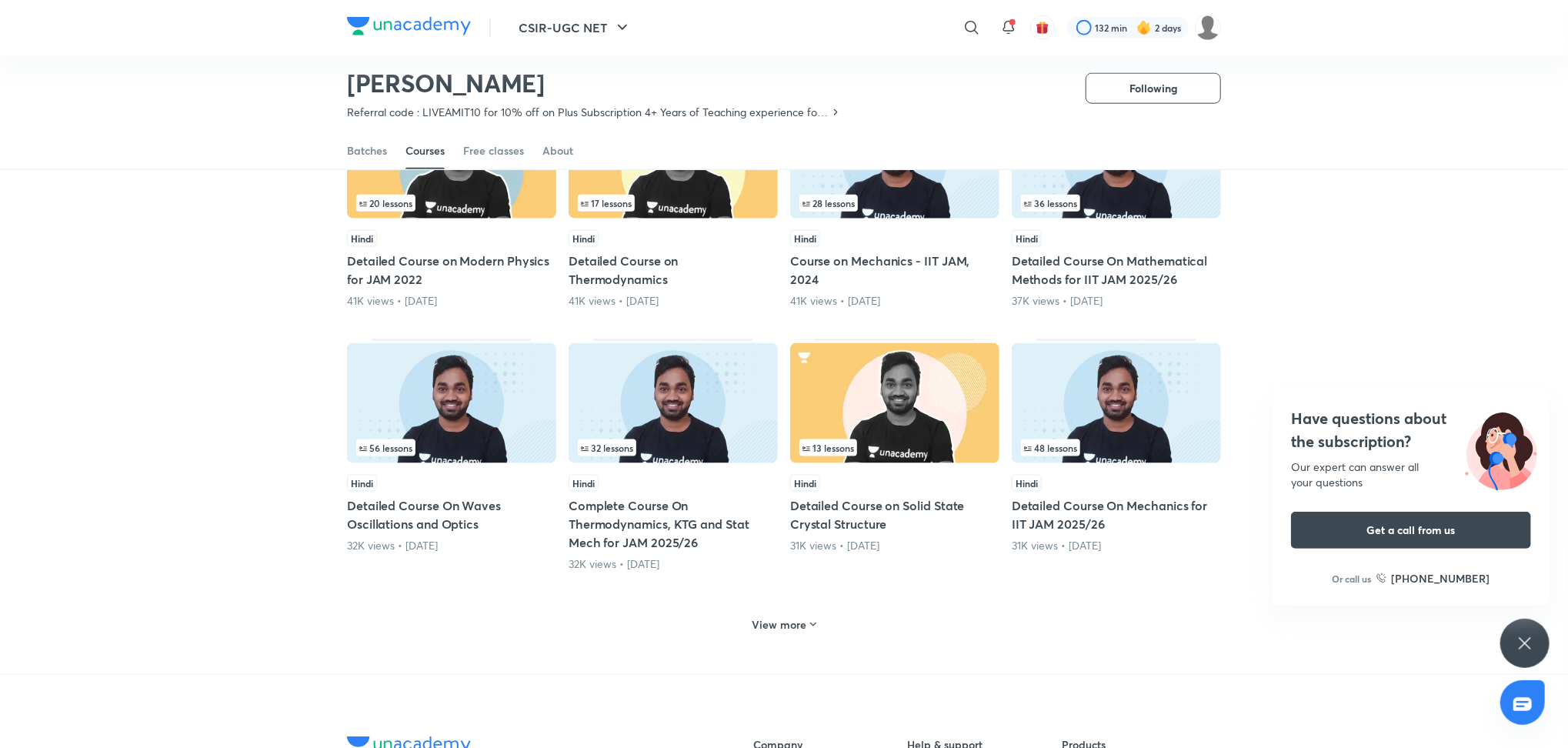
click at [782, 619] on h6 "View more" at bounding box center [780, 625] width 54 height 16
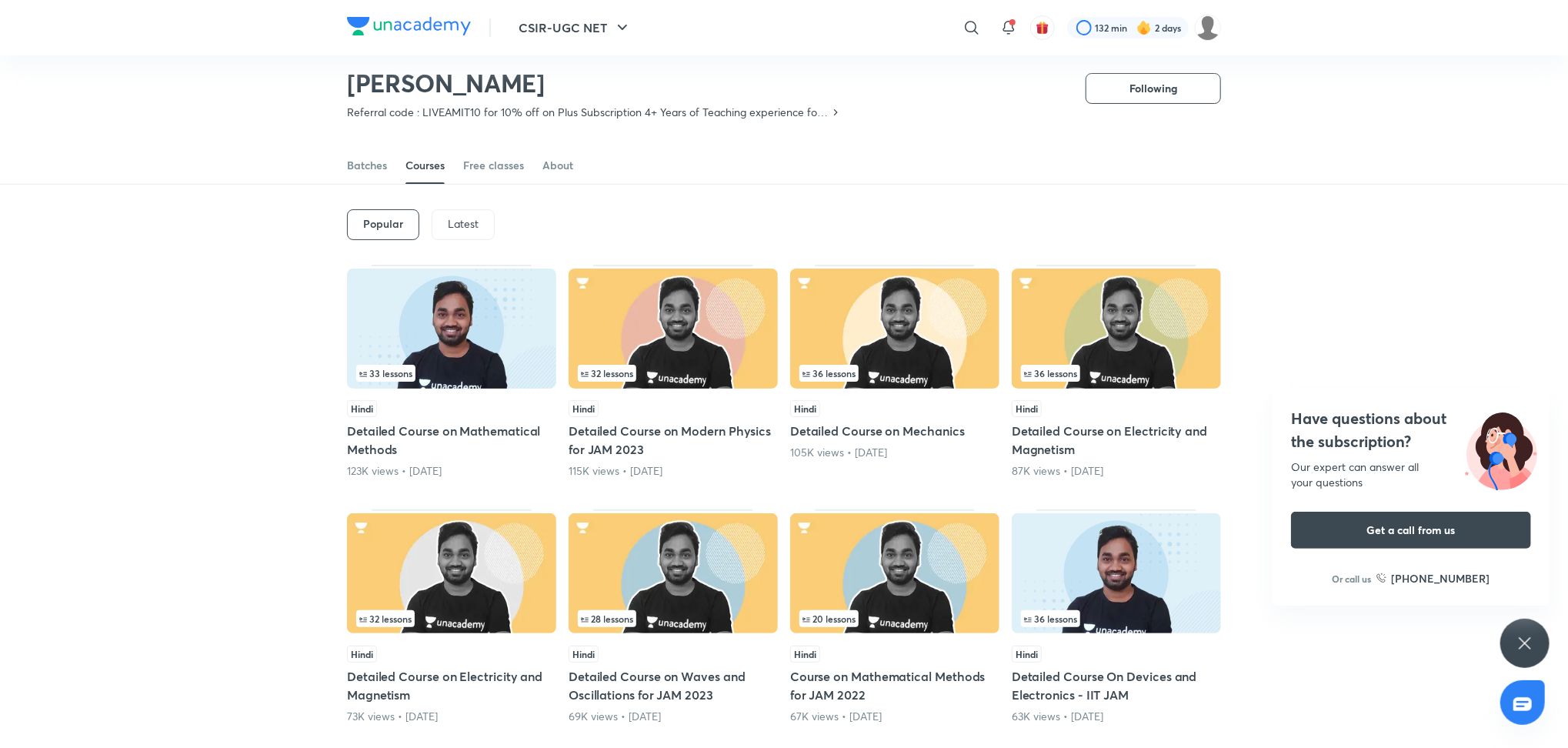
scroll to position [0, 0]
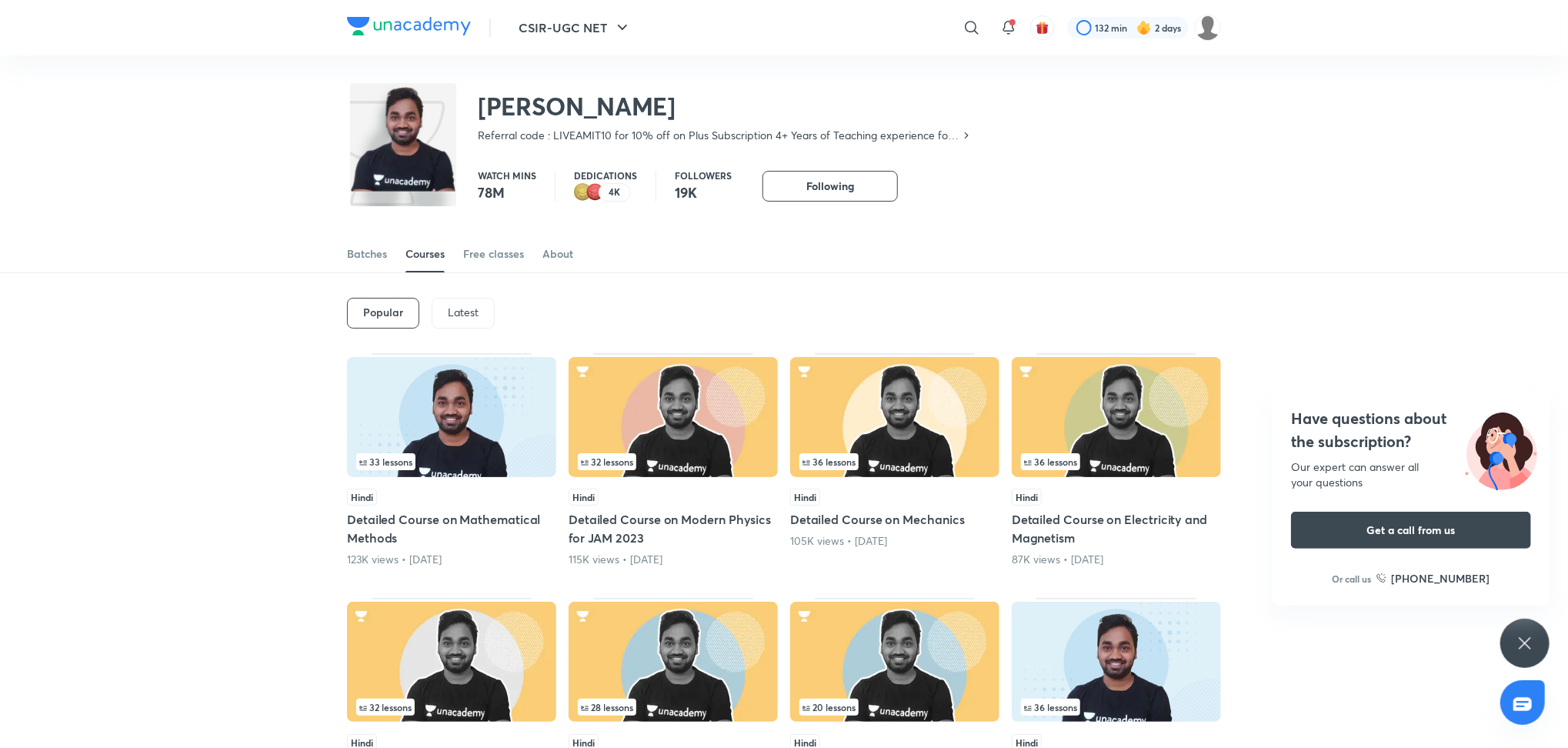
click at [456, 306] on p "Latest" at bounding box center [463, 313] width 31 height 12
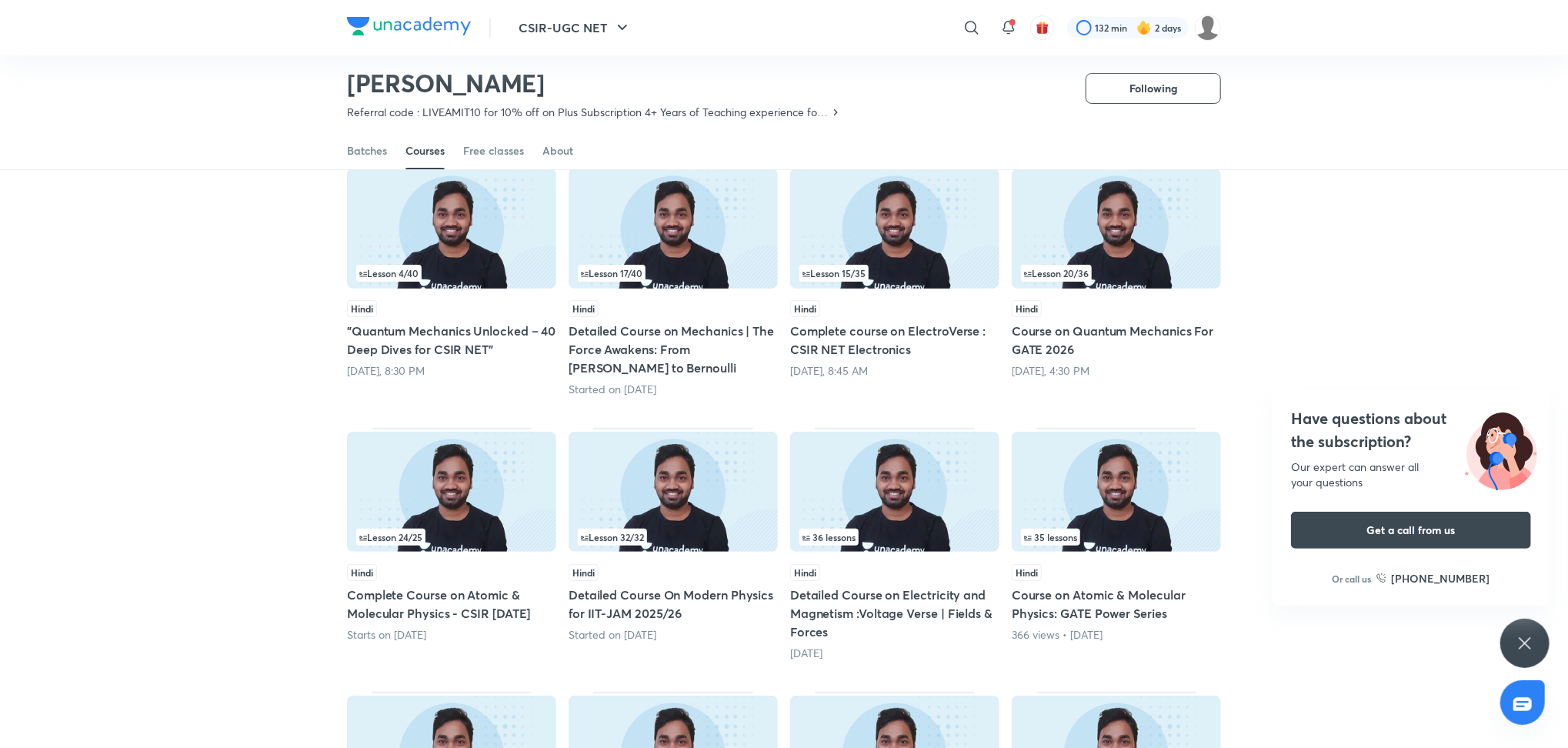
scroll to position [217, 0]
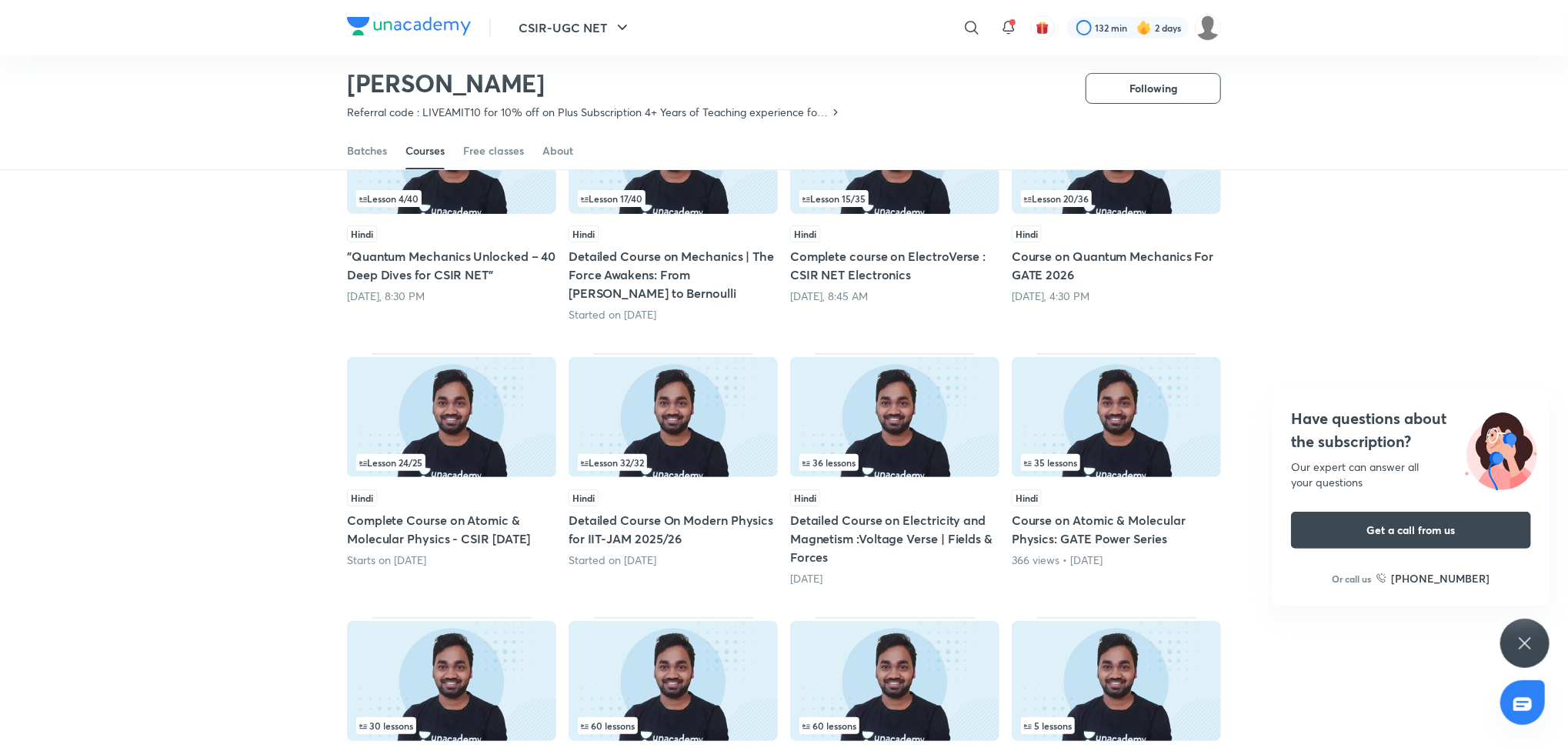
click at [700, 277] on h5 "Detailed Course on Mechanics | The Force Awakens: From [PERSON_NAME] to Bernoul…" at bounding box center [673, 274] width 209 height 55
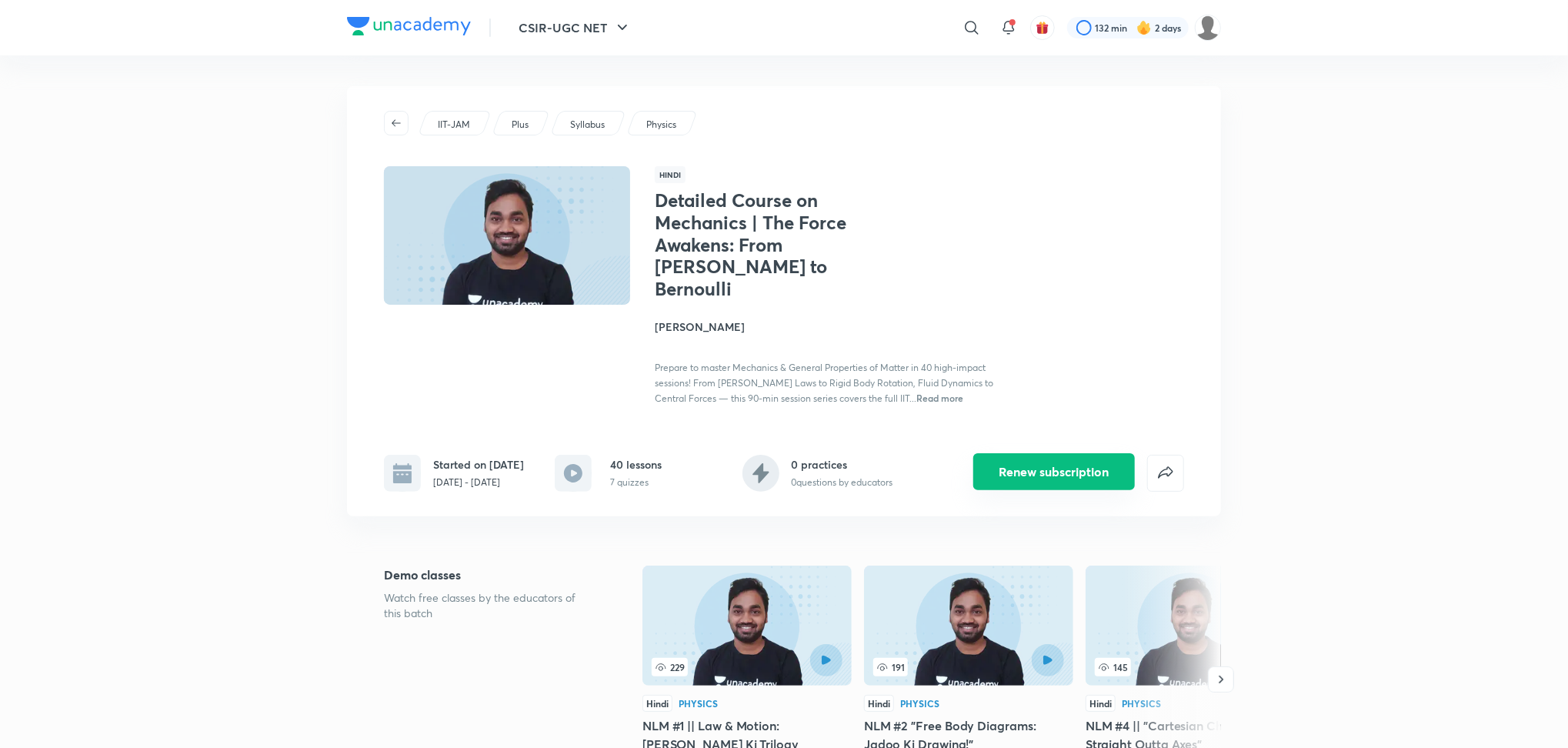
click at [1035, 487] on button "Renew subscription" at bounding box center [1054, 472] width 162 height 37
click at [1210, 32] on img at bounding box center [1208, 28] width 26 height 26
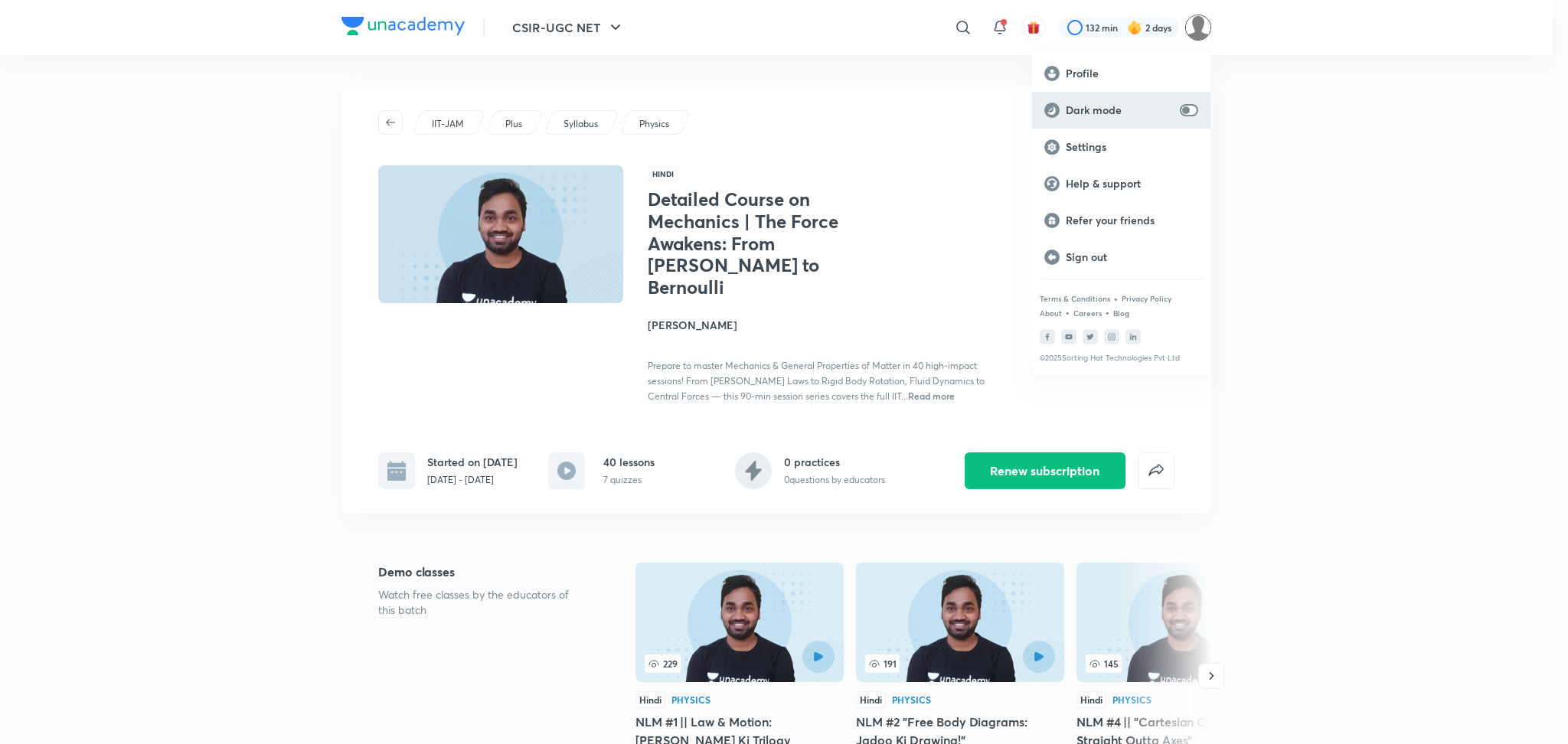
click at [1184, 102] on div "Dark mode" at bounding box center [1121, 111] width 179 height 37
checkbox input "true"
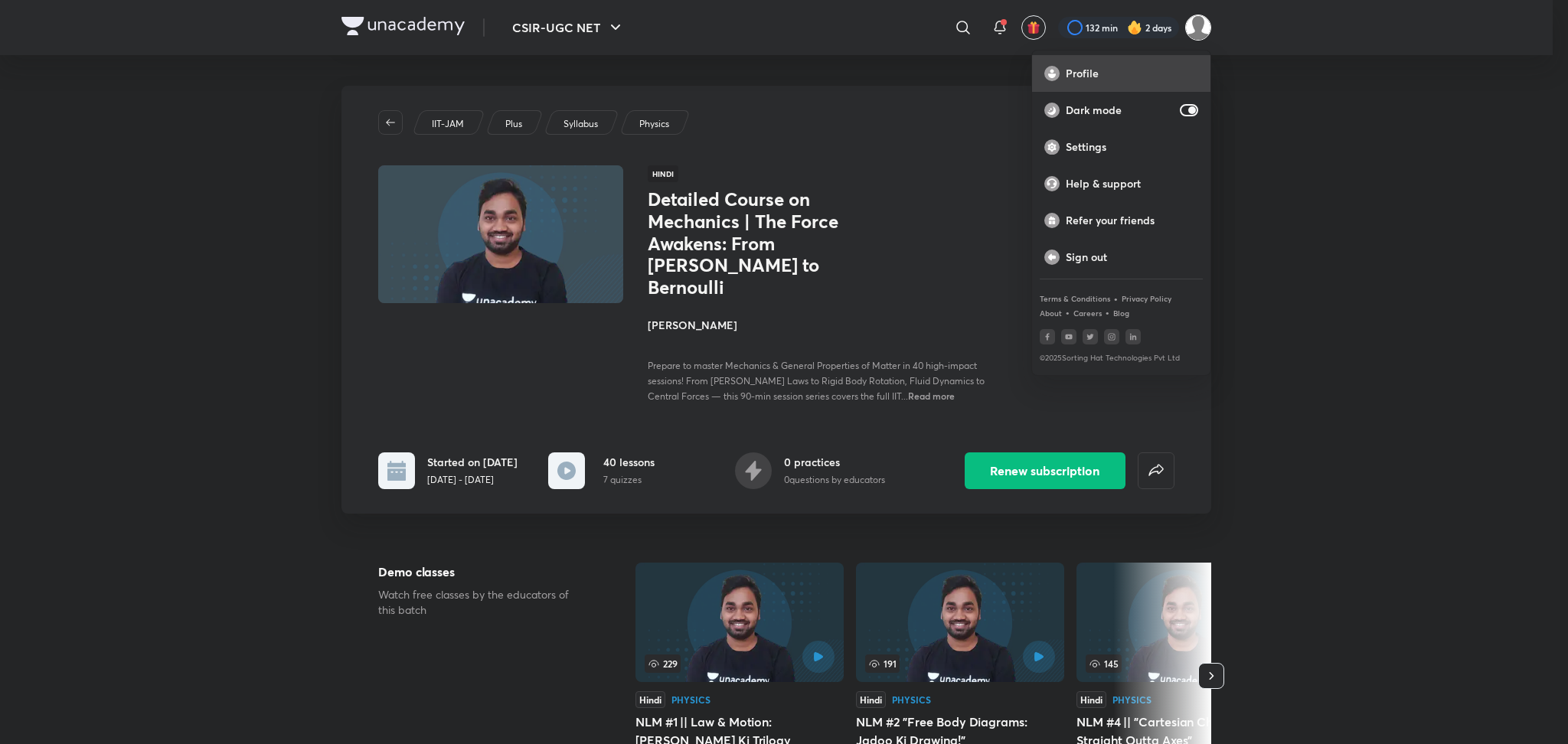
click at [1150, 70] on p "Profile" at bounding box center [1132, 73] width 132 height 14
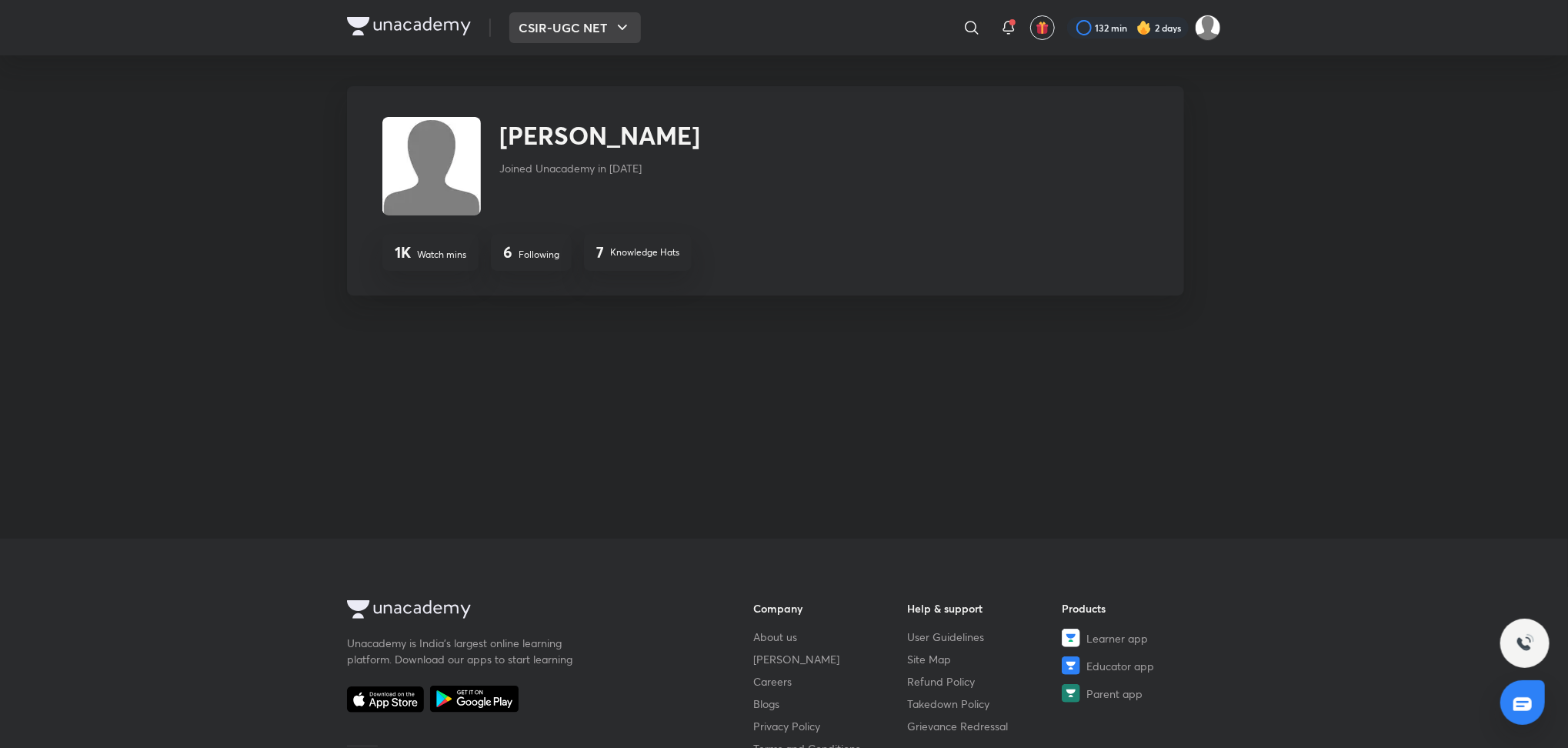
click at [608, 37] on button "CSIR-UGC NET" at bounding box center [574, 28] width 131 height 31
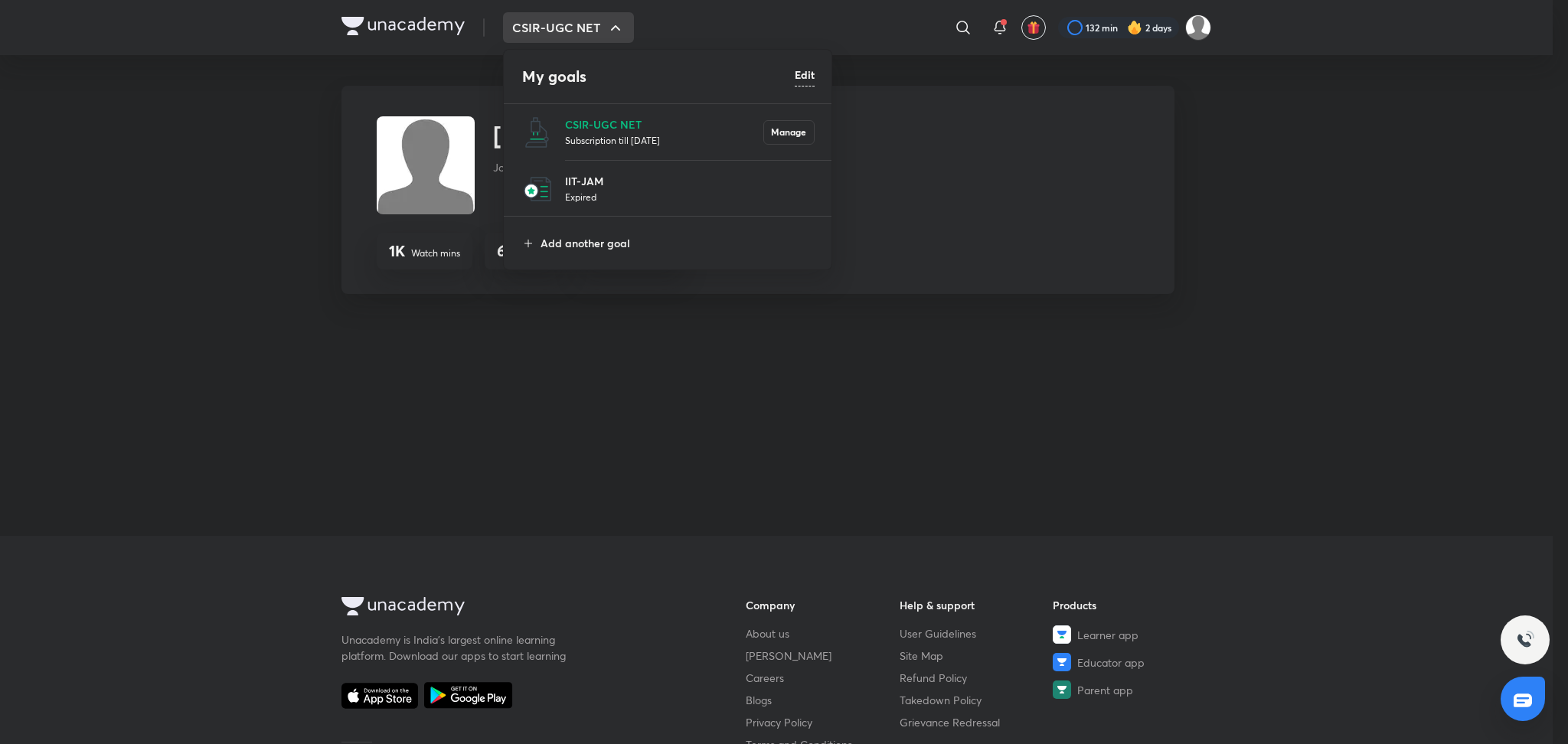
click at [580, 310] on div at bounding box center [784, 372] width 1568 height 744
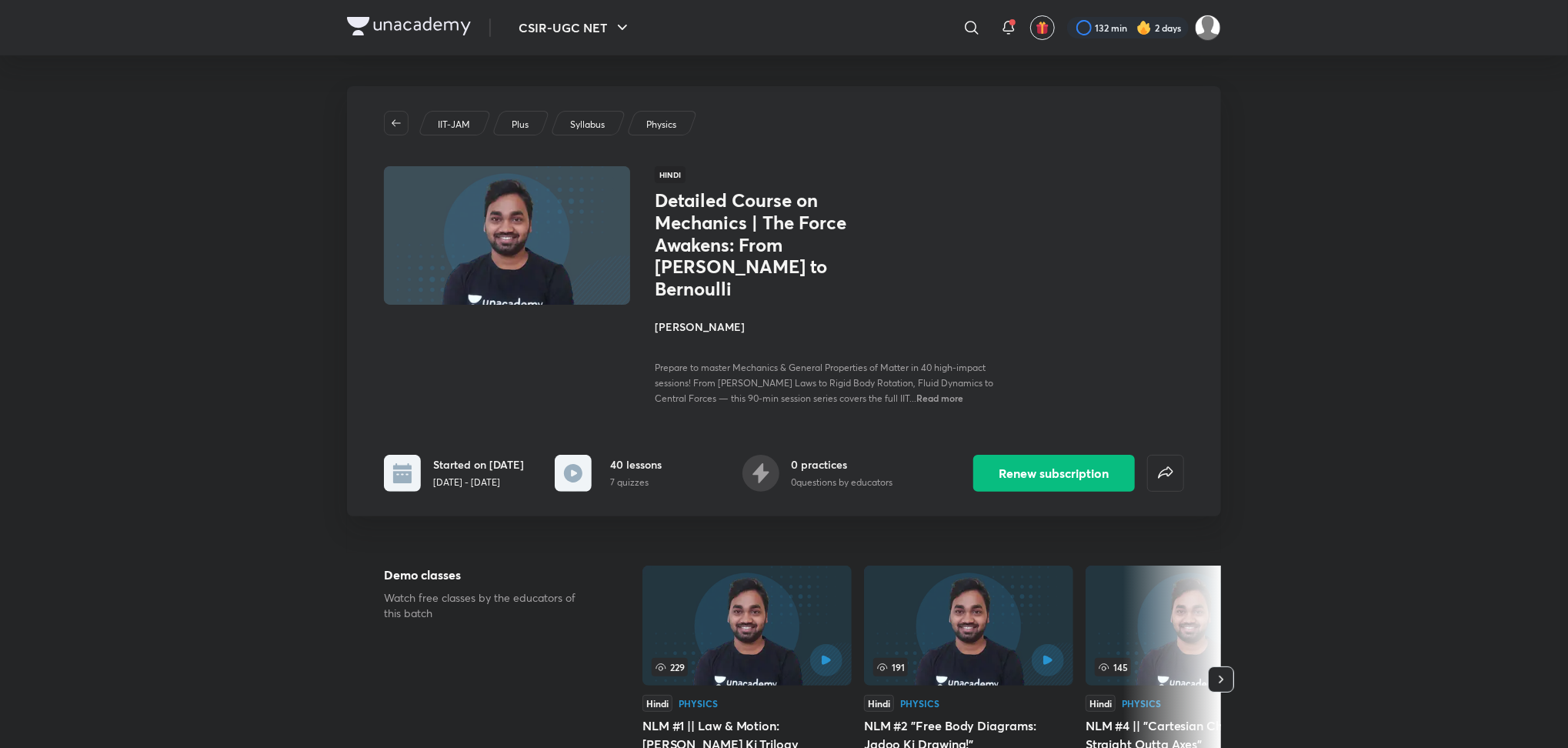
click at [560, 475] on rect at bounding box center [574, 474] width 37 height 37
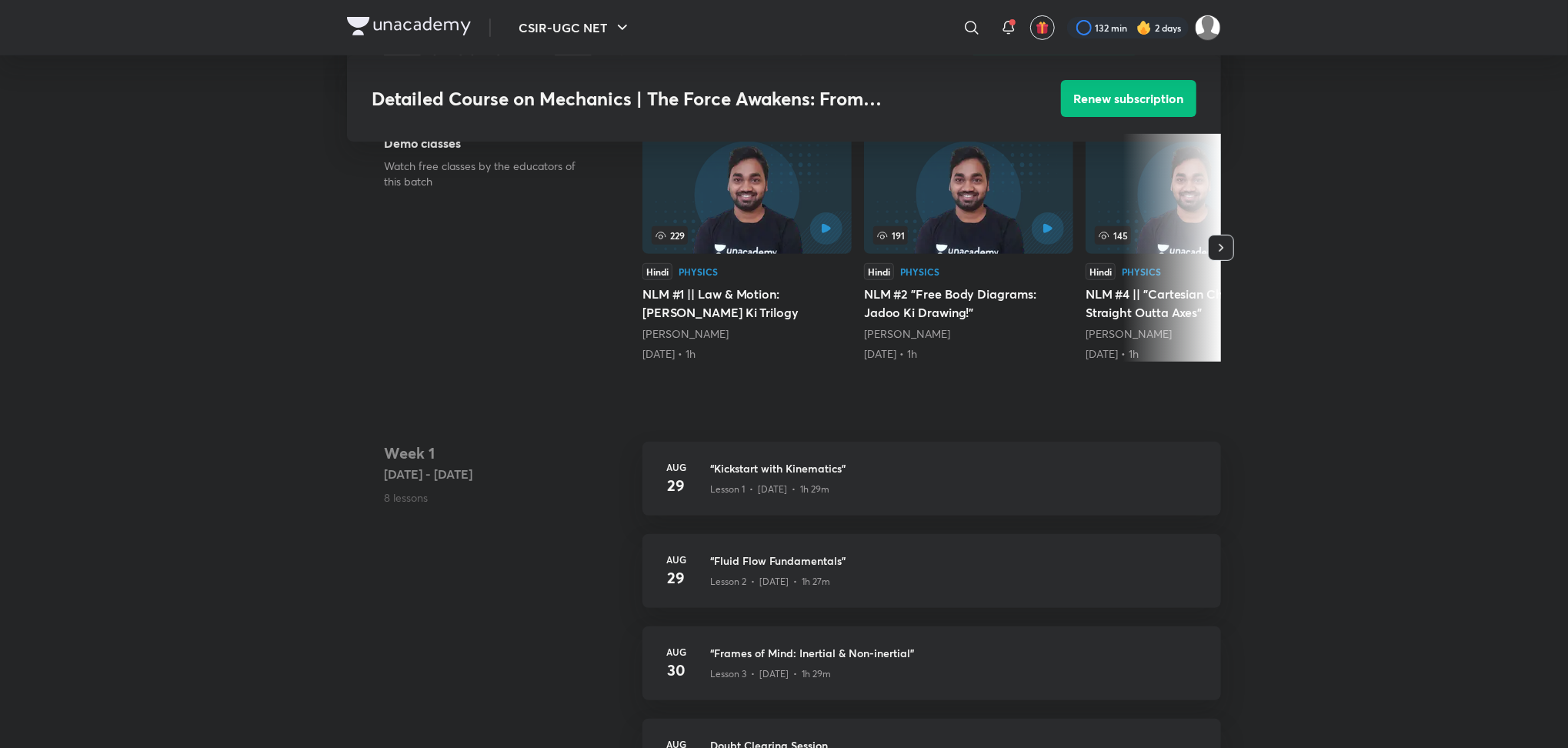
scroll to position [433, 0]
click at [760, 470] on h3 "“Kickstart with Kinematics”" at bounding box center [957, 467] width 493 height 16
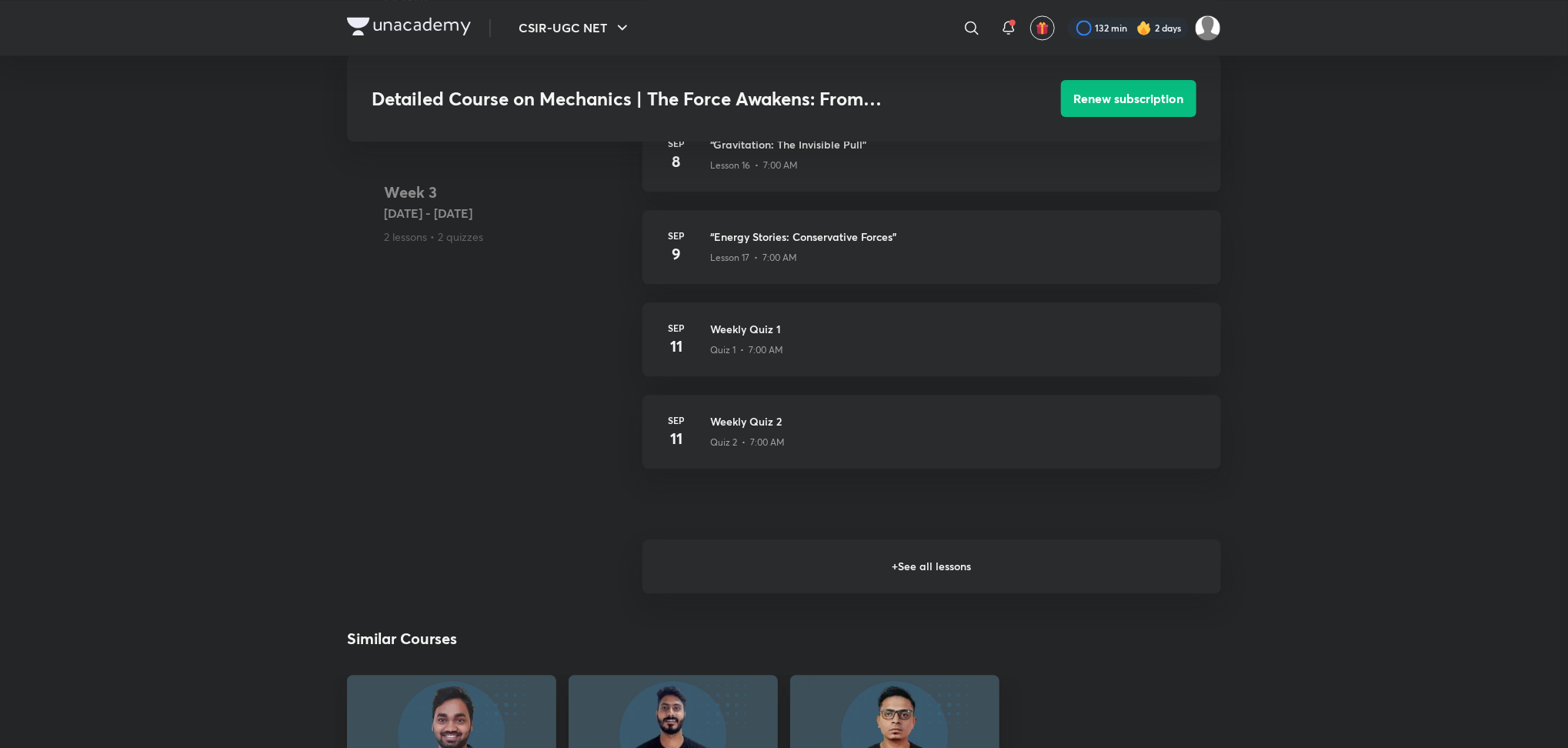
scroll to position [2309, 0]
click at [848, 561] on h6 "+ See all lessons" at bounding box center [932, 564] width 578 height 54
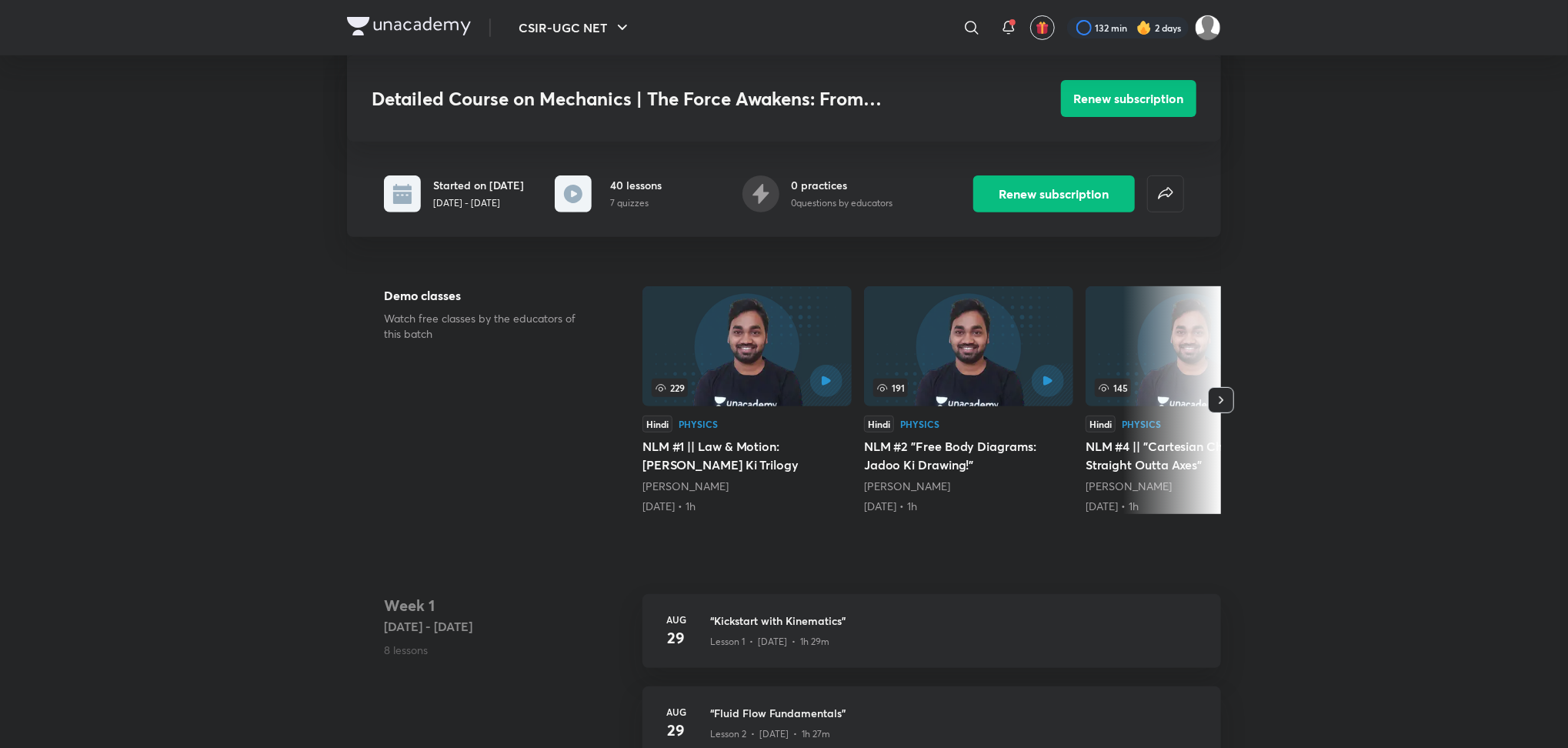
scroll to position [0, 0]
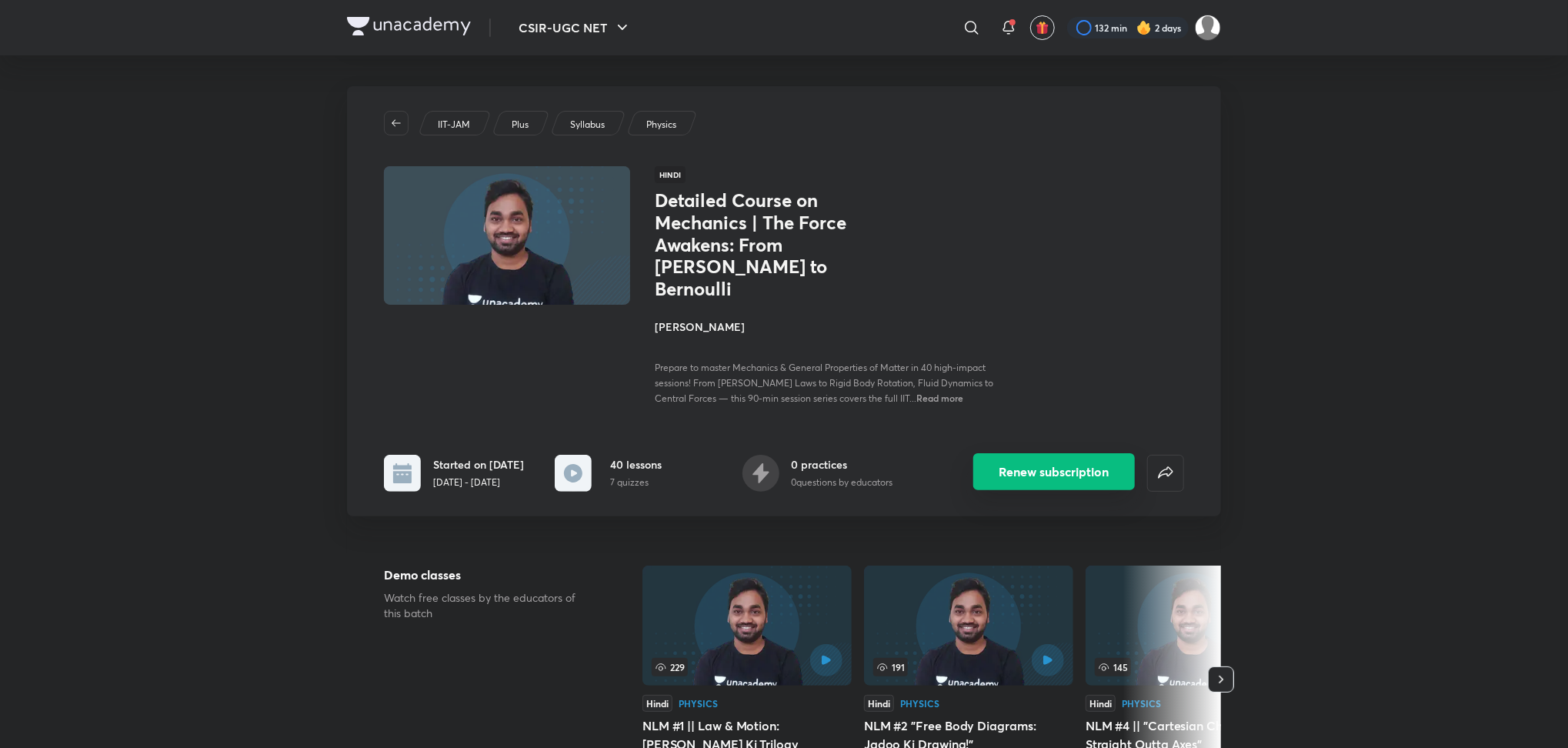
click at [1013, 470] on button "Renew subscription" at bounding box center [1054, 472] width 162 height 37
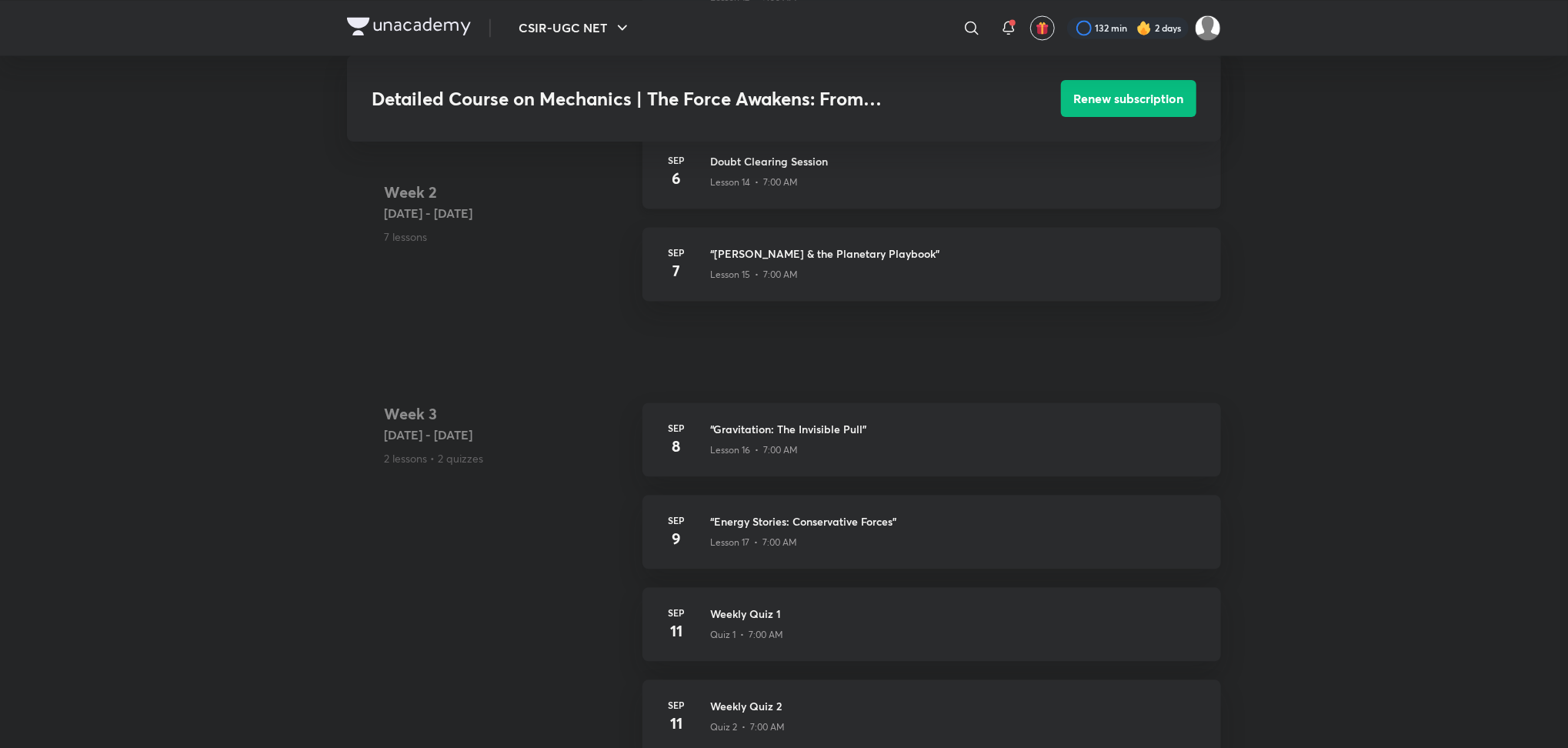
scroll to position [2023, 0]
click at [688, 421] on div "[DATE] “Gravitation: The Invisible Pull” Lesson 16 • 7:00 AM" at bounding box center [932, 439] width 578 height 74
click at [723, 456] on p "Lesson 16 • 7:00 AM" at bounding box center [754, 449] width 88 height 14
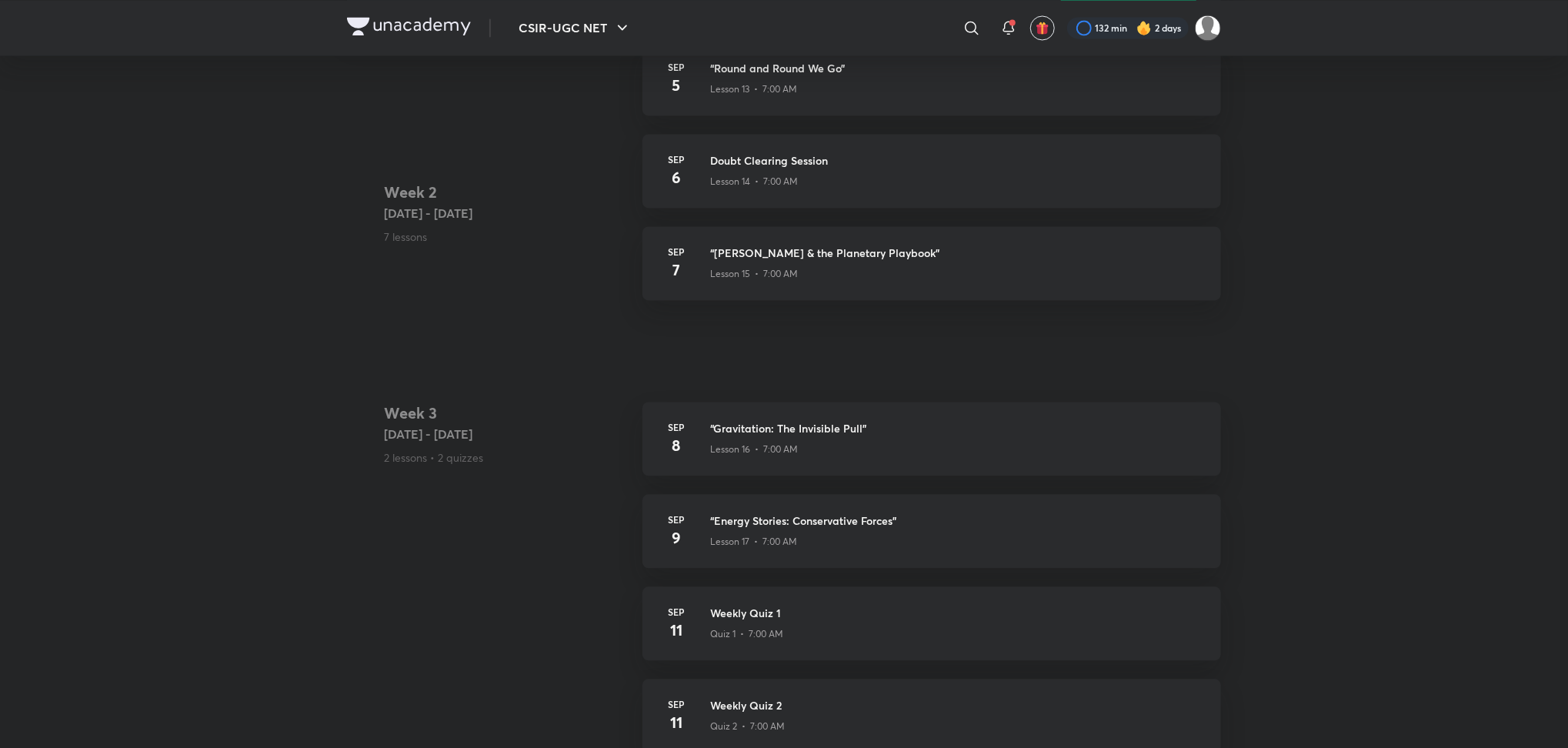
scroll to position [217, 0]
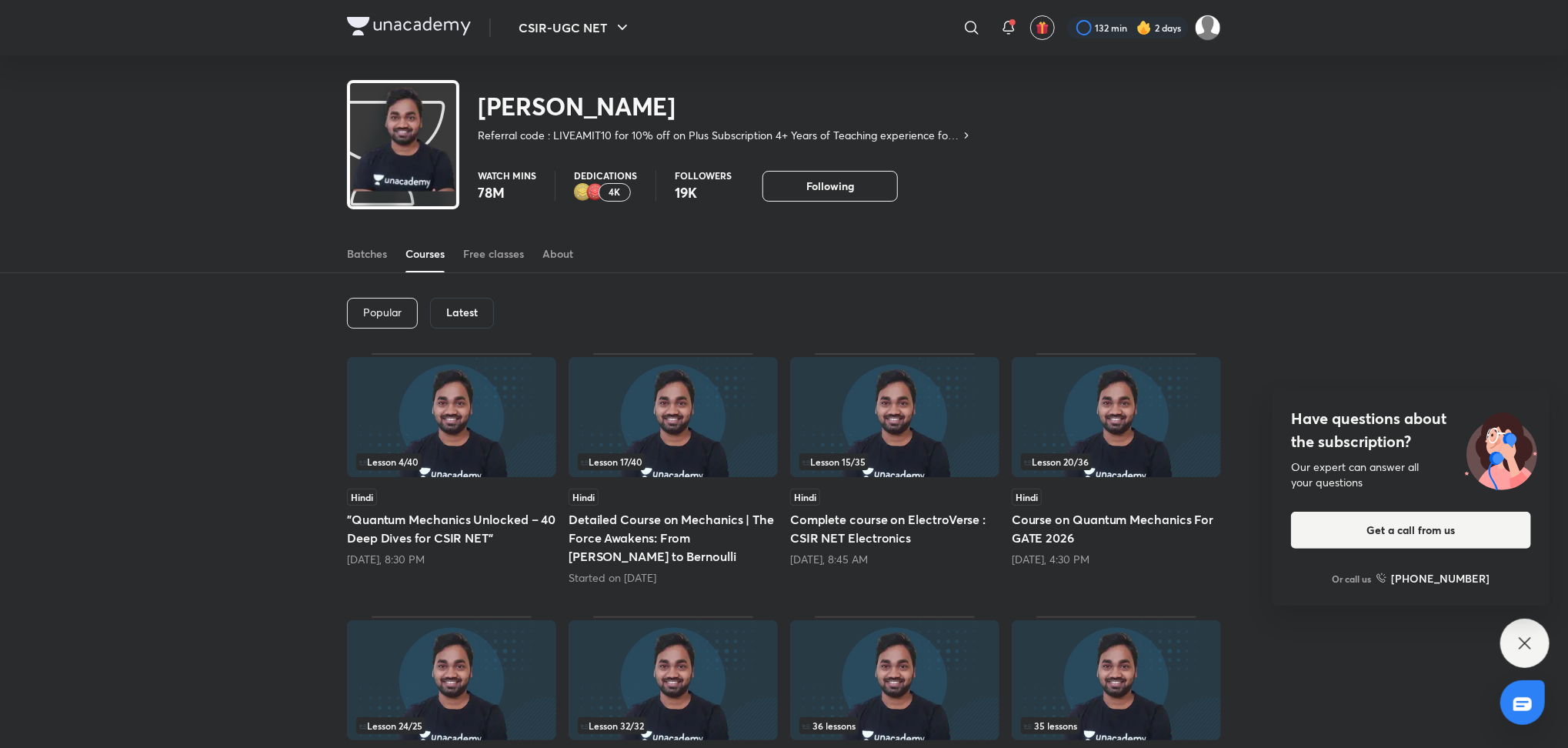
click at [1060, 530] on h5 "Course on Quantum Mechanics For GATE 2026" at bounding box center [1116, 529] width 209 height 37
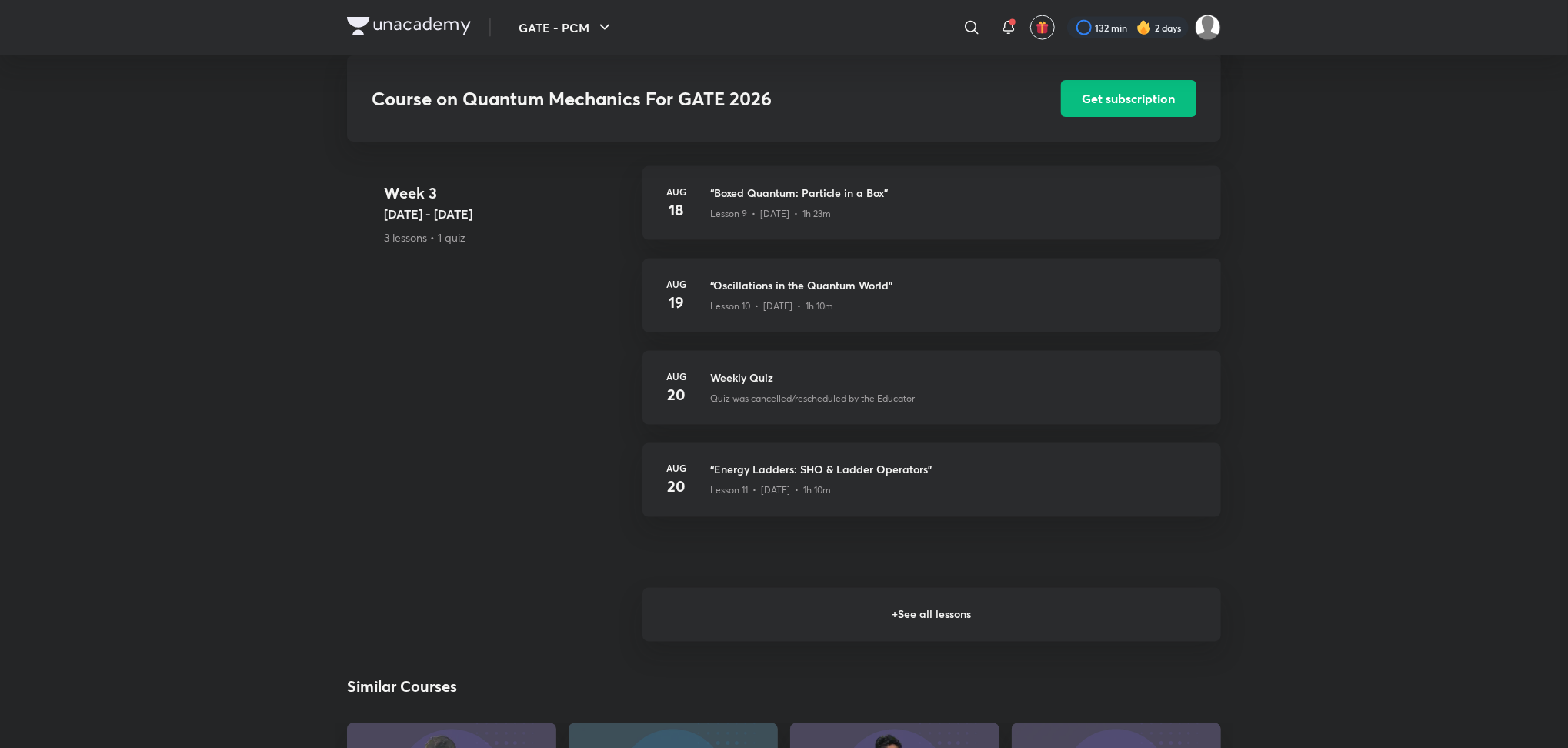
scroll to position [1548, 0]
click at [1018, 631] on h6 "+ See all lessons" at bounding box center [932, 613] width 578 height 54
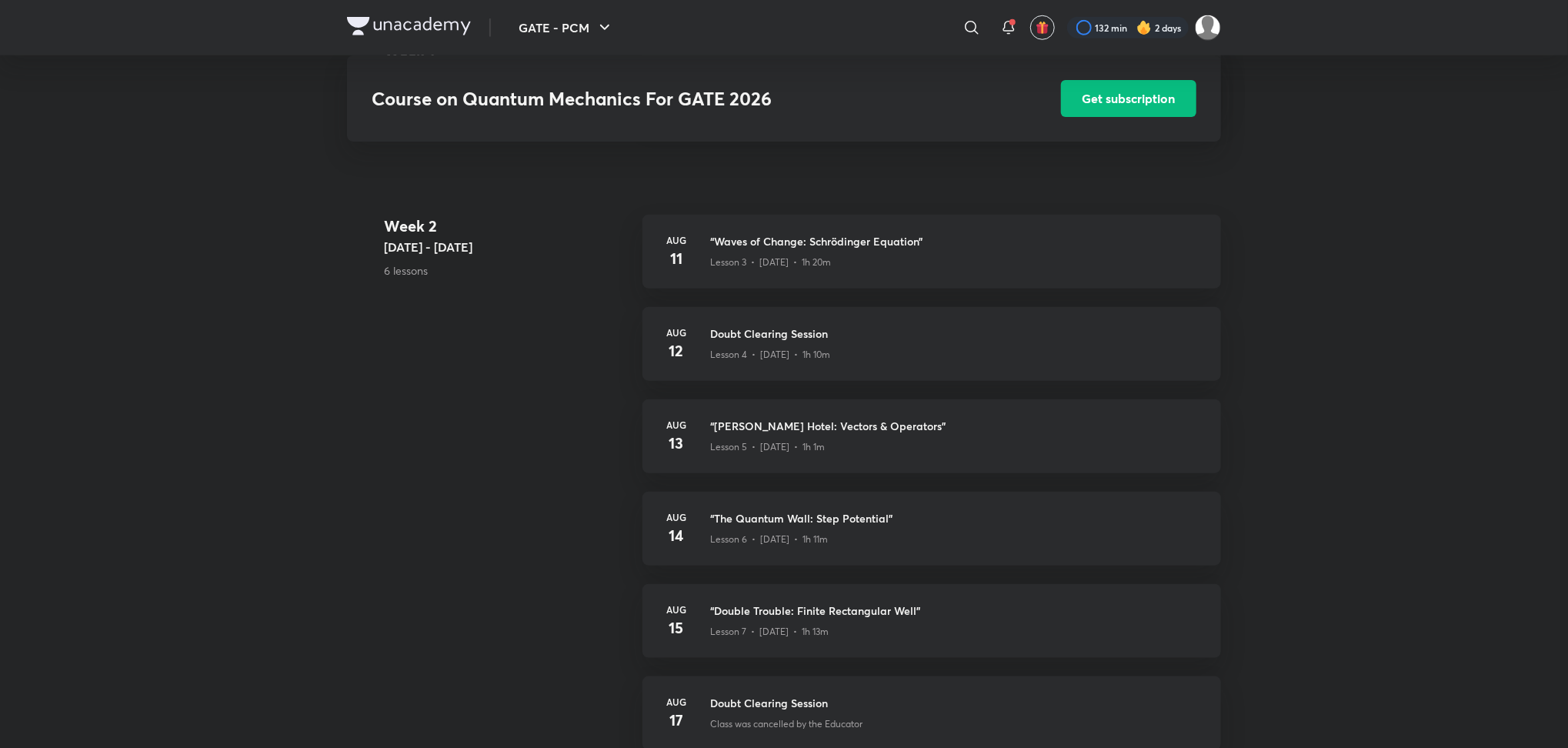
scroll to position [858, 0]
click at [877, 283] on div "[DATE] “Waves of Change: Schrödinger Equation” Lesson 3 • [DATE] • 1h 20m" at bounding box center [932, 253] width 578 height 74
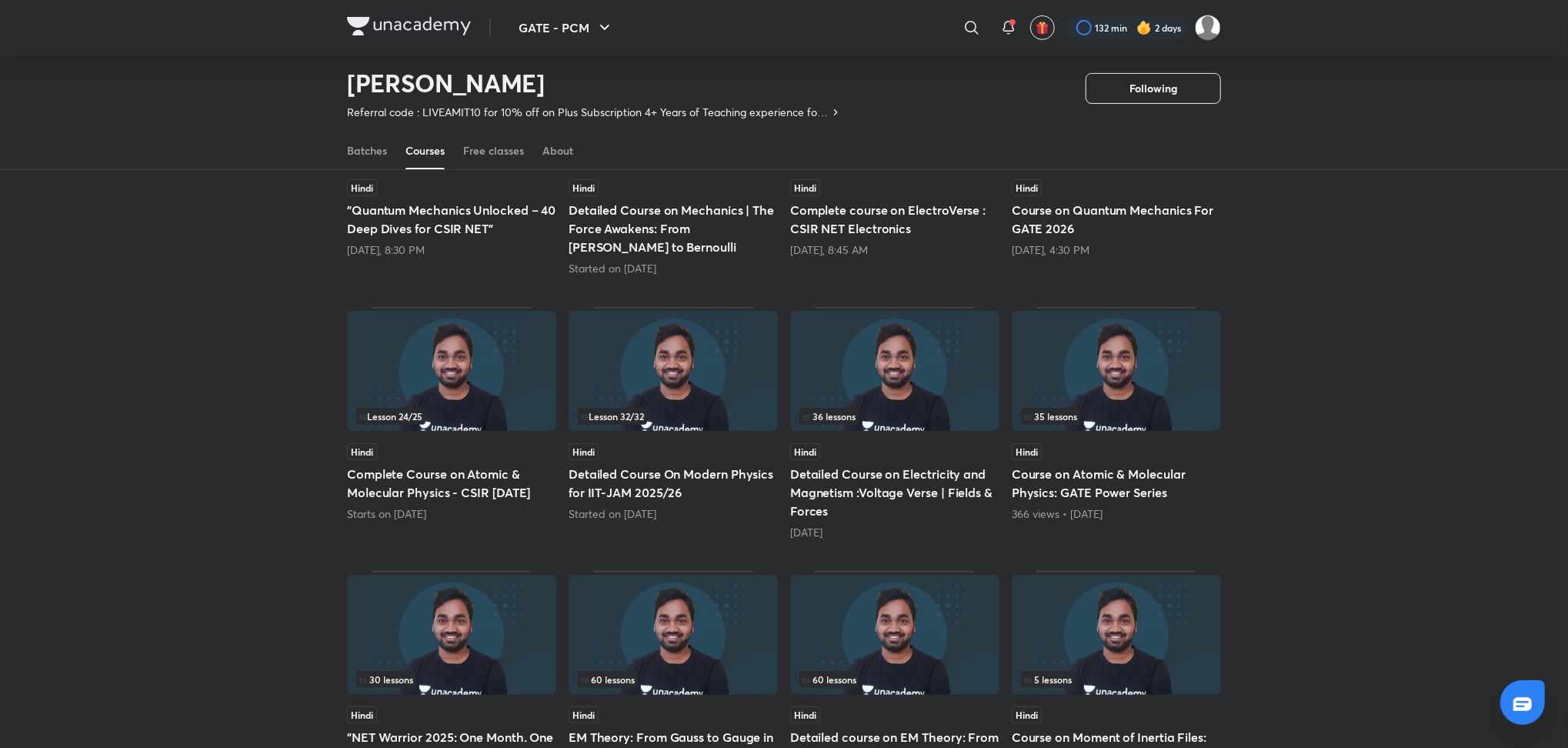
scroll to position [280, 0]
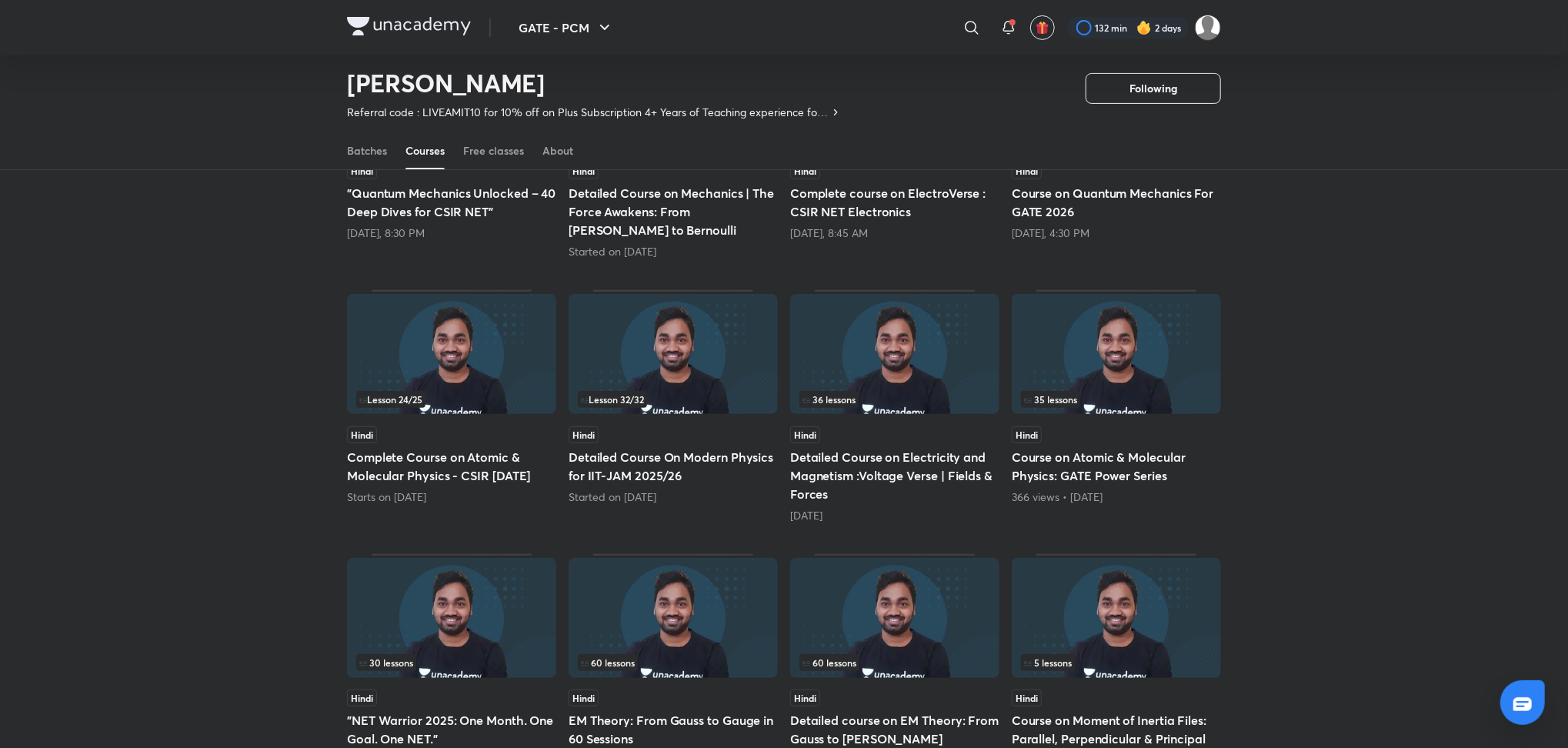
click at [453, 469] on h5 "Complete Course on Atomic & Molecular Physics - CSIR [DATE]" at bounding box center [451, 467] width 209 height 37
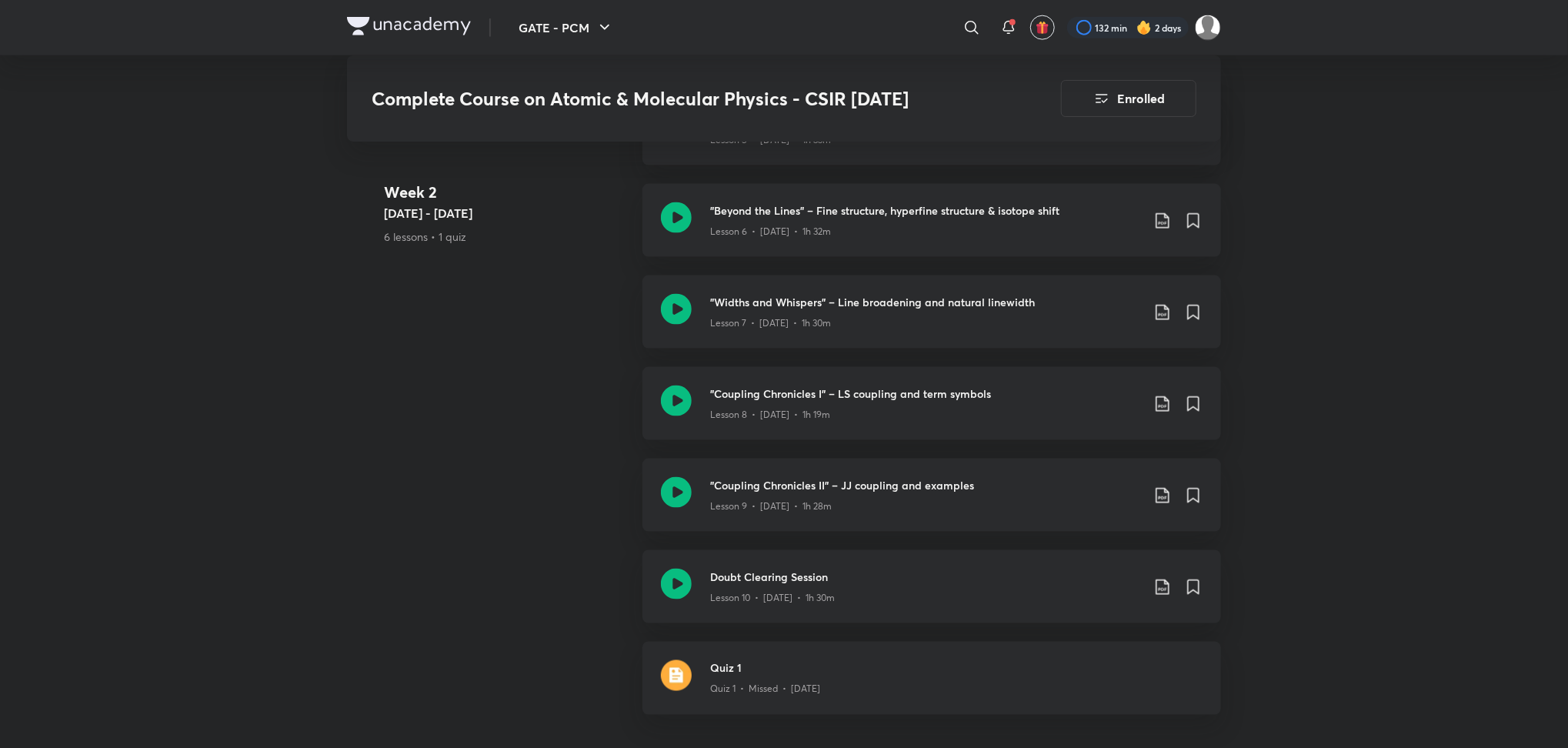
scroll to position [1279, 0]
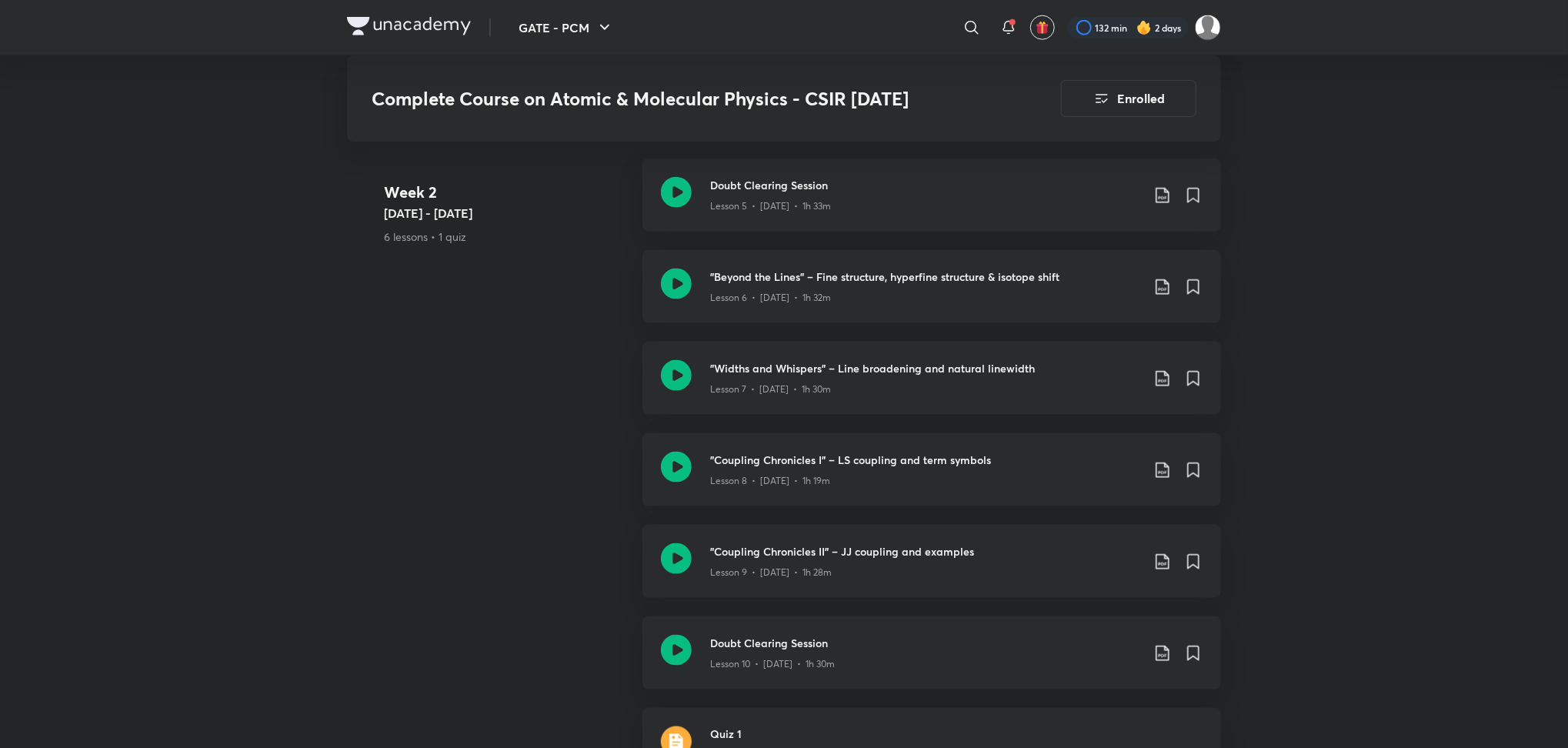
scroll to position [280, 0]
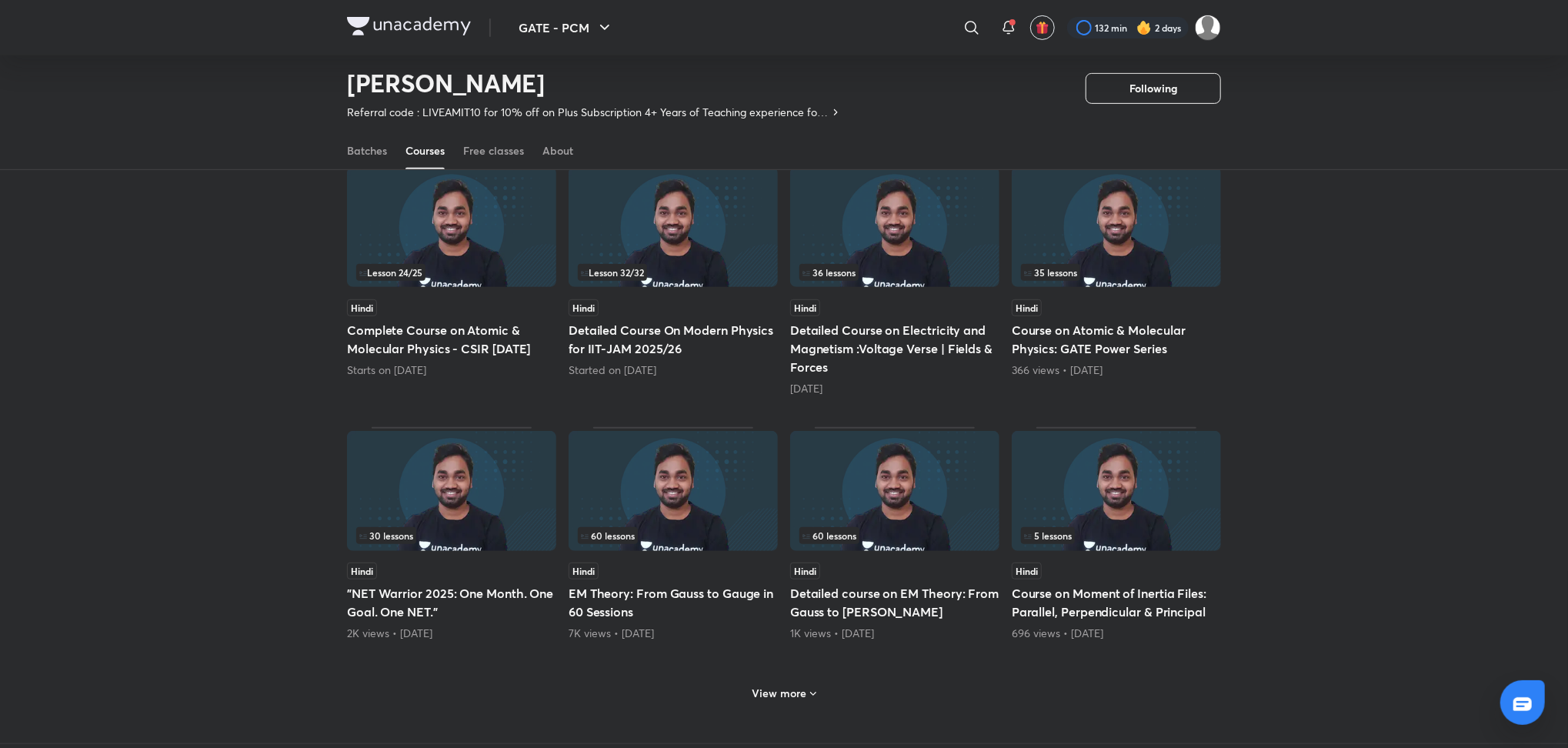
scroll to position [411, 0]
click at [761, 592] on h5 "EM Theory: From Gauss to Gauge in 60 Sessions" at bounding box center [673, 599] width 209 height 37
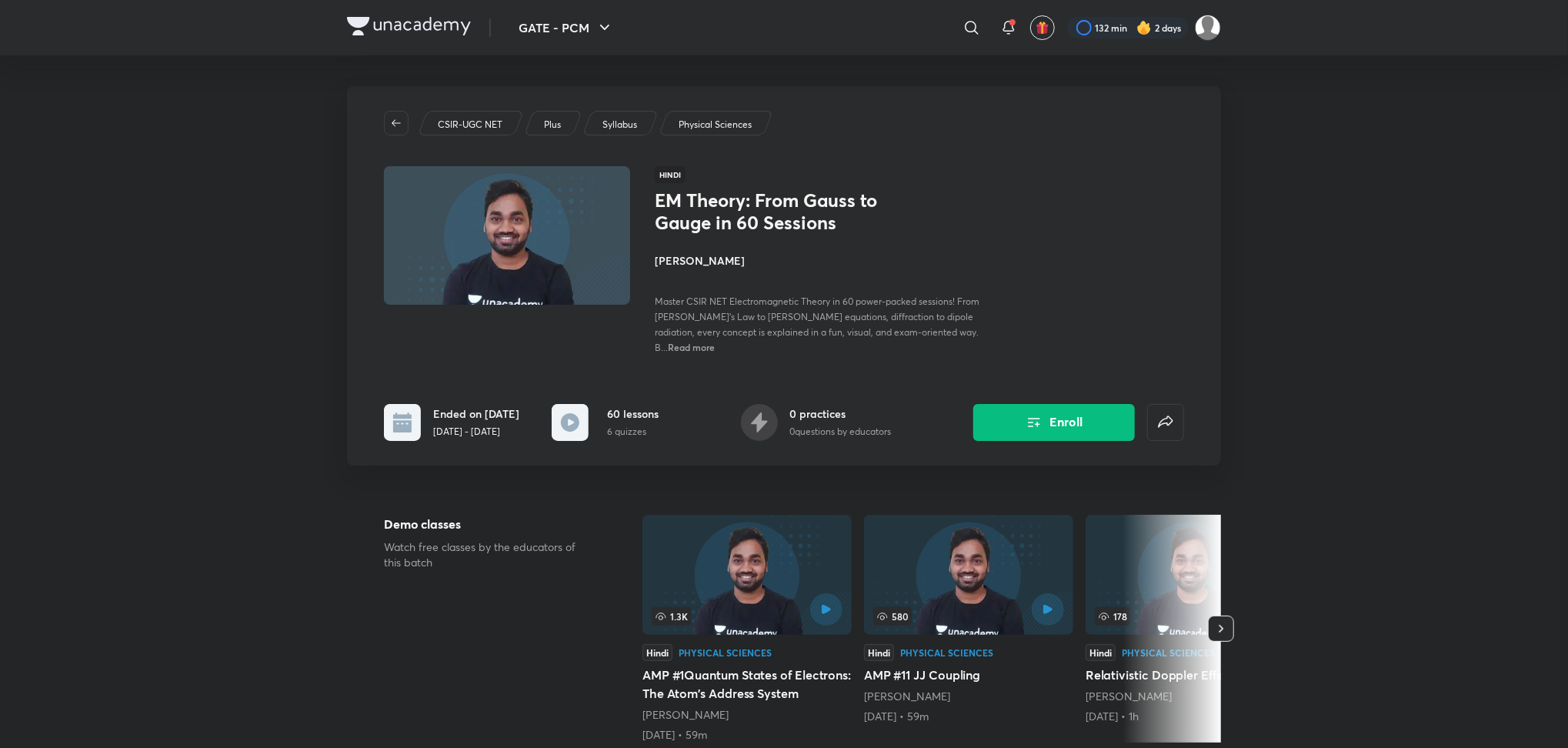
click at [715, 341] on span "Read more" at bounding box center [691, 348] width 47 height 12
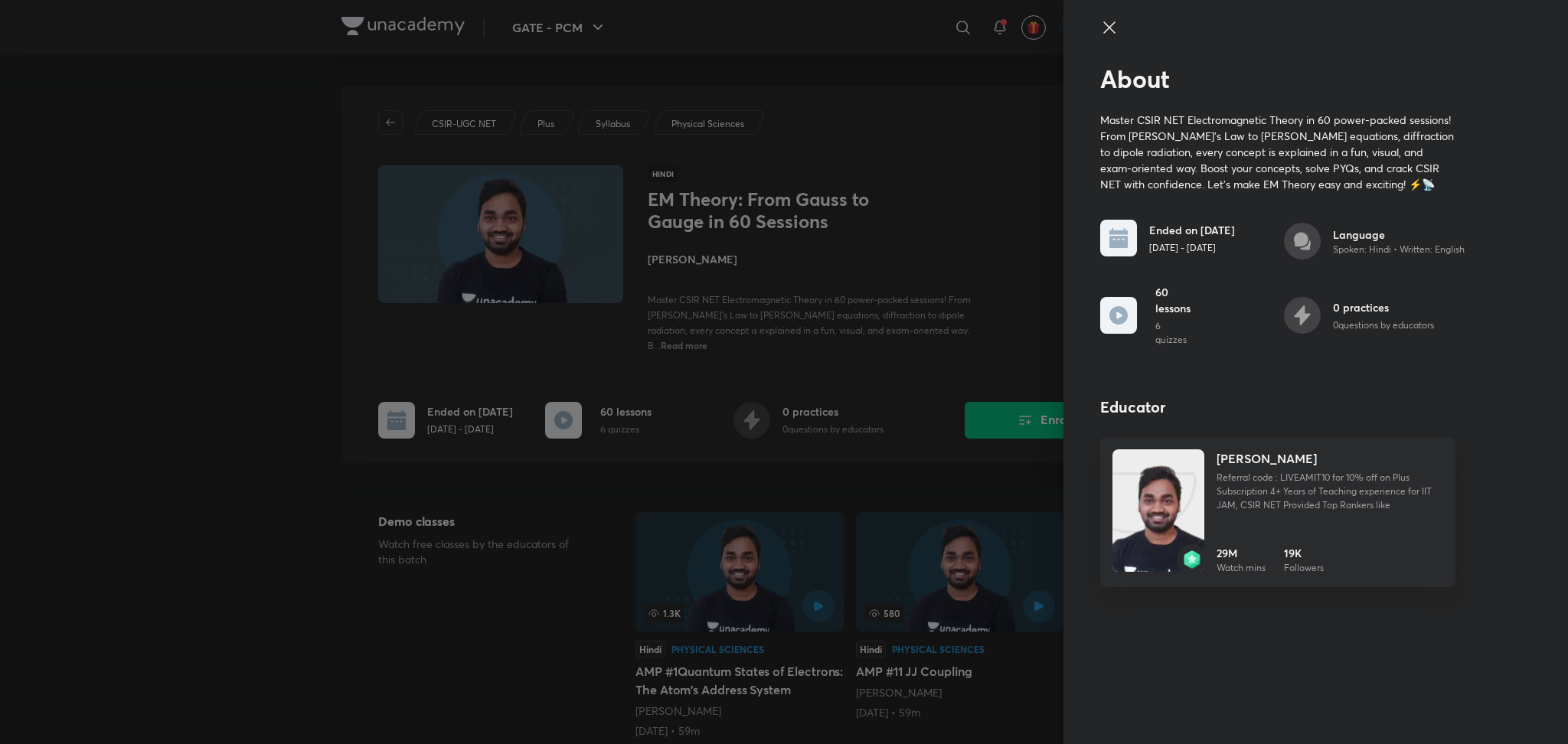
click at [1102, 29] on icon at bounding box center [1109, 28] width 19 height 19
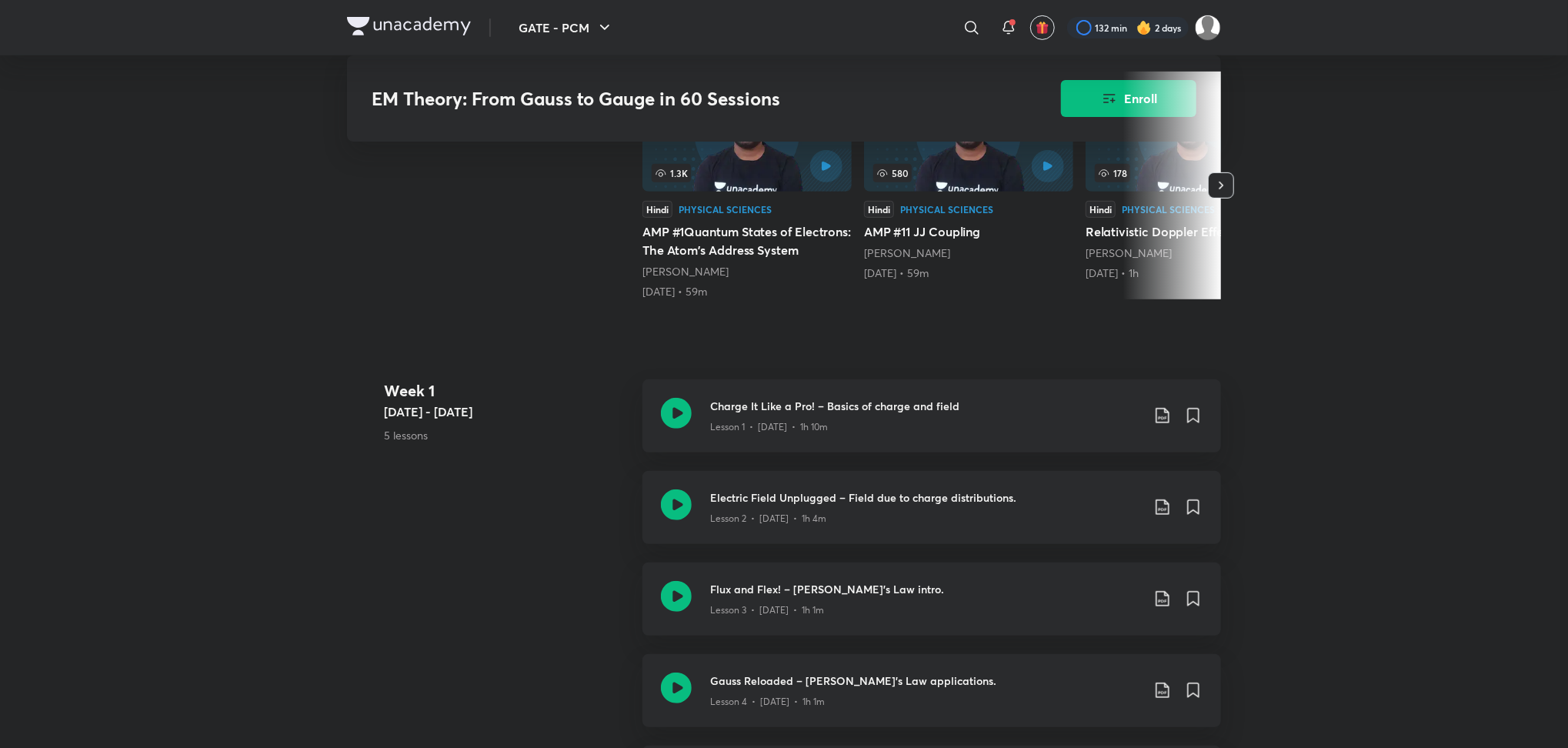
scroll to position [367, 0]
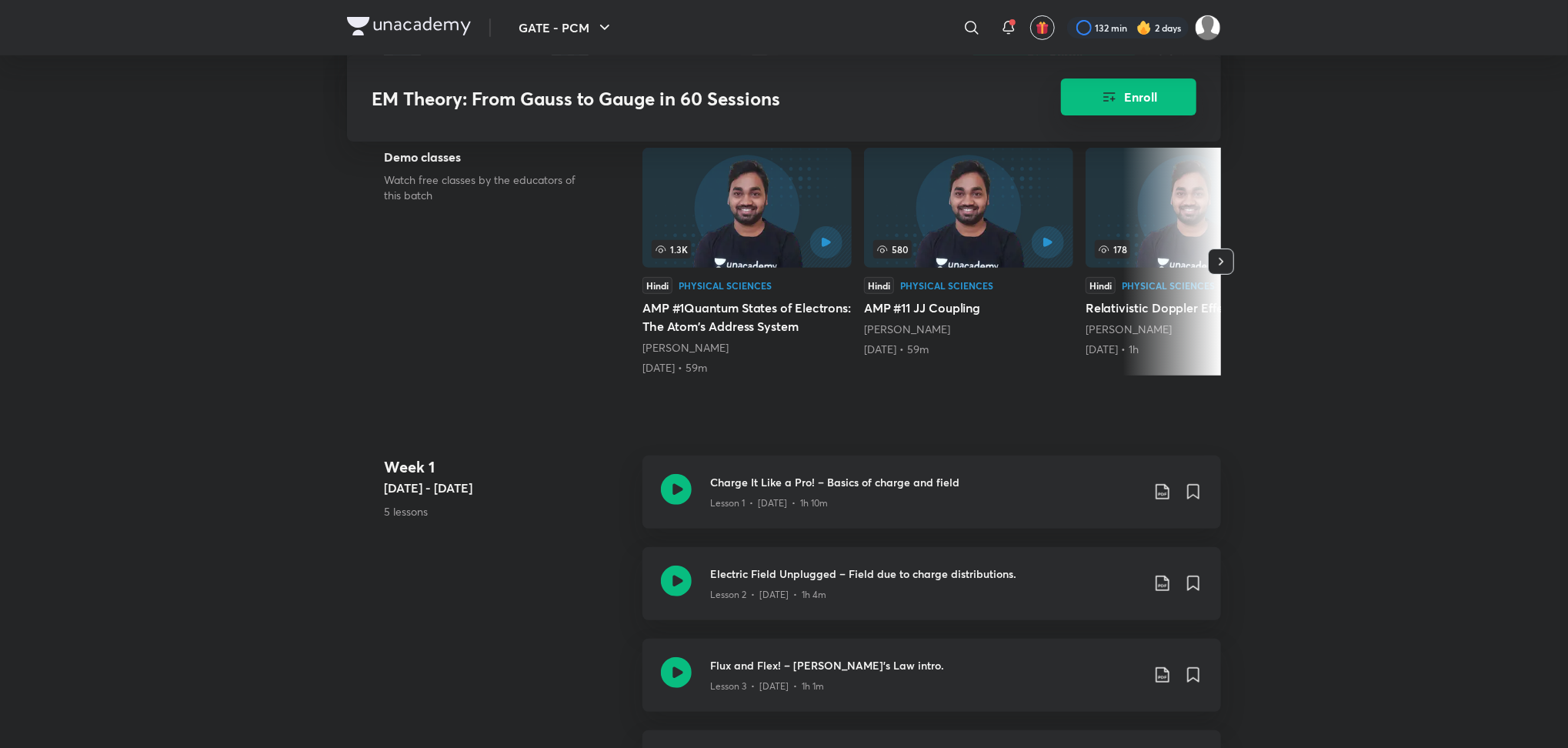
click at [1101, 99] on icon "Enroll" at bounding box center [1110, 97] width 19 height 19
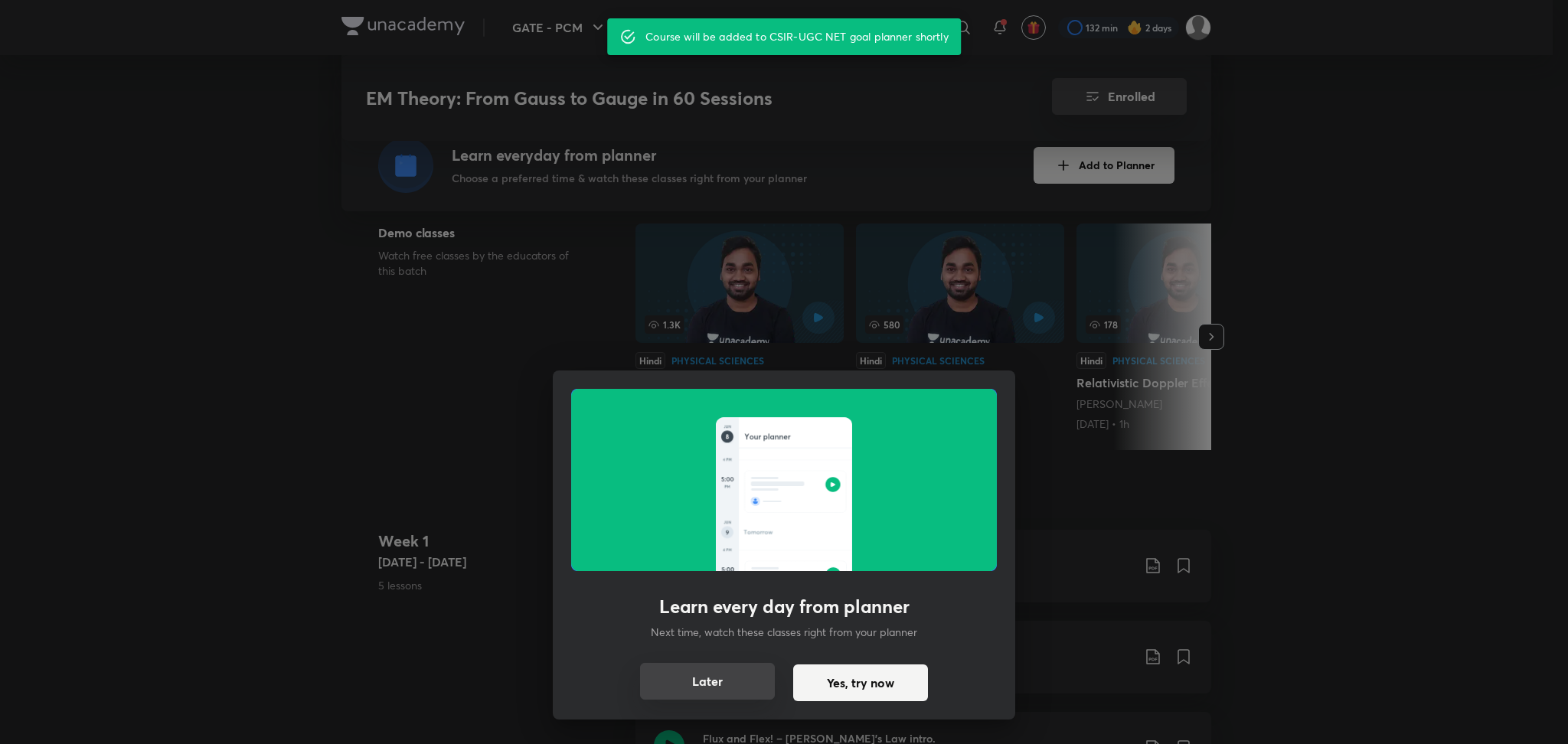
click at [748, 677] on button "Later" at bounding box center [708, 681] width 135 height 37
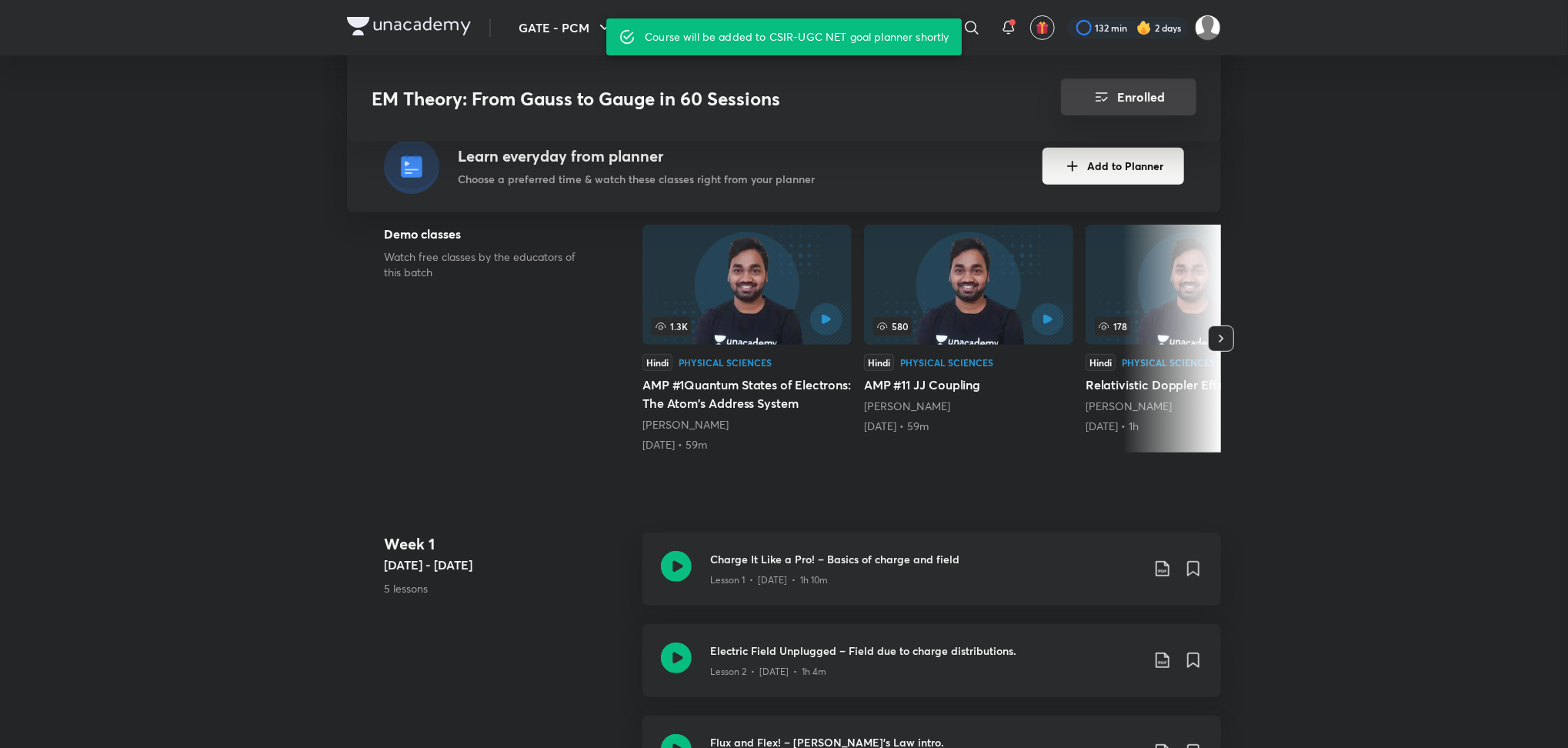
click at [1105, 97] on icon "Enrolled" at bounding box center [1102, 97] width 19 height 19
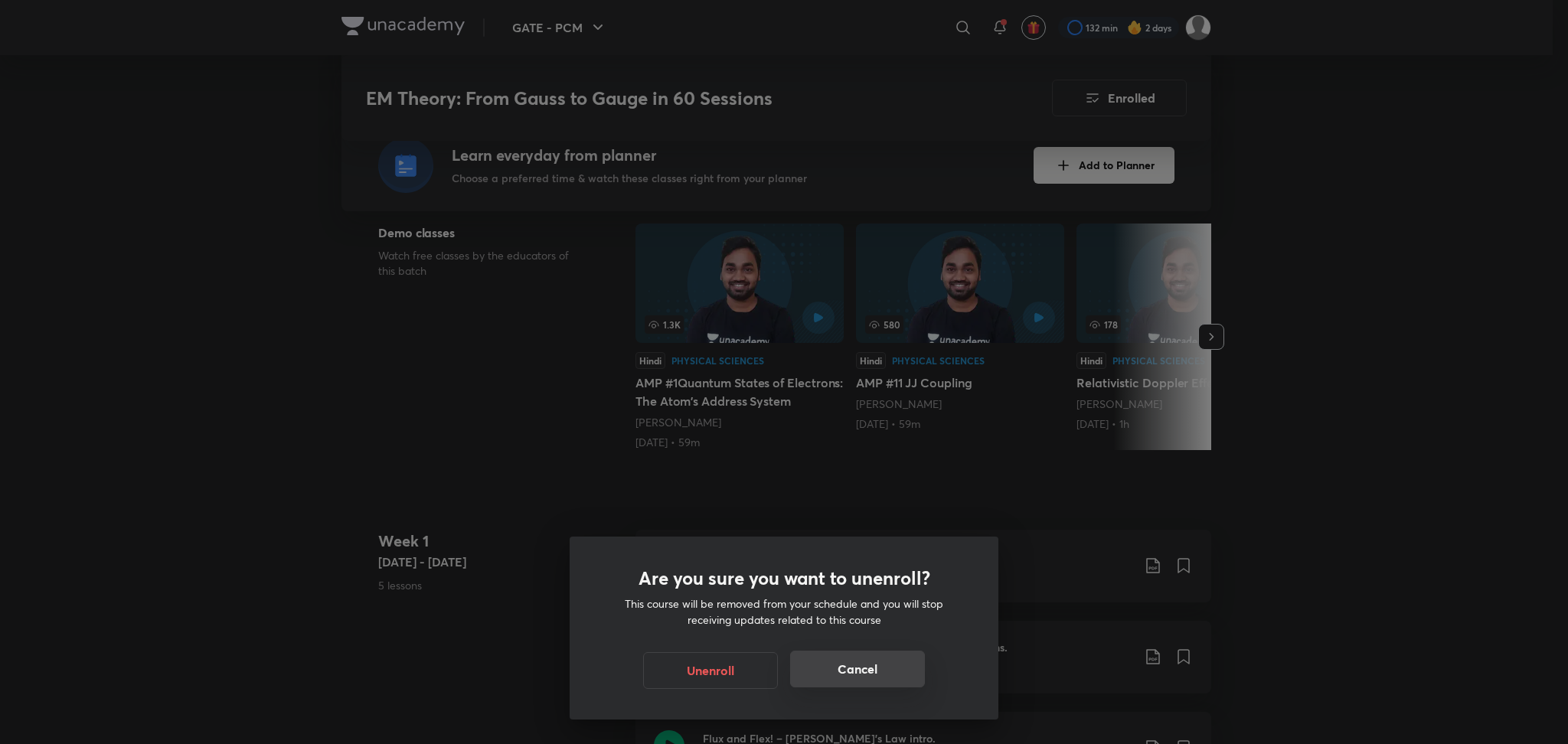
click at [809, 671] on button "Cancel" at bounding box center [858, 669] width 135 height 37
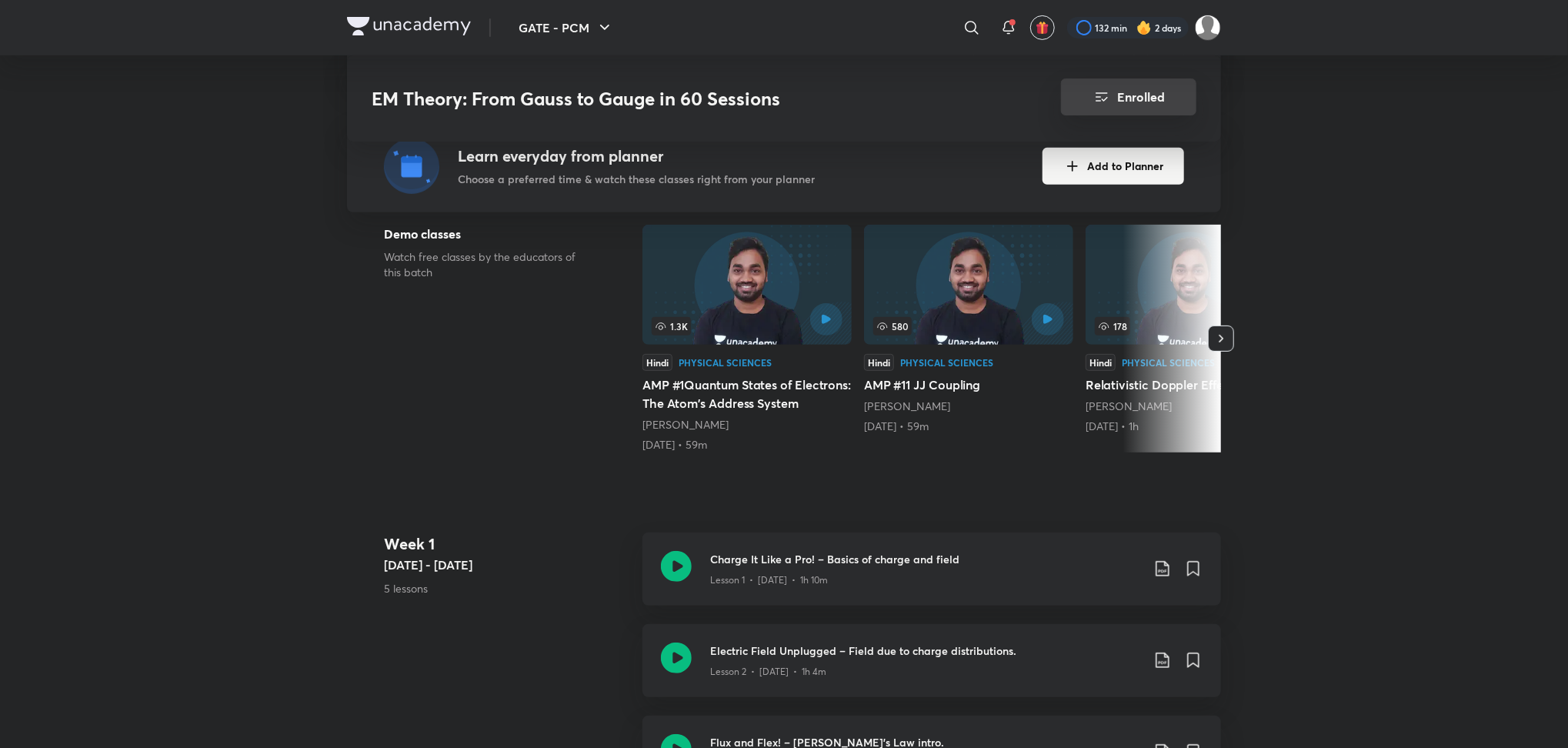
click at [1139, 82] on button "Enrolled" at bounding box center [1129, 97] width 135 height 37
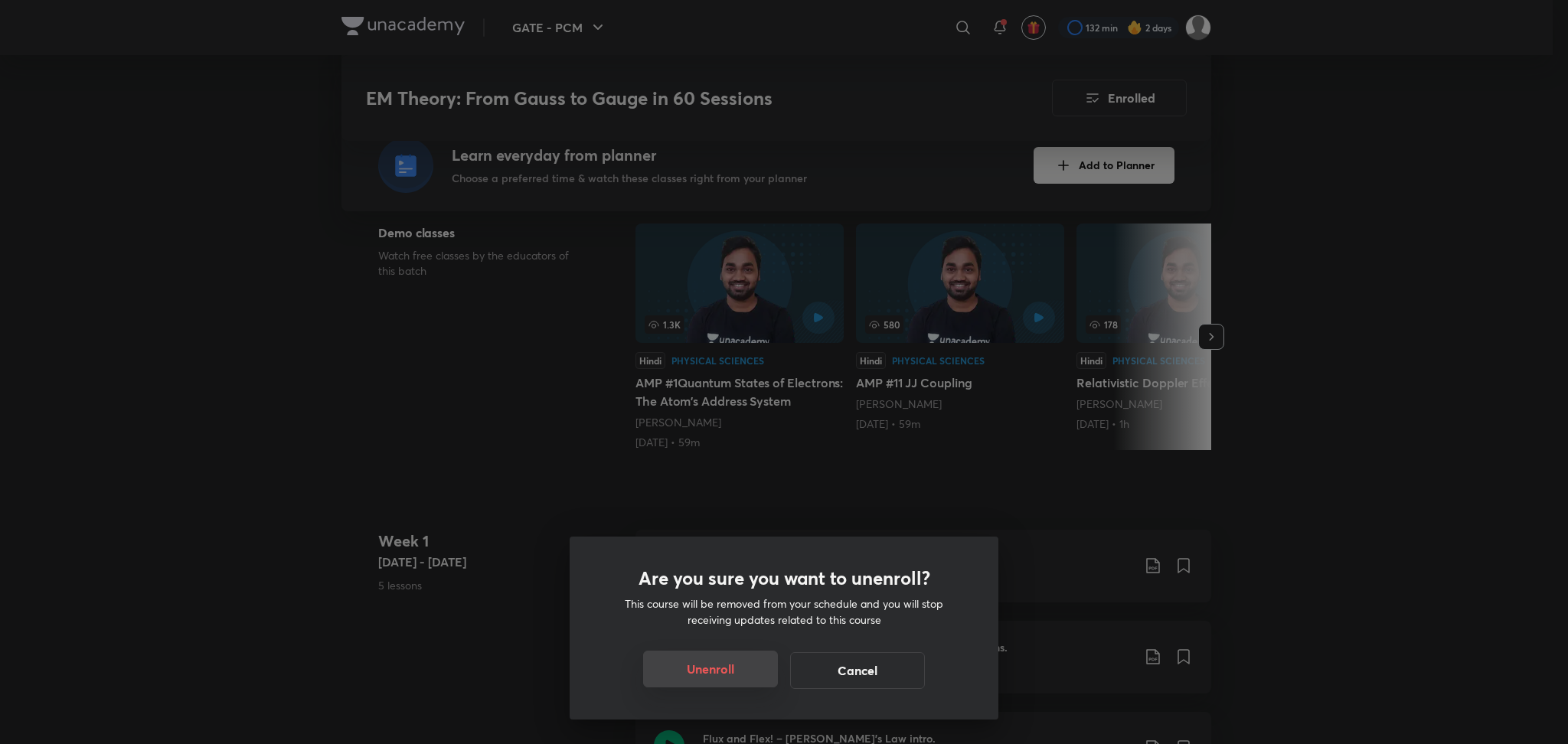
click at [727, 667] on button "Unenroll" at bounding box center [711, 669] width 135 height 37
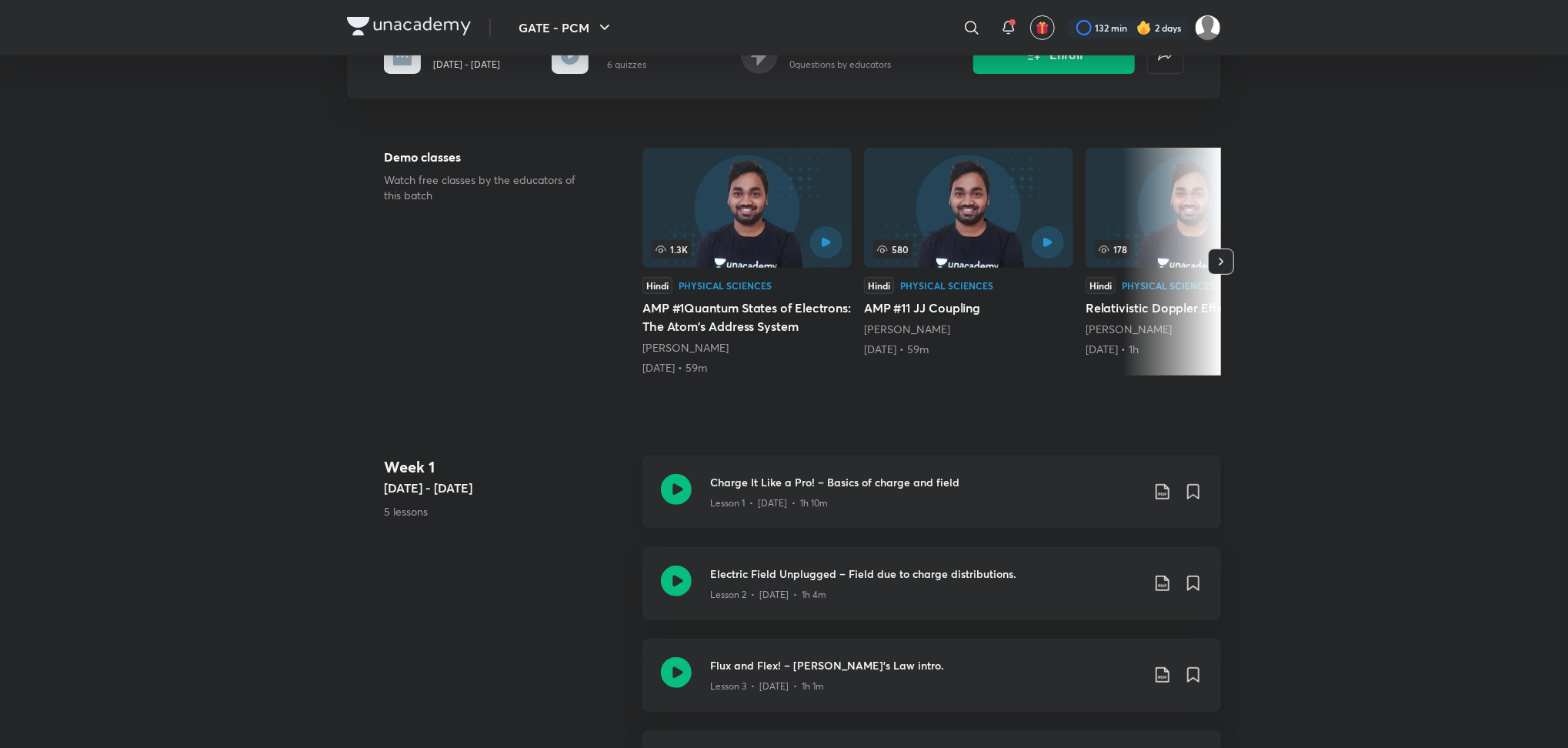
scroll to position [0, 0]
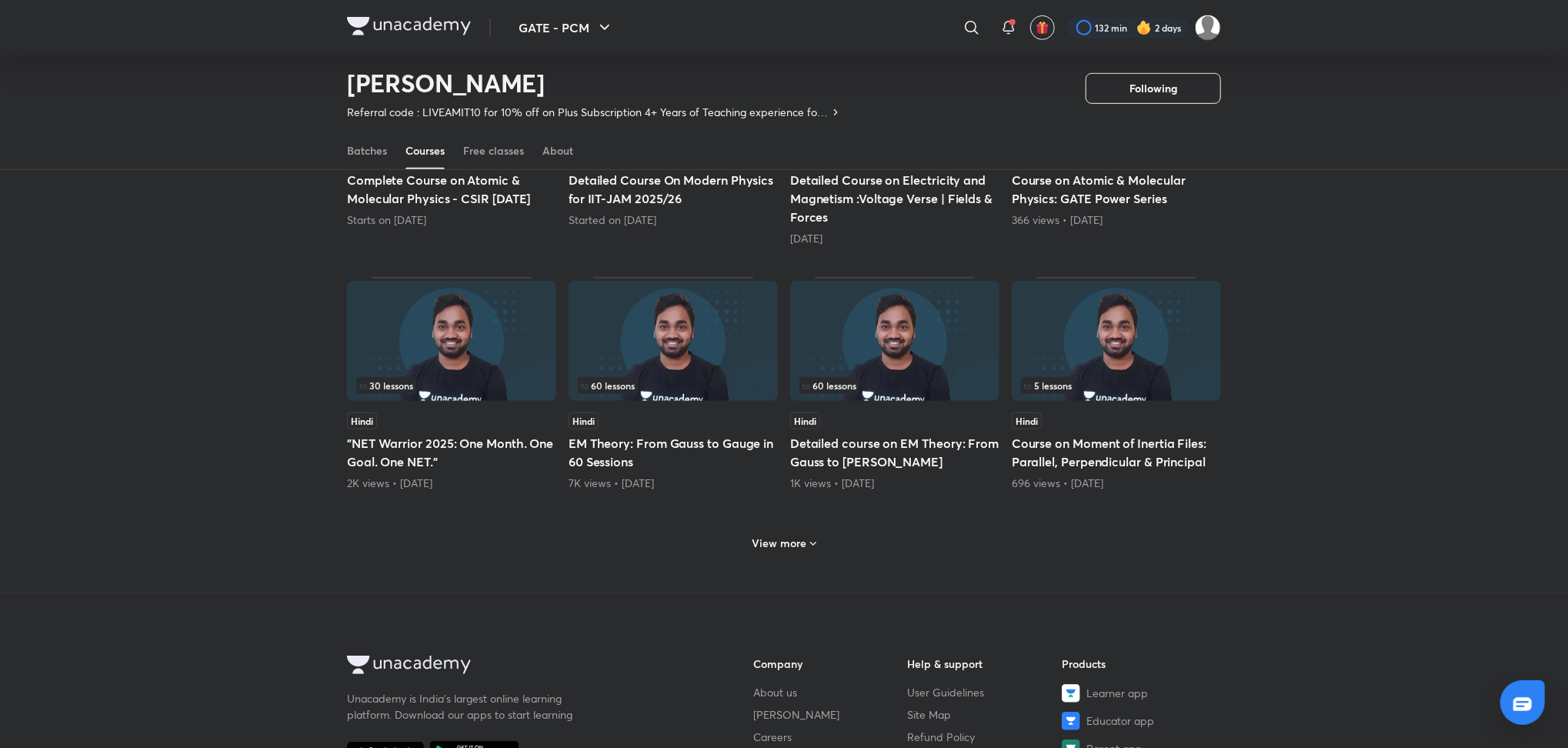
scroll to position [562, 0]
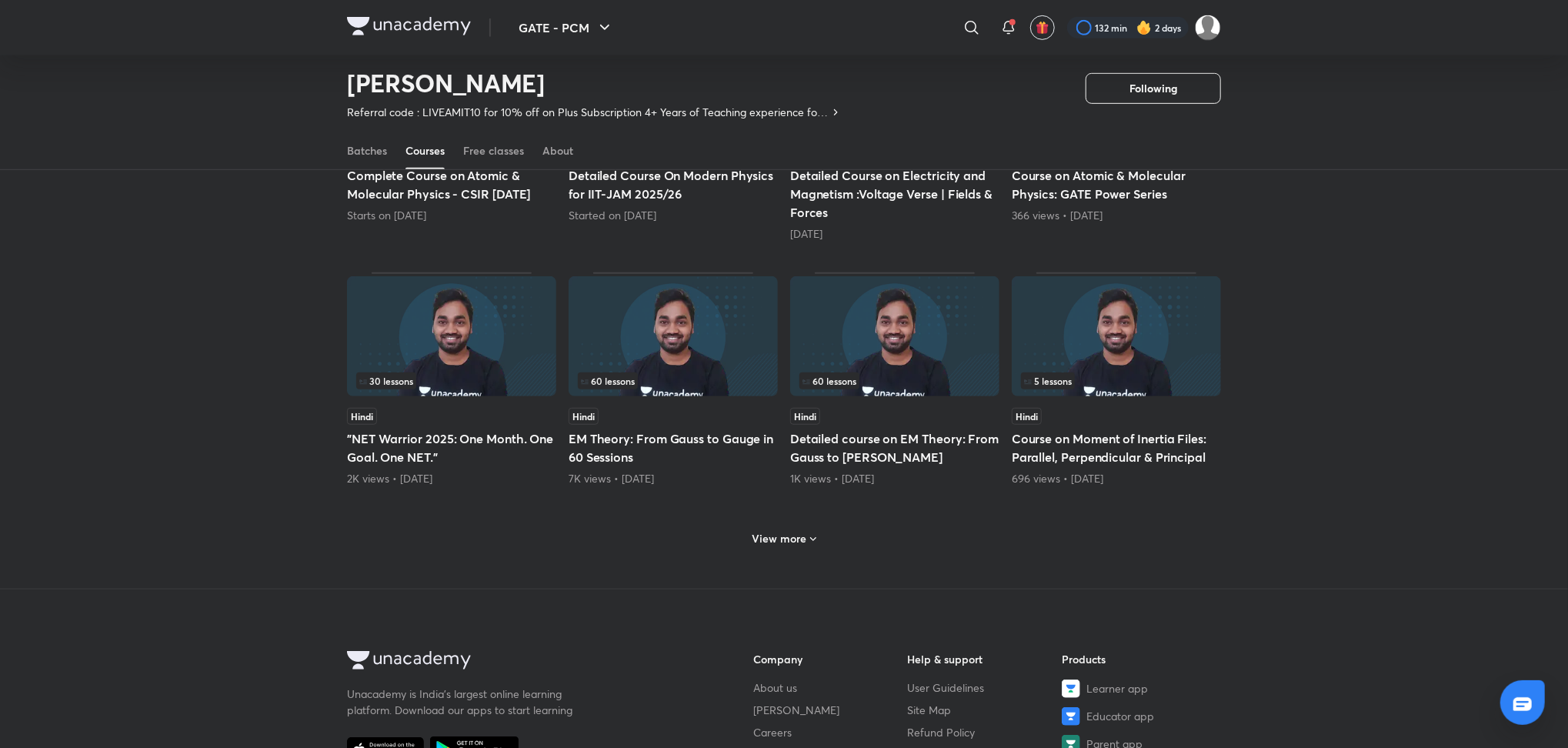
click at [789, 544] on h6 "View more" at bounding box center [780, 539] width 54 height 16
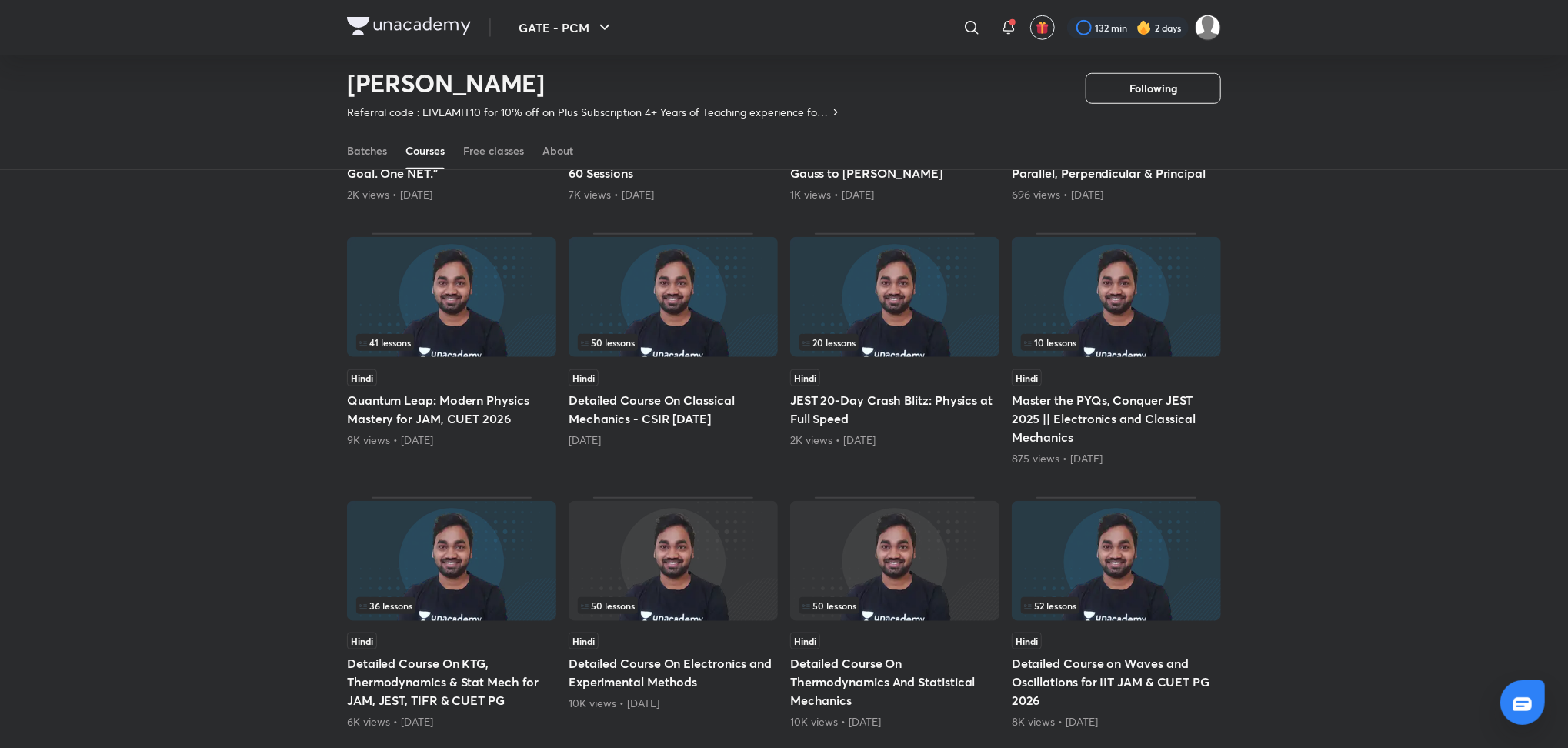
scroll to position [850, 0]
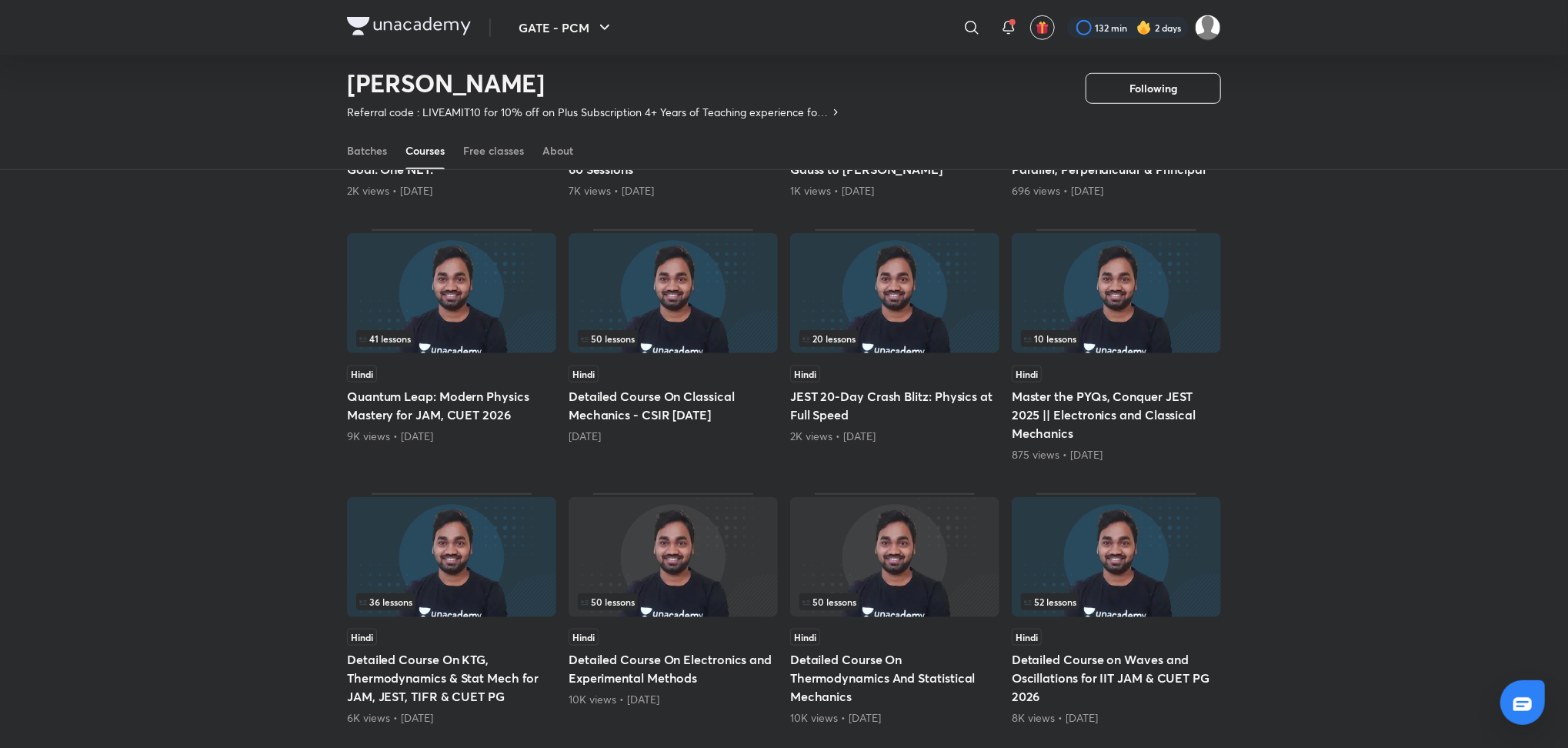
click at [847, 606] on span "50 lessons" at bounding box center [829, 602] width 54 height 9
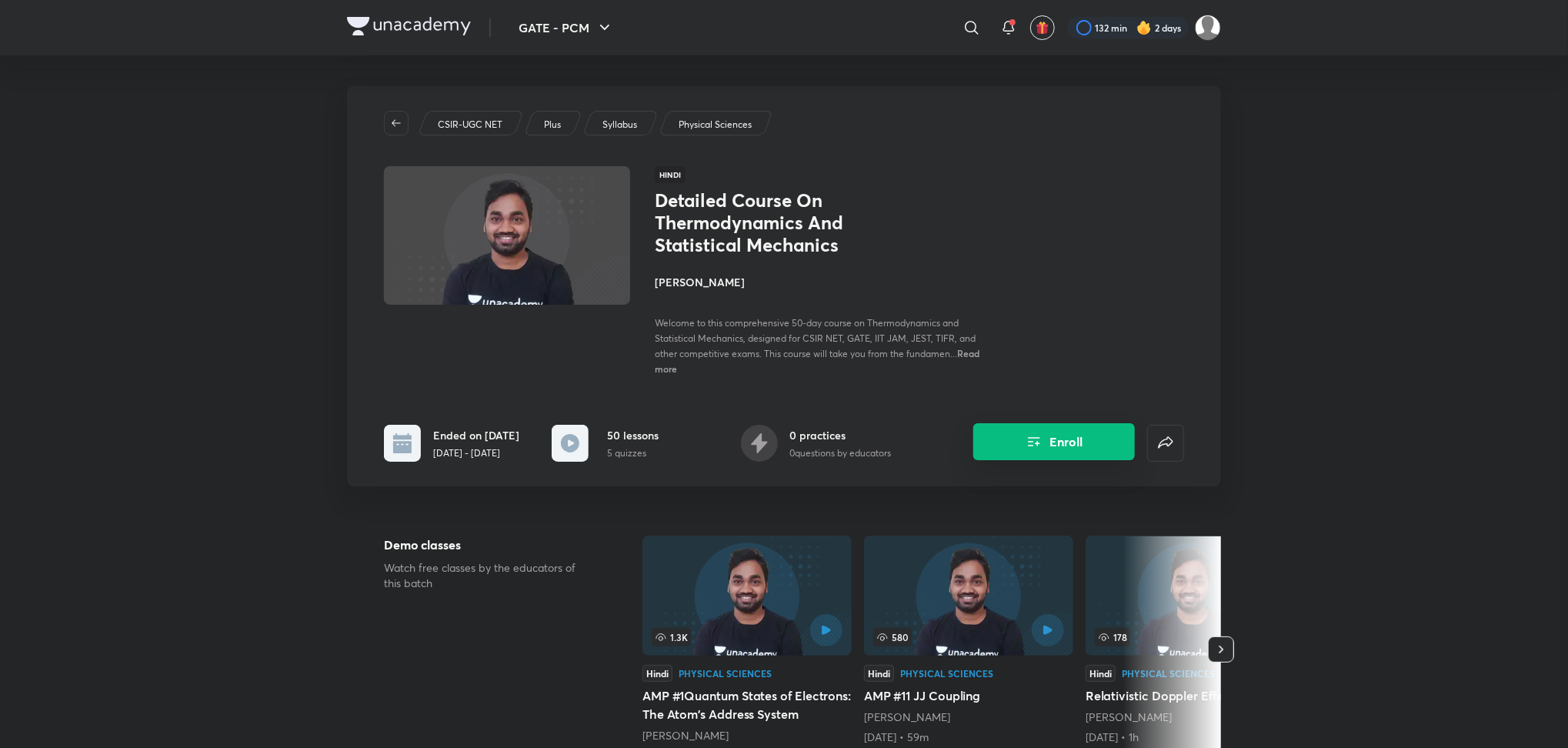
click at [1099, 460] on button "Enroll" at bounding box center [1054, 442] width 162 height 37
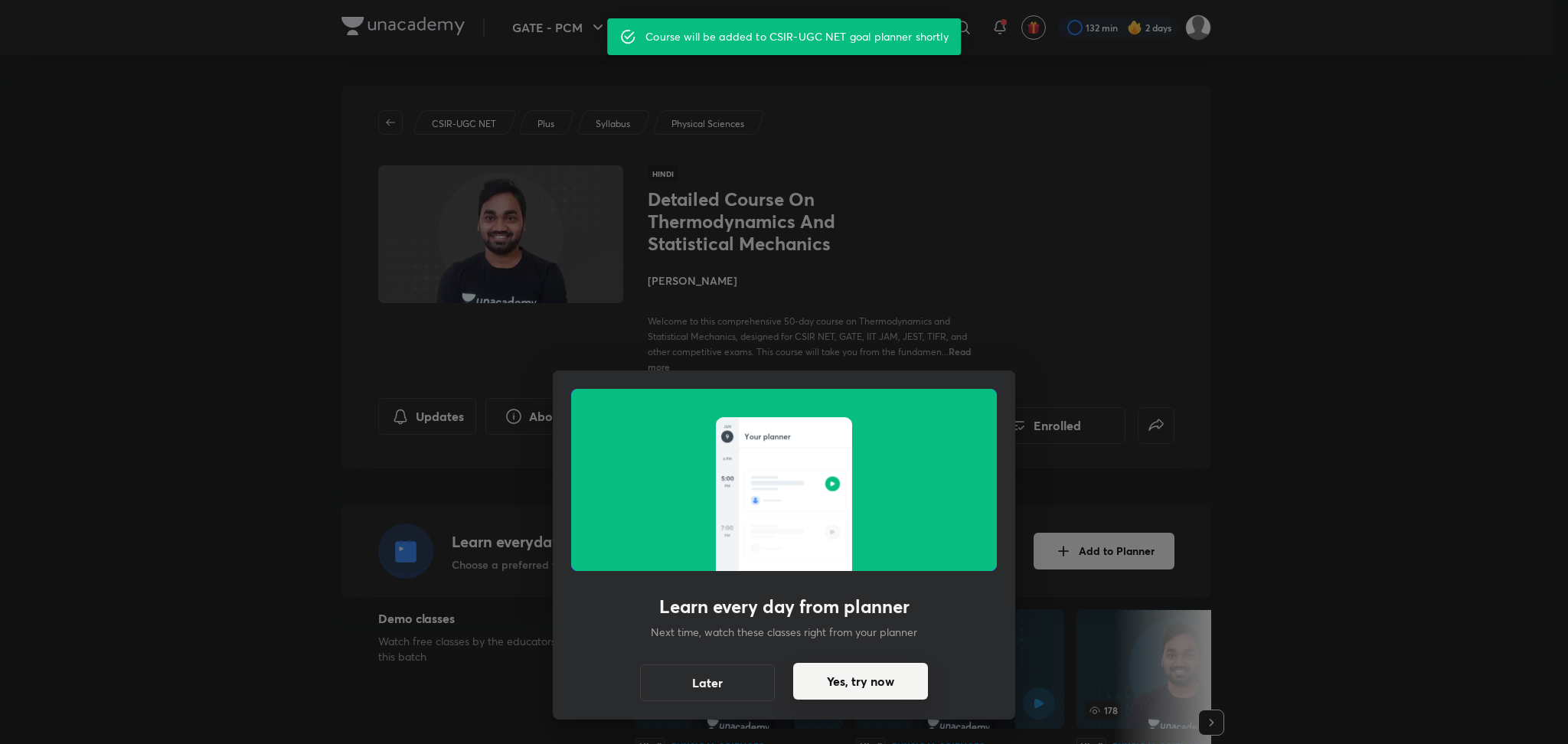
click at [891, 695] on button "Yes, try now" at bounding box center [861, 681] width 135 height 37
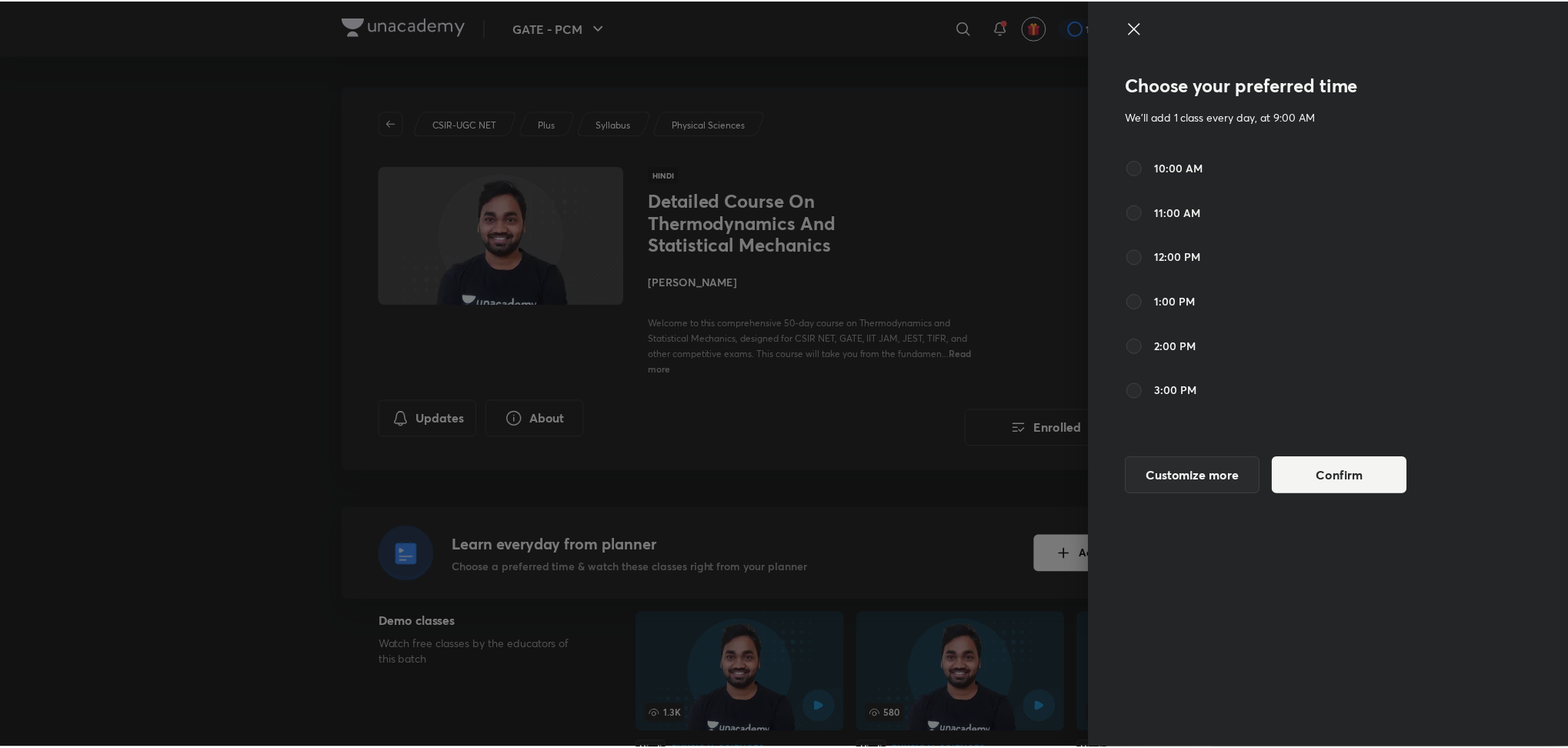
scroll to position [177, 0]
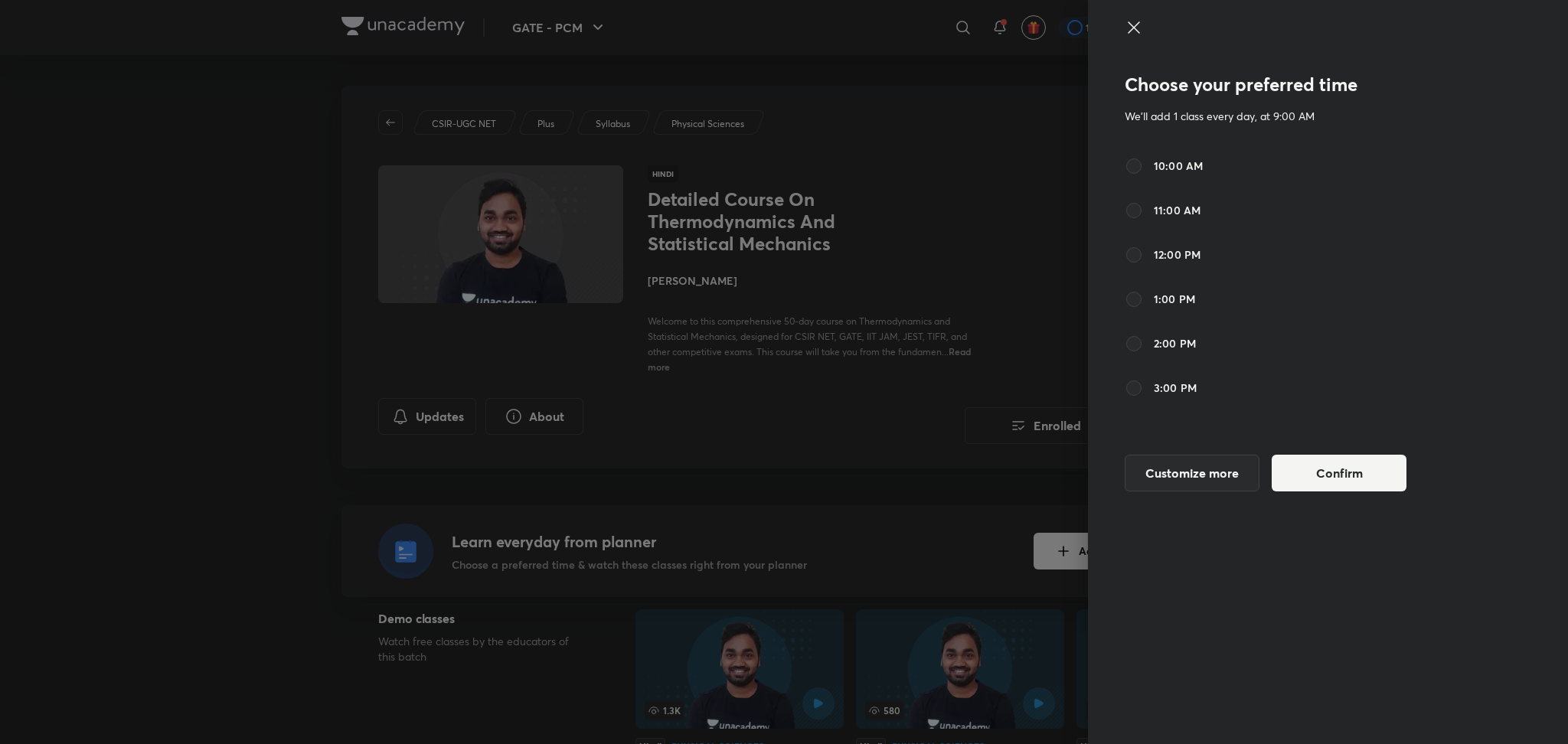
click at [1181, 201] on label "11:00 AM" at bounding box center [1163, 210] width 76 height 19
click at [1143, 201] on input "11:00 AM" at bounding box center [1134, 210] width 19 height 19
radio input "false"
click at [1173, 258] on span "12:00 PM" at bounding box center [1177, 254] width 46 height 16
click at [1143, 258] on input "12:00 PM" at bounding box center [1134, 255] width 19 height 19
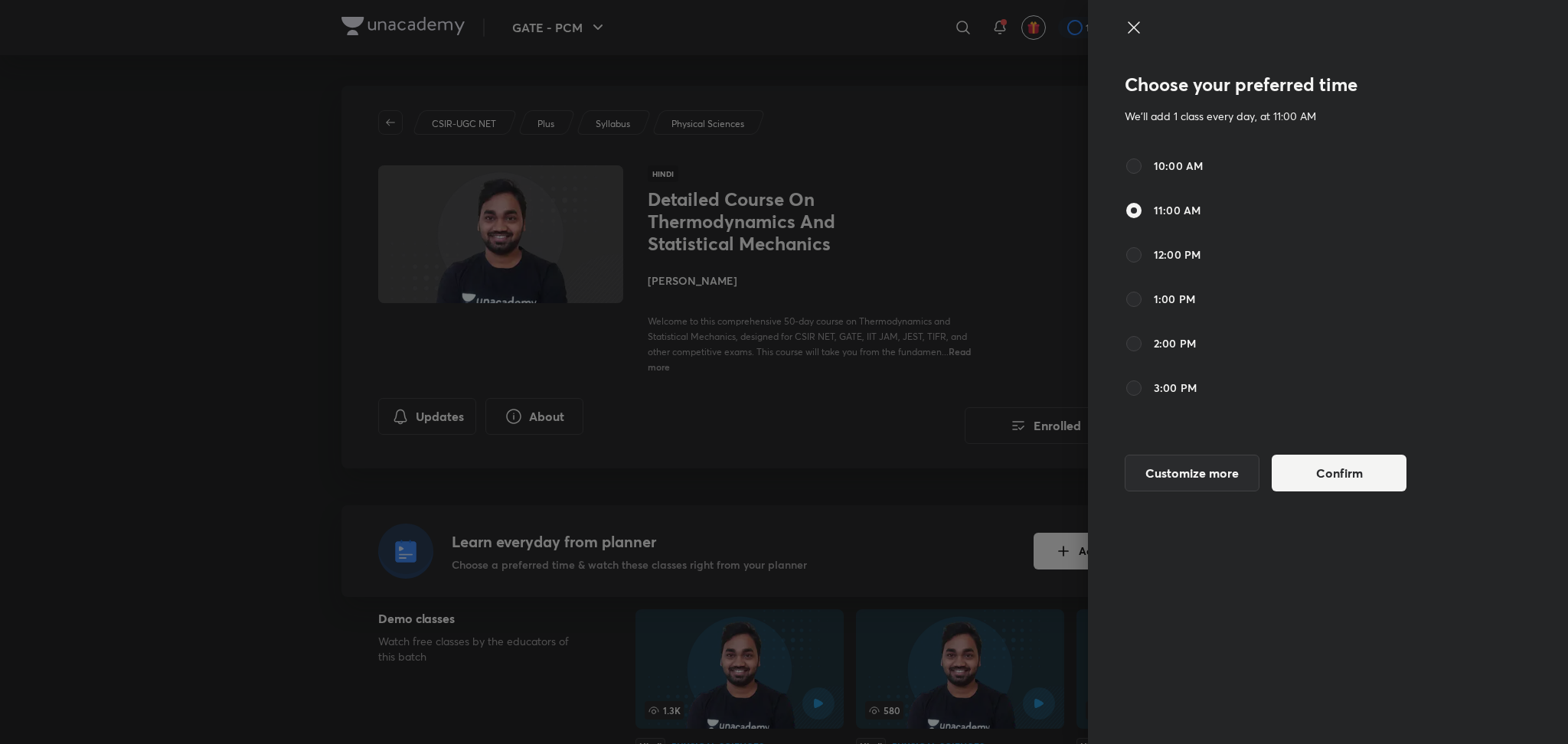
radio input "false"
radio input "true"
click at [1173, 210] on span "11:00 AM" at bounding box center [1177, 210] width 46 height 16
click at [1143, 210] on input "11:00 AM" at bounding box center [1134, 210] width 19 height 19
radio input "true"
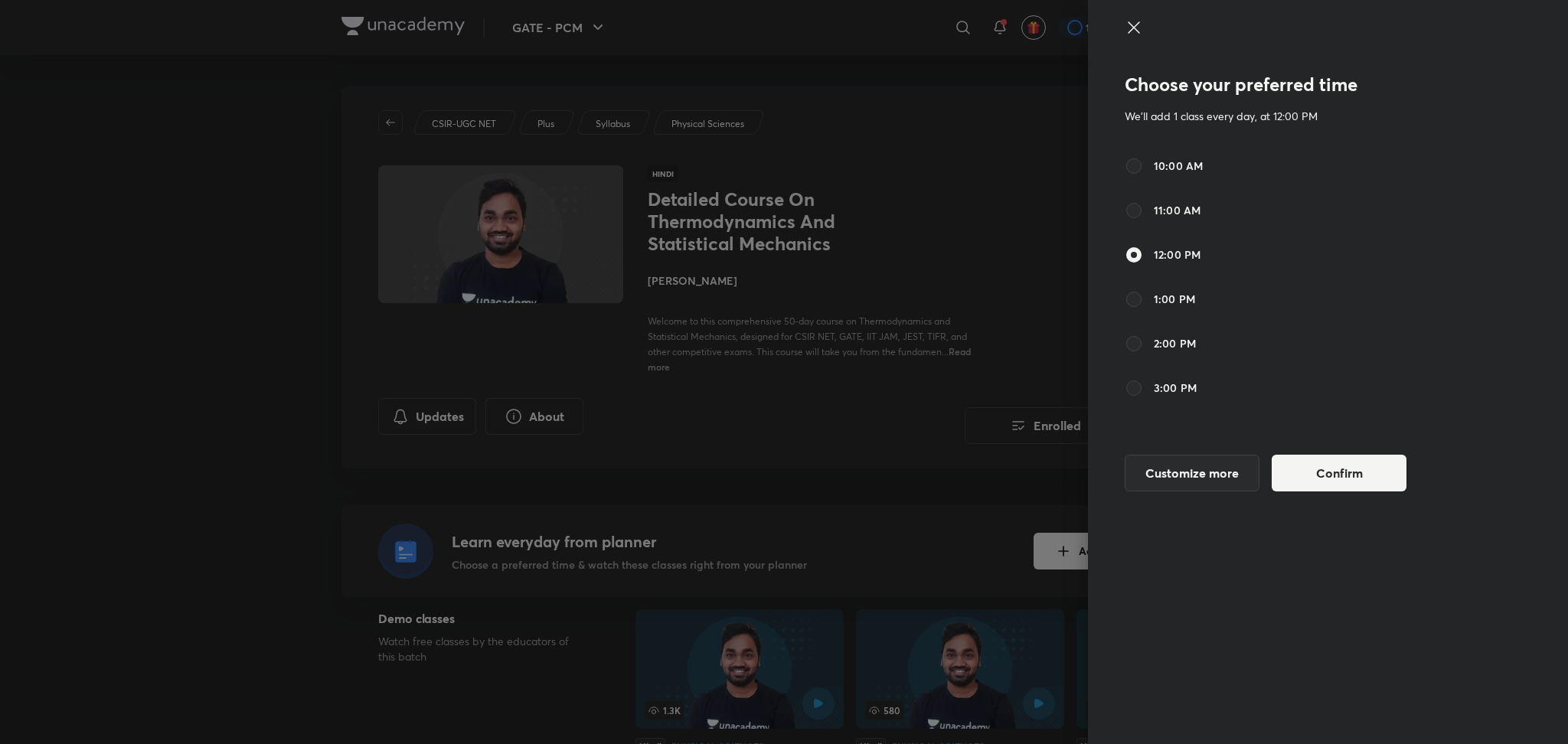
radio input "false"
click at [1356, 466] on button "Confirm" at bounding box center [1339, 472] width 135 height 37
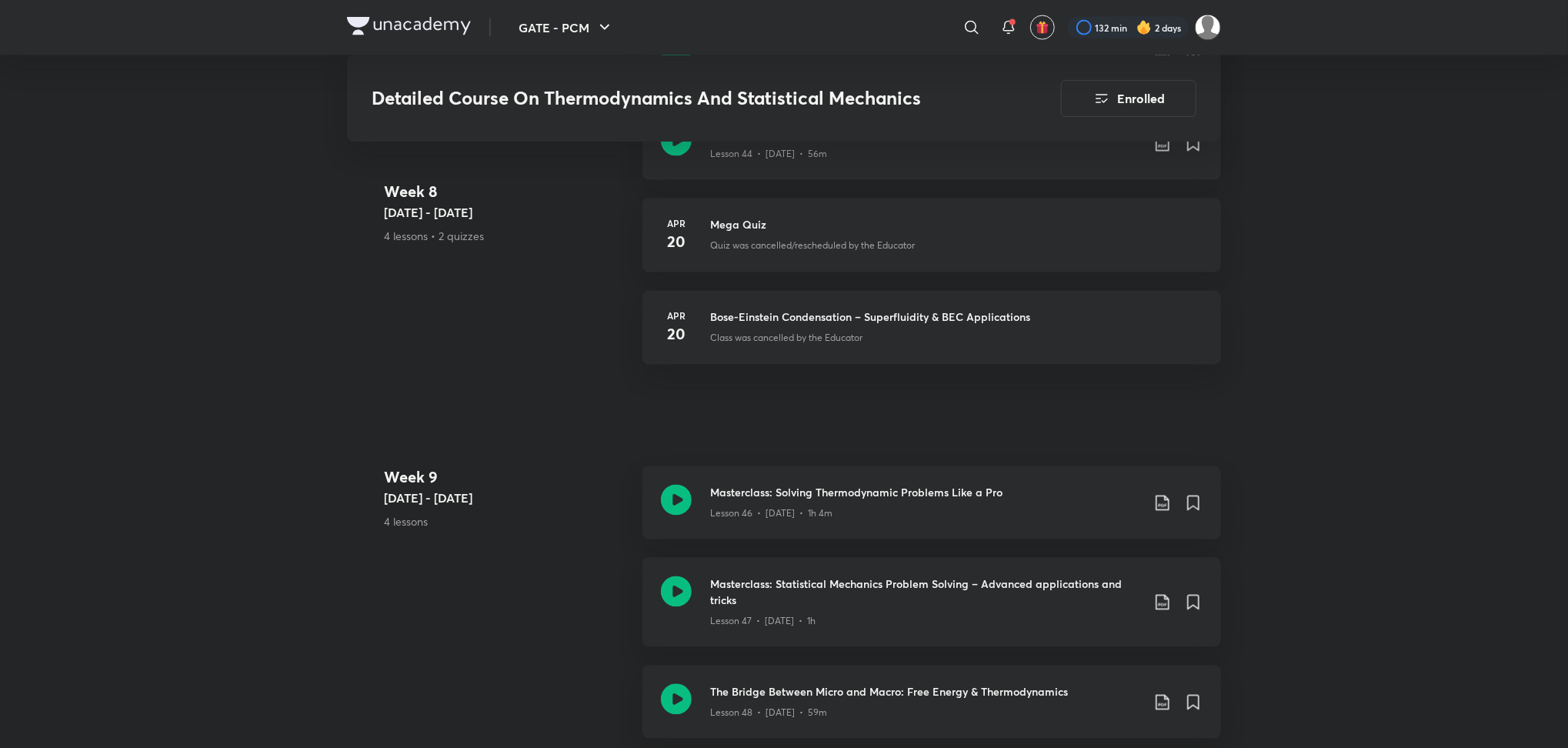
scroll to position [5778, 0]
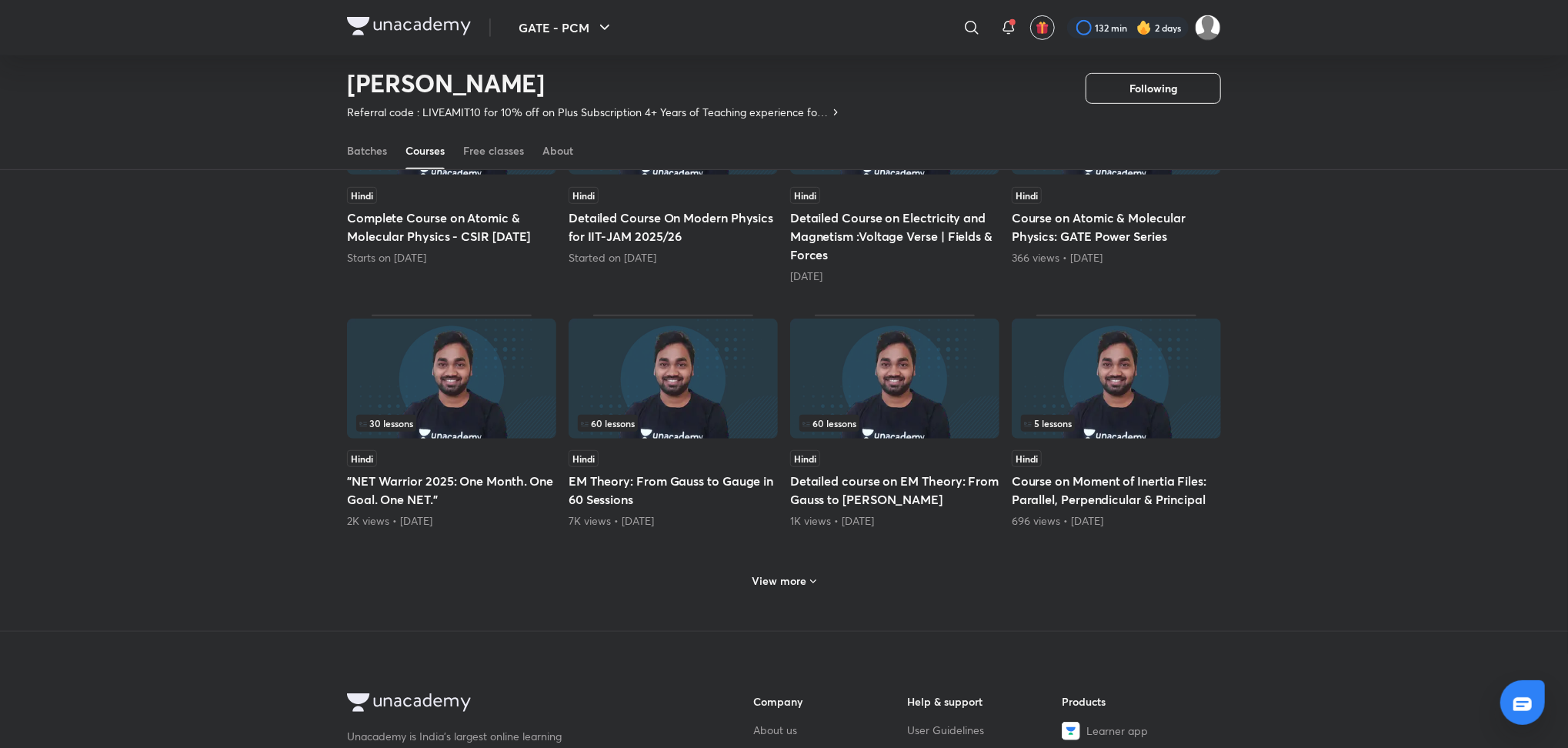
scroll to position [523, 0]
click at [791, 574] on h6 "View more" at bounding box center [780, 578] width 54 height 16
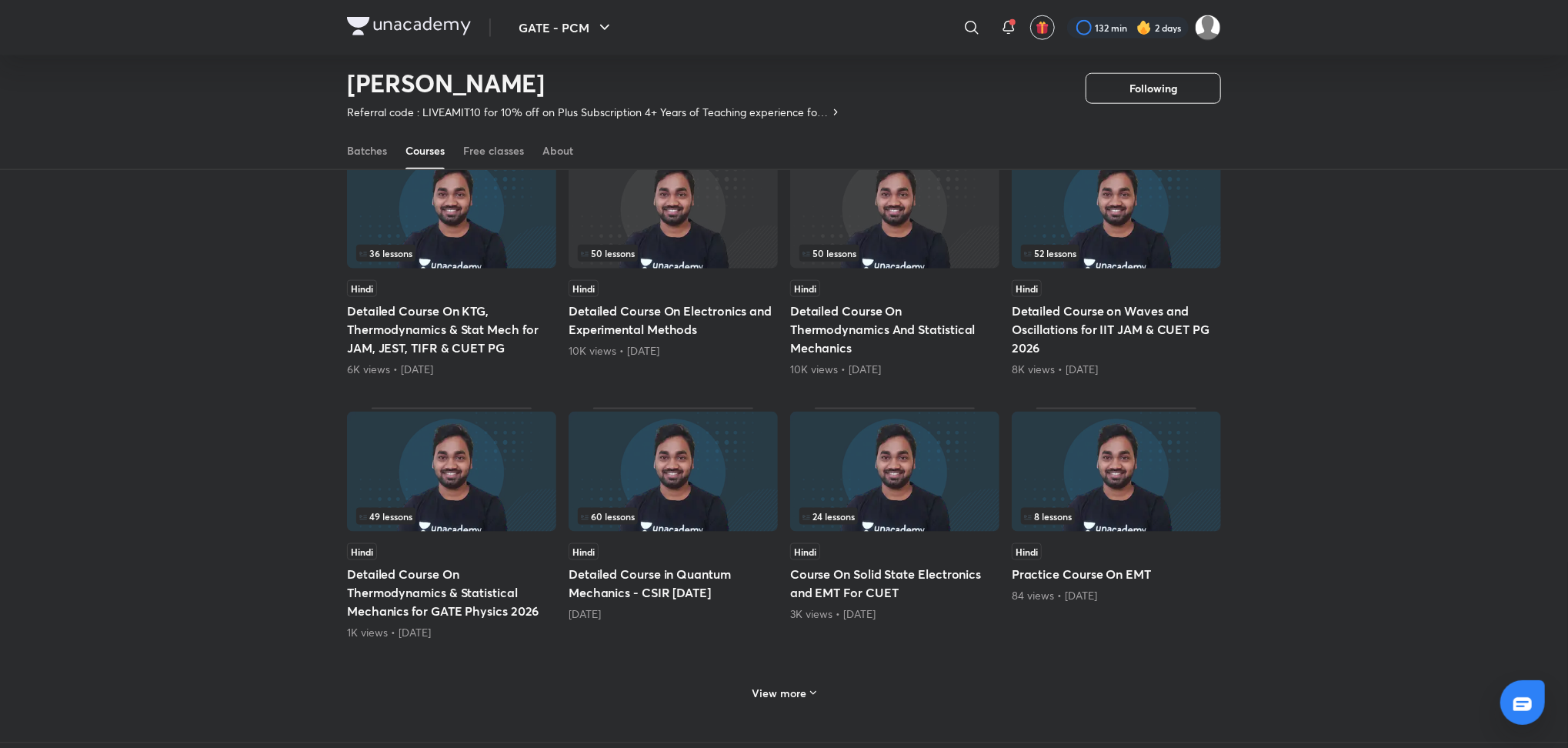
scroll to position [1200, 0]
click at [793, 675] on div "View more" at bounding box center [784, 689] width 875 height 40
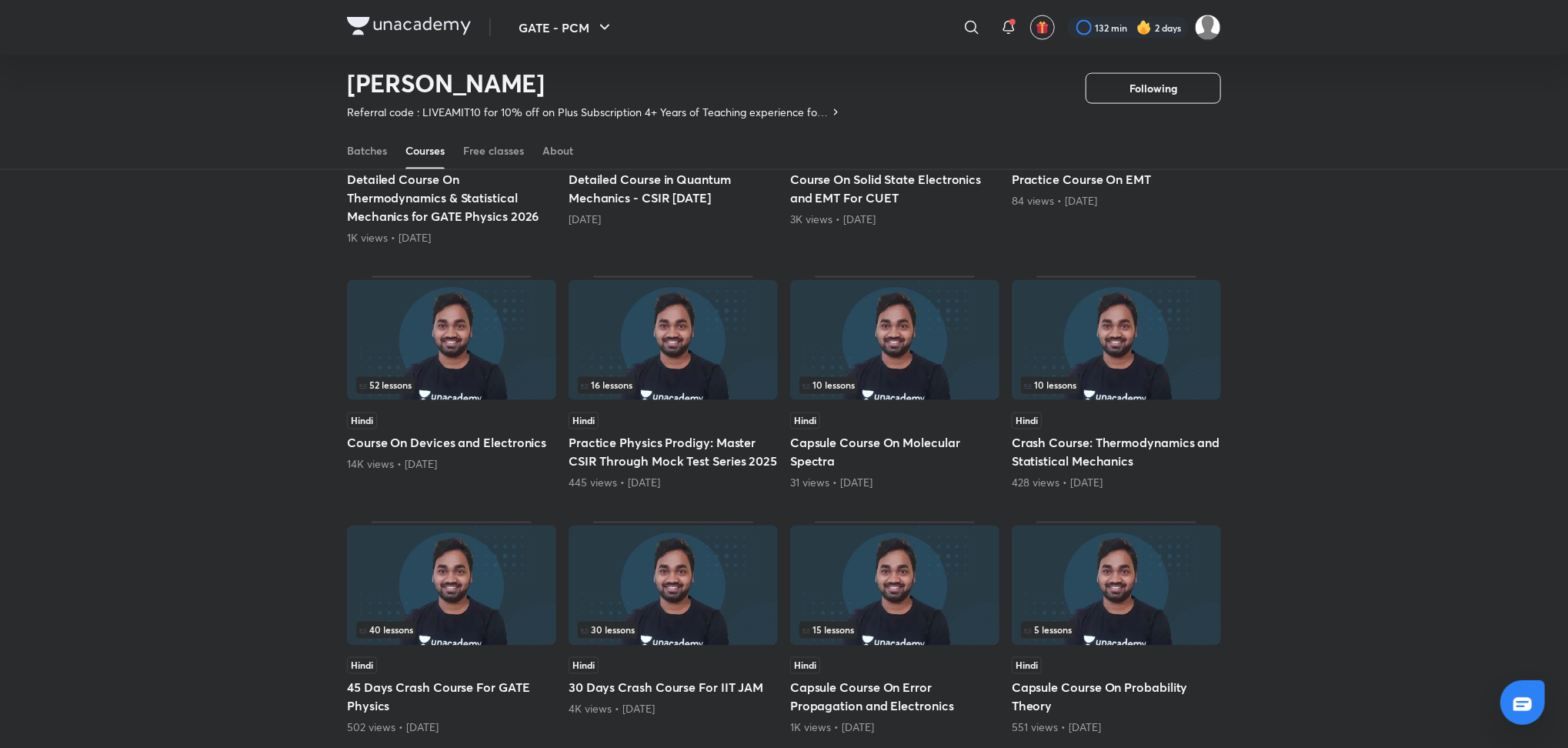
scroll to position [1594, 0]
click at [1029, 460] on h5 "Crash Course: Thermodynamics and Statistical Mechanics" at bounding box center [1116, 452] width 209 height 37
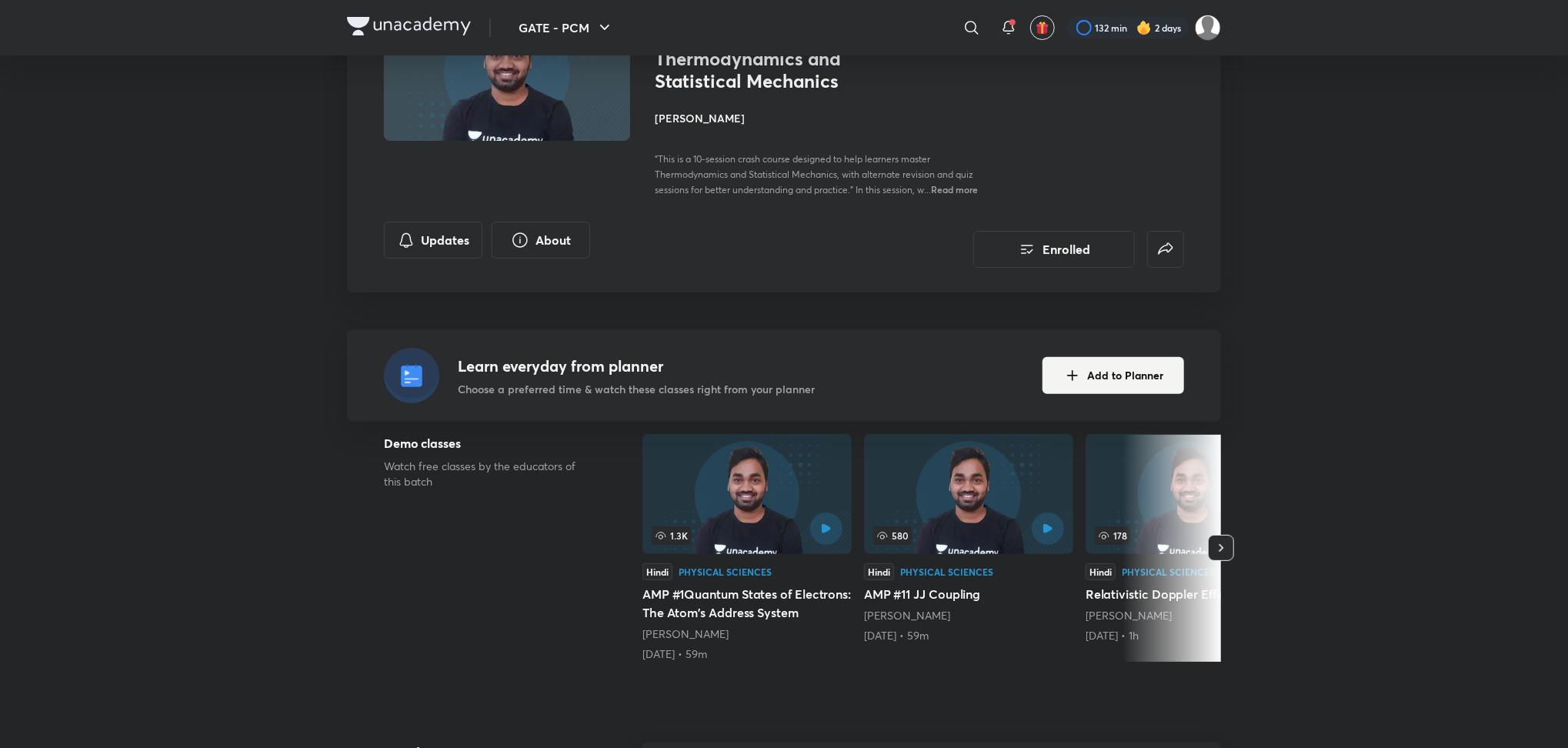
scroll to position [142, 0]
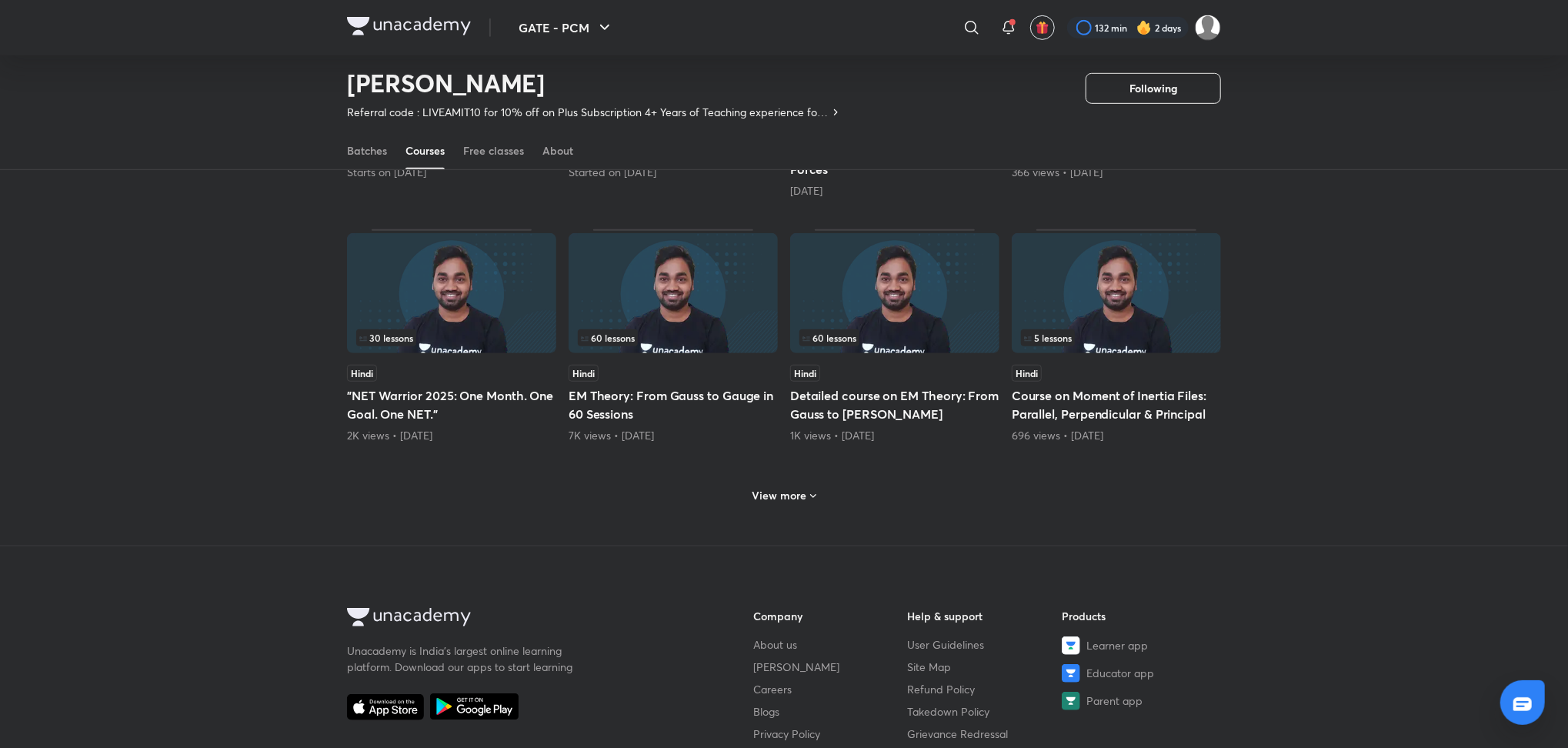
scroll to position [629, 0]
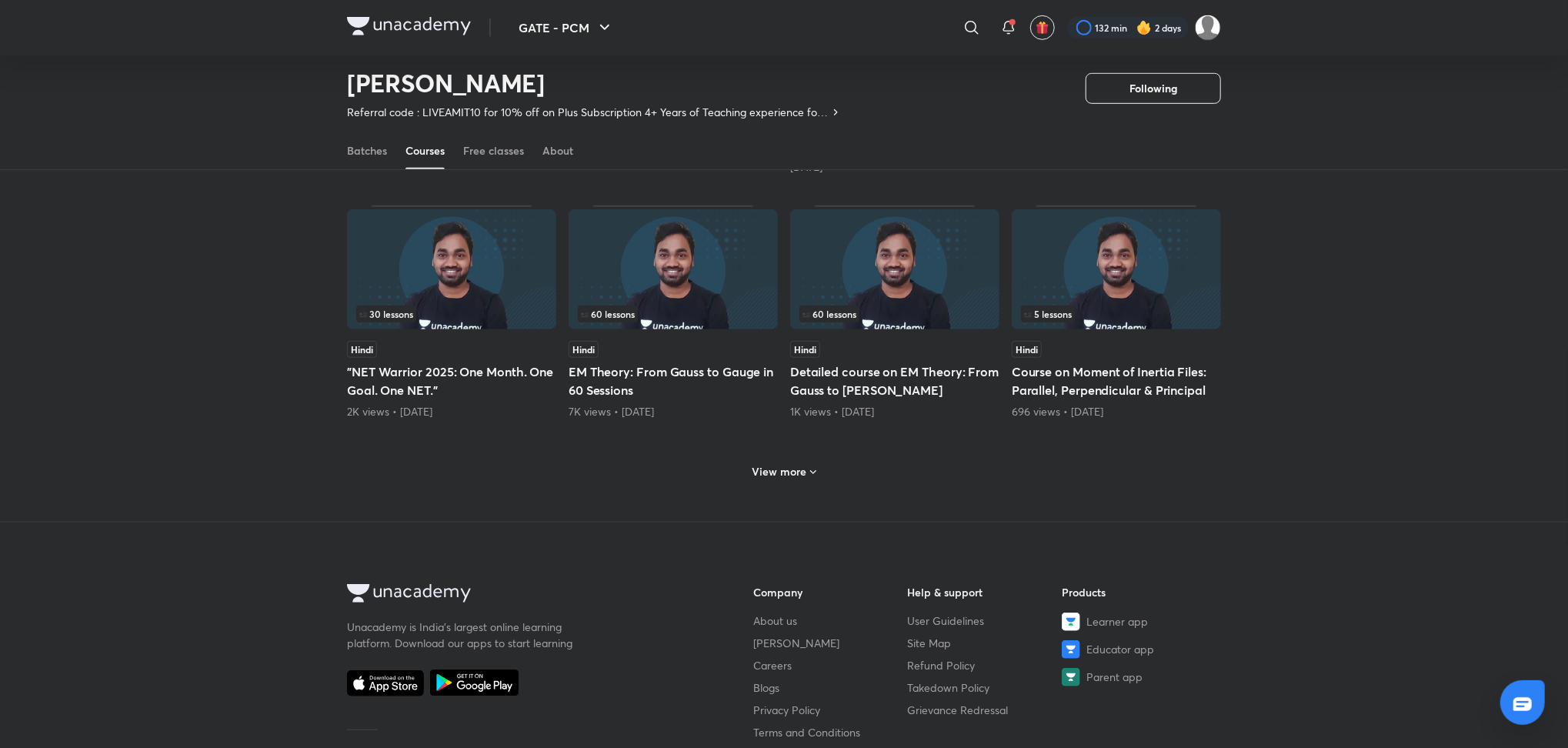
click at [771, 481] on div "View more" at bounding box center [784, 472] width 76 height 25
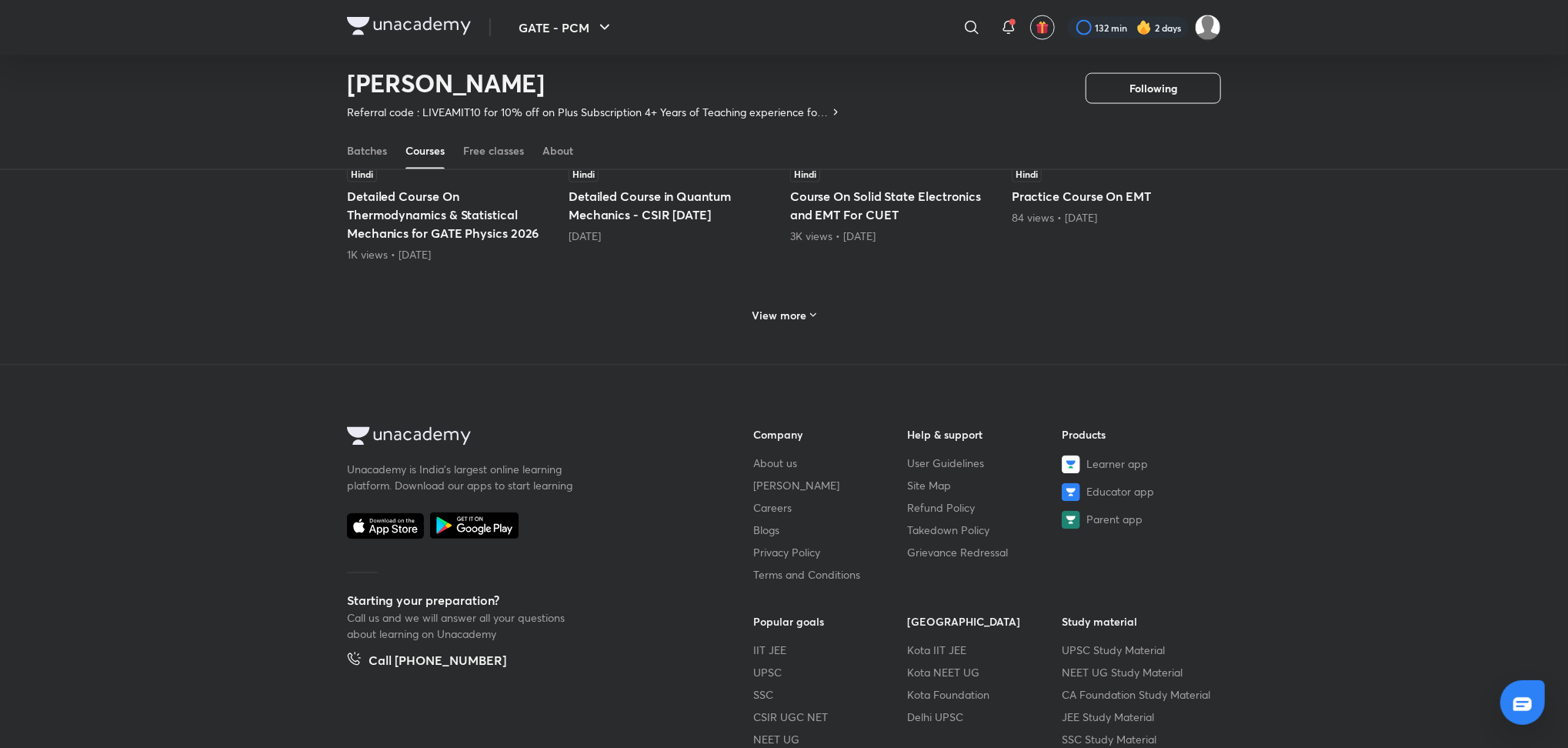
scroll to position [1575, 0]
click at [779, 324] on h6 "View more" at bounding box center [780, 317] width 54 height 16
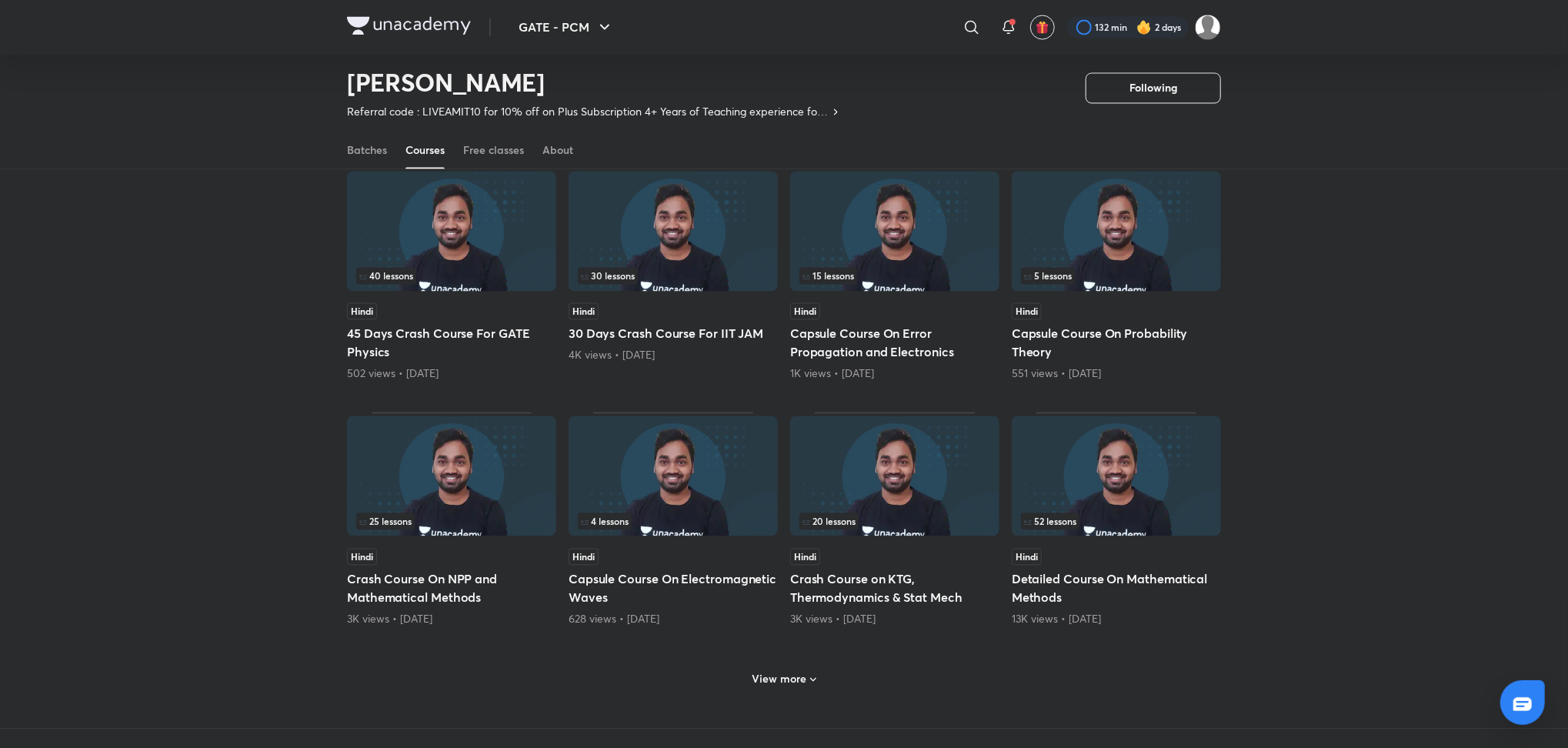
scroll to position [1948, 0]
click at [495, 338] on h5 "45 Days Crash Course For GATE Physics" at bounding box center [451, 343] width 209 height 37
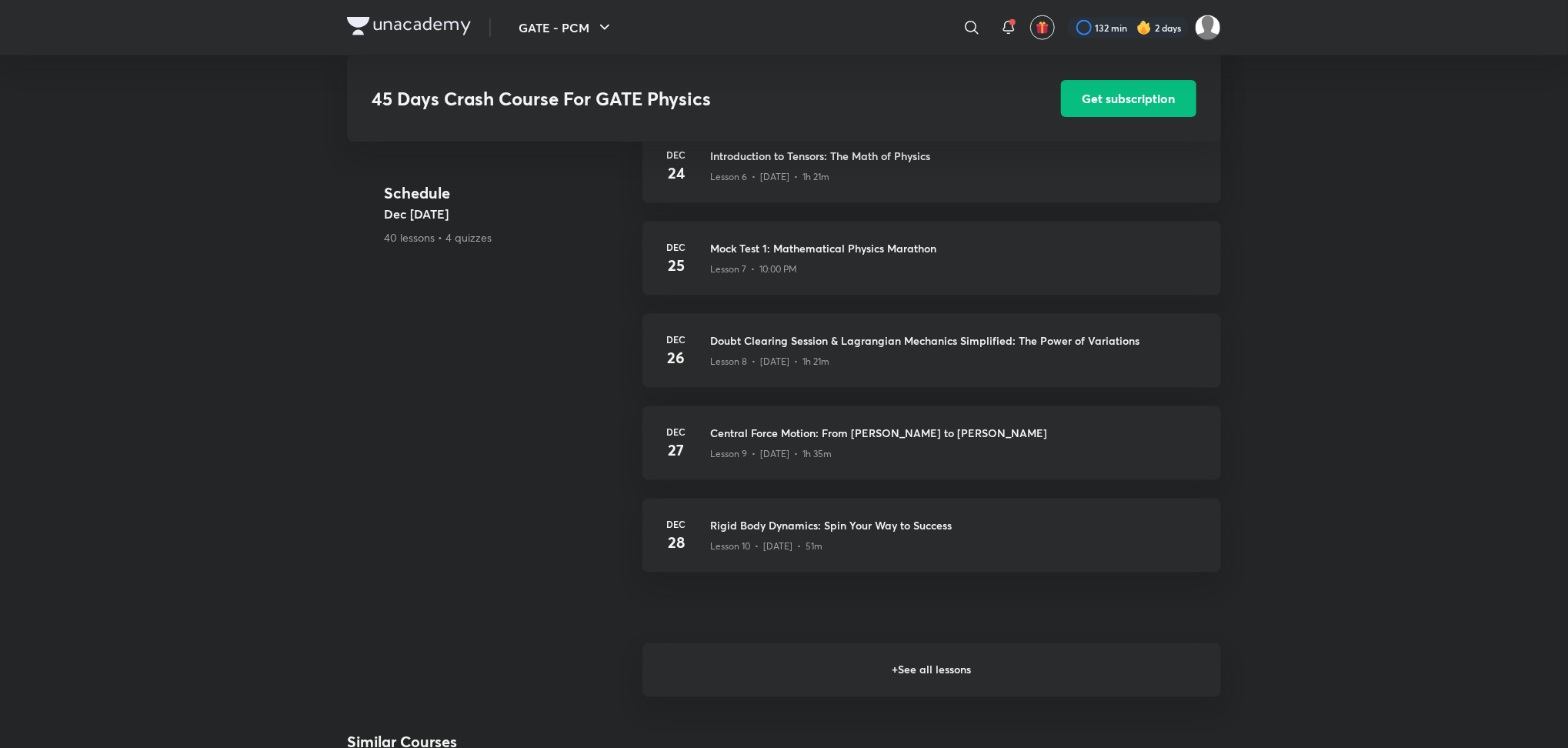
scroll to position [1513, 0]
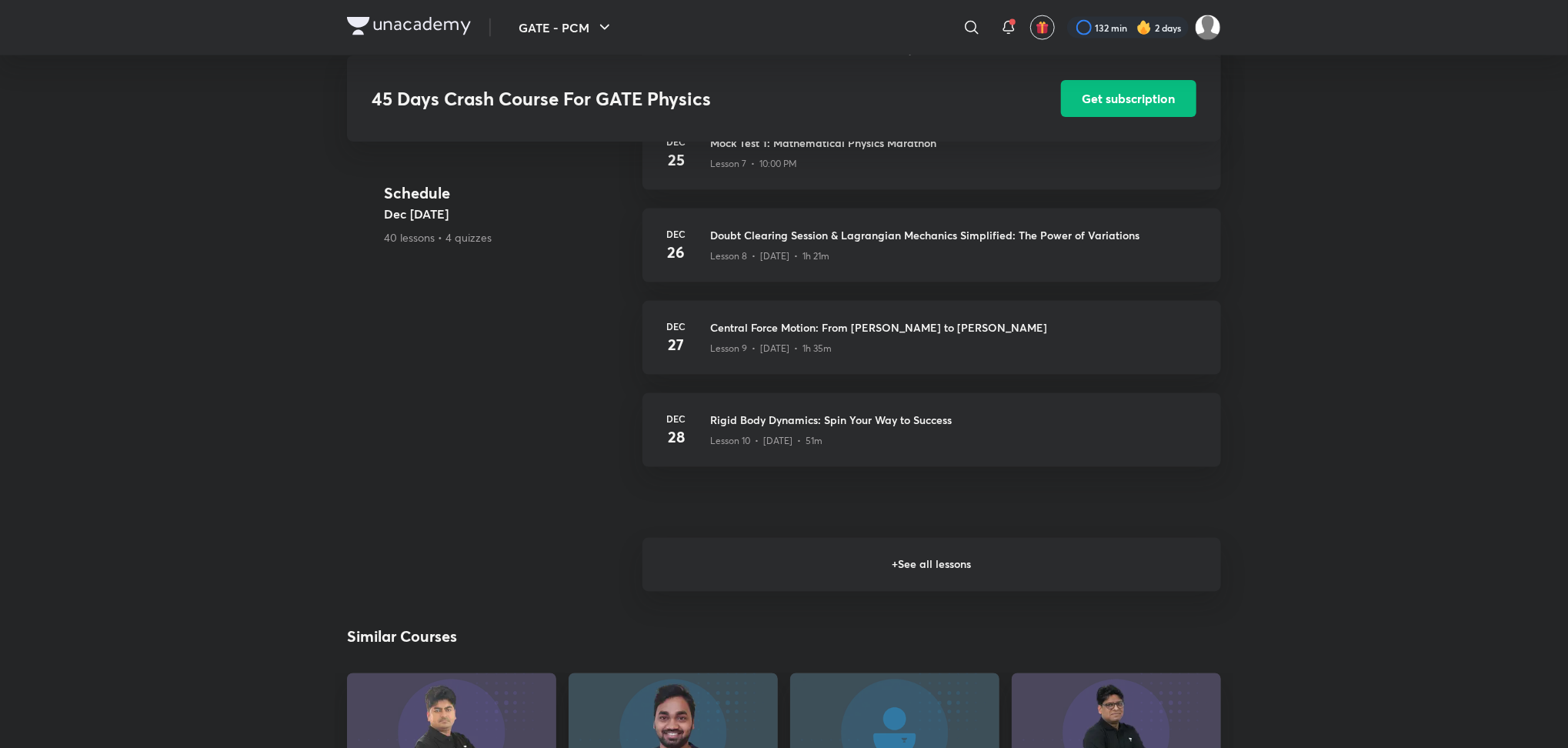
scroll to position [1948, 0]
